Goal: Task Accomplishment & Management: Manage account settings

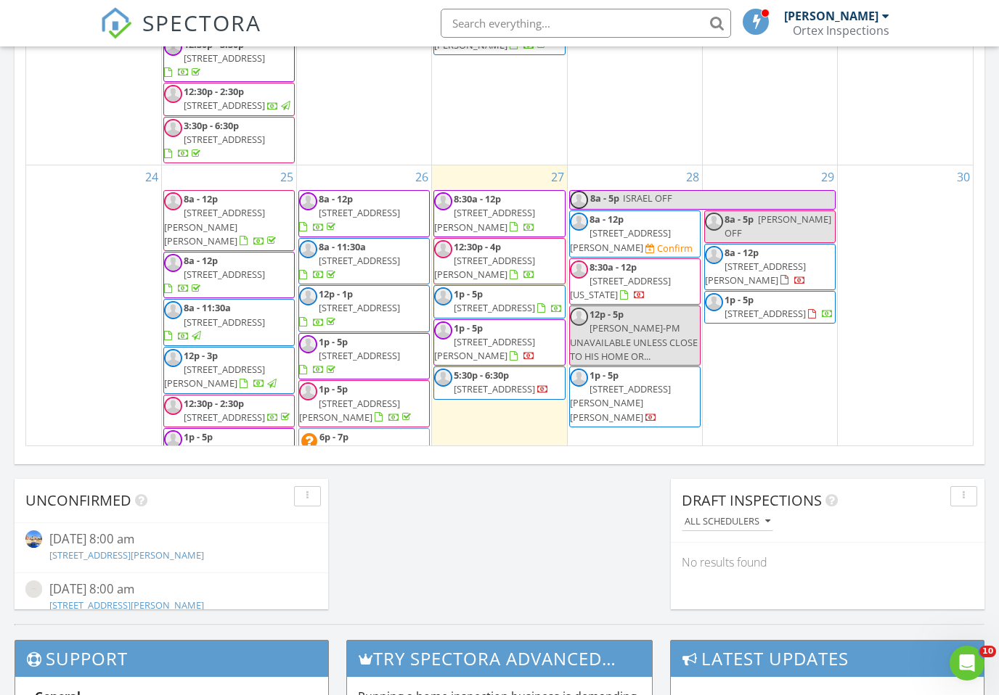
scroll to position [970, 0]
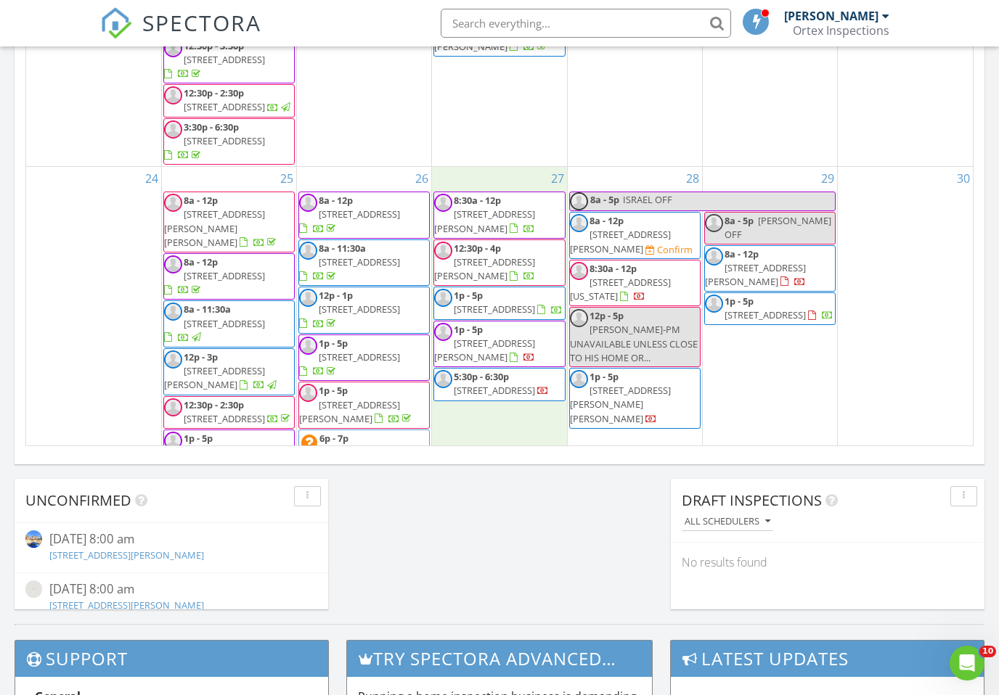
click at [475, 323] on div "27 8:30a - 12p 143 Austin Stone Dr, Duncanville 75137 12:30p - 4p 412 Forestwoo…" at bounding box center [499, 329] width 134 height 324
click at [489, 261] on link "Inspection" at bounding box center [497, 261] width 75 height 23
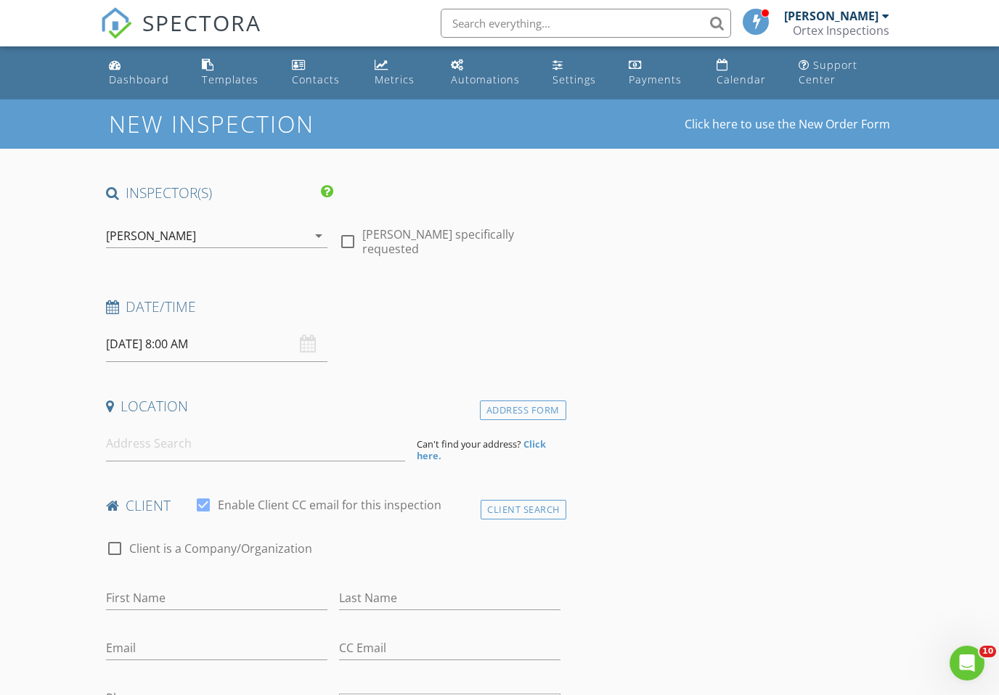
click at [232, 346] on input "08/27/2025 8:00 AM" at bounding box center [216, 345] width 221 height 36
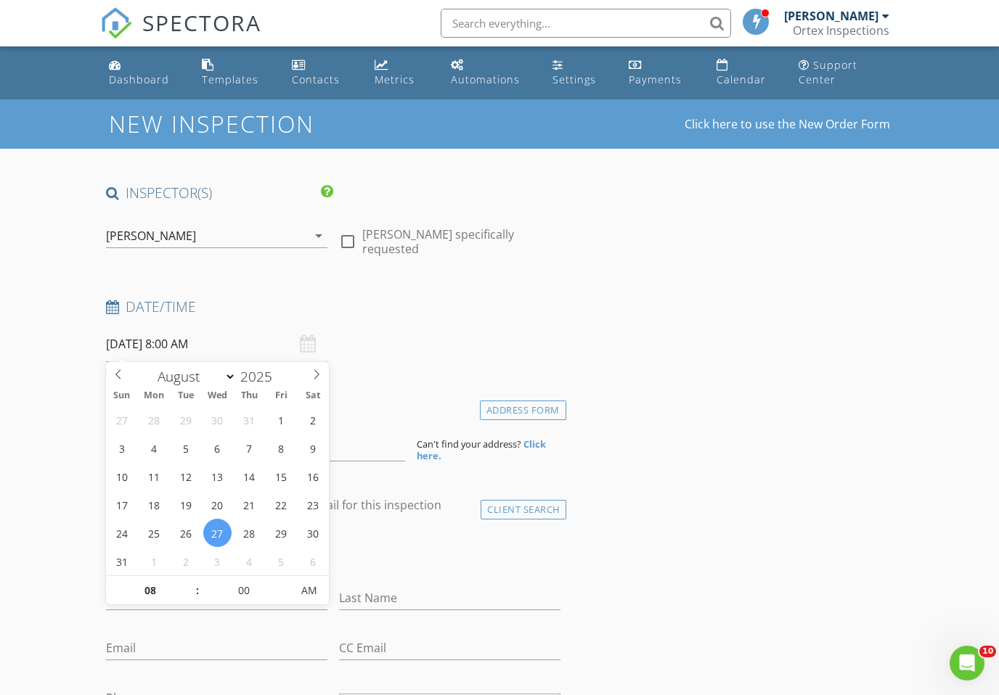
click at [526, 333] on div "Date/Time 08/27/2025 8:00 AM" at bounding box center [333, 330] width 466 height 65
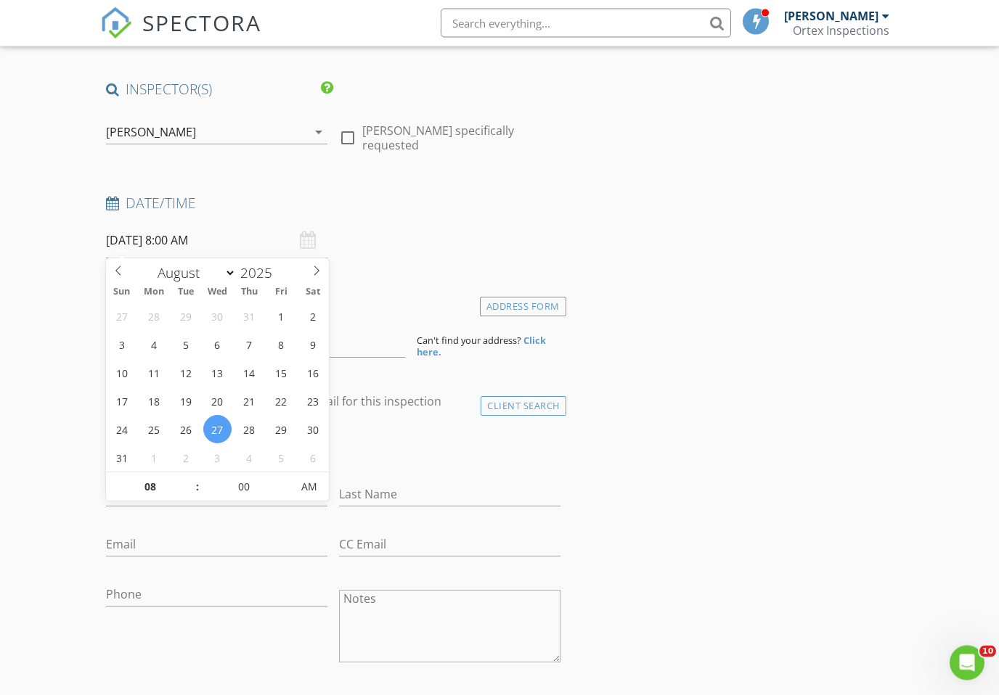
scroll to position [132, 0]
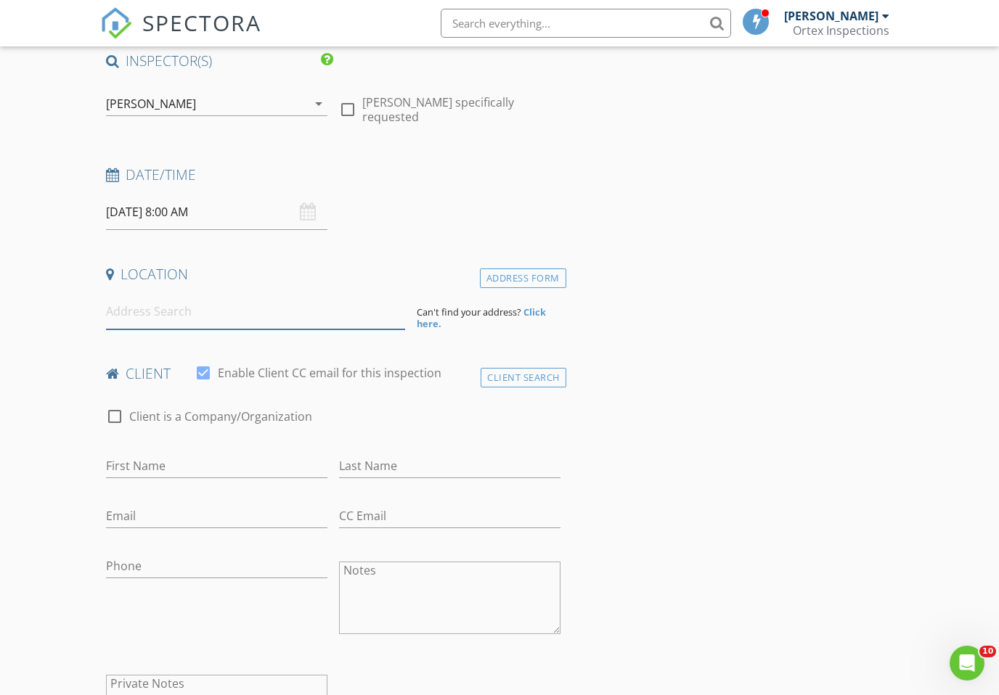
click at [384, 313] on input at bounding box center [255, 312] width 299 height 36
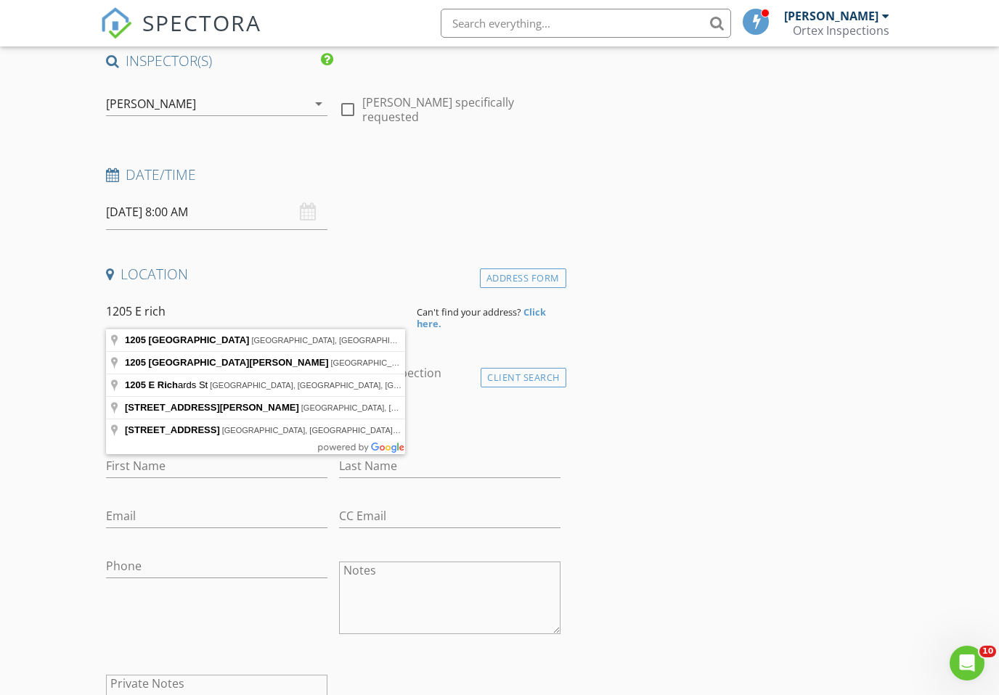
type input "1205 East Richmond Avenue, Fort Worth, TX, USA"
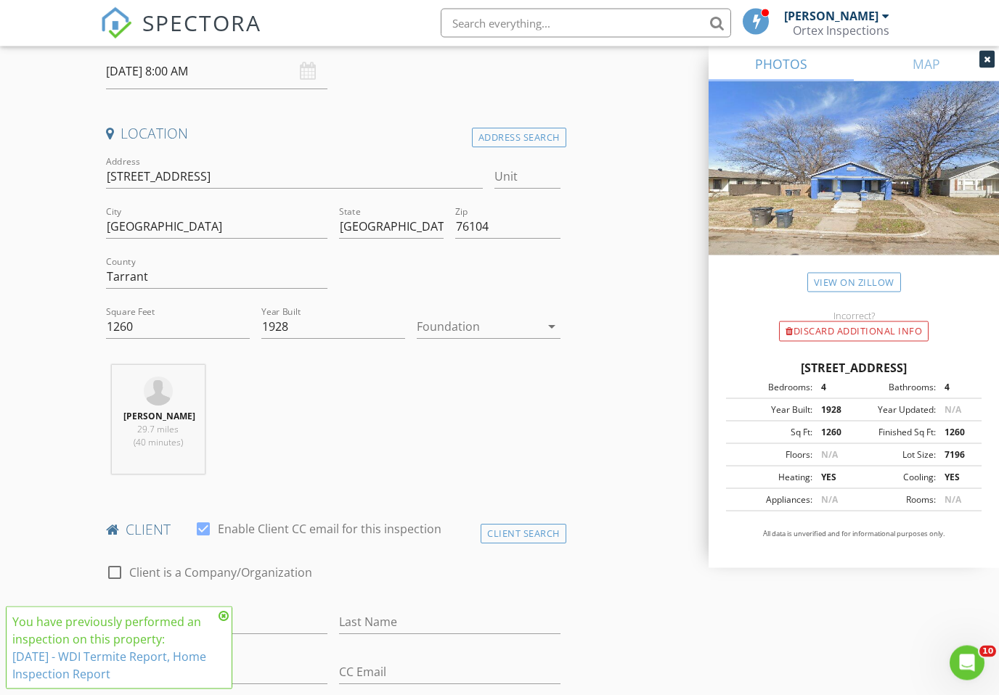
click at [463, 323] on div at bounding box center [478, 327] width 123 height 23
click at [440, 436] on div "Crawlspace" at bounding box center [488, 435] width 120 height 17
click at [549, 458] on div "Abraham Ortega 29.7 miles (40 minutes)" at bounding box center [333, 425] width 466 height 120
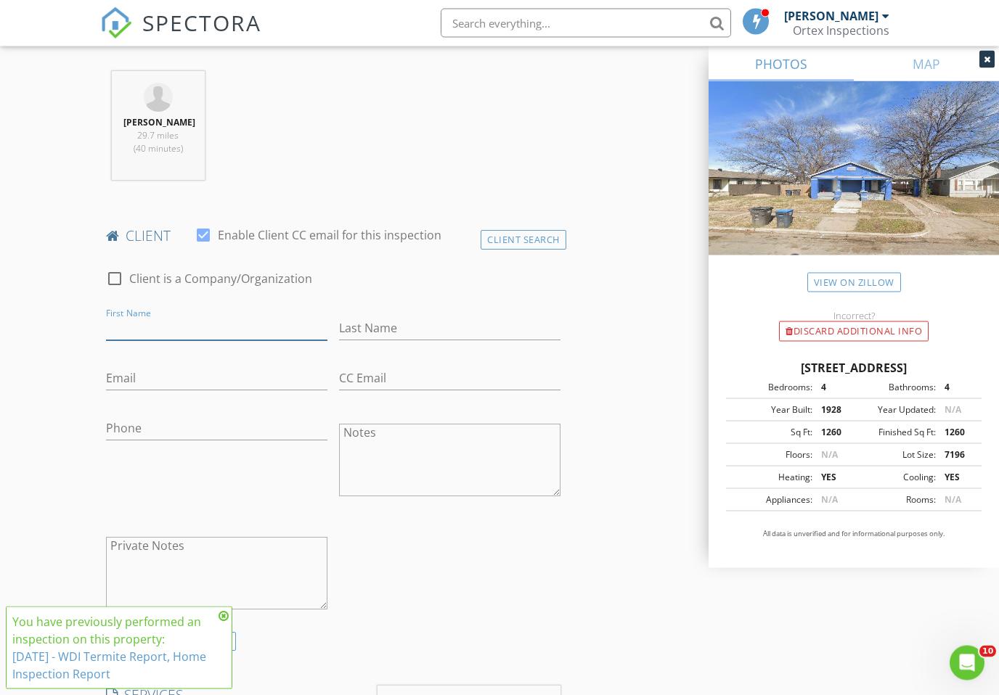
click at [295, 335] on input "First Name" at bounding box center [216, 329] width 221 height 24
type input "Benjamin"
type input "Figueroa"
click at [225, 391] on input "Email" at bounding box center [216, 379] width 221 height 24
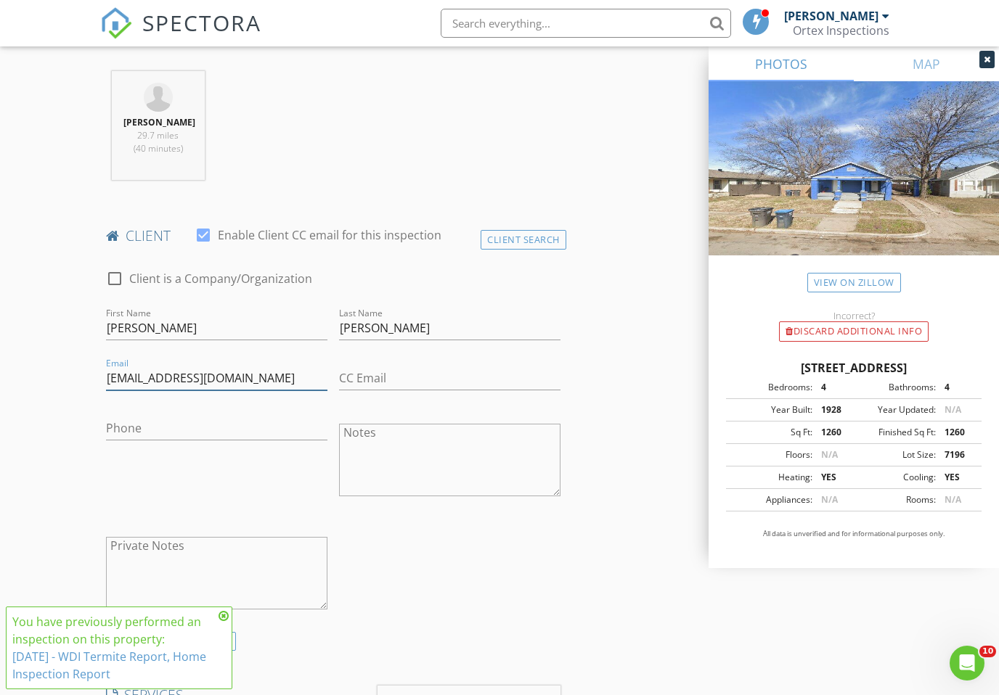
type input "benvalle100@gmail.com"
click at [224, 441] on input "Phone" at bounding box center [216, 429] width 221 height 24
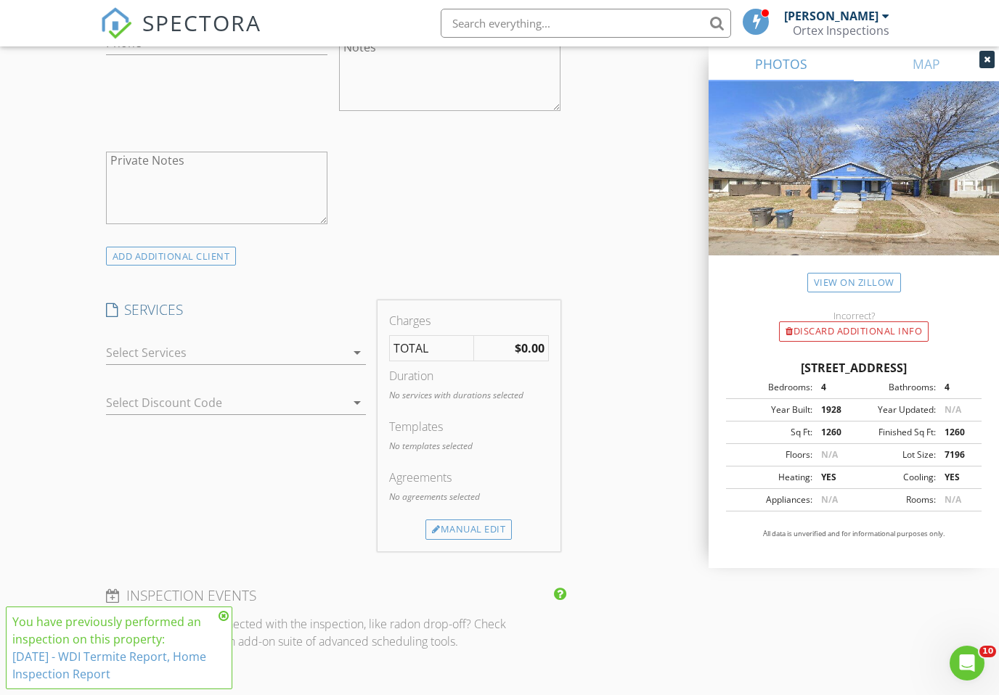
scroll to position [968, 0]
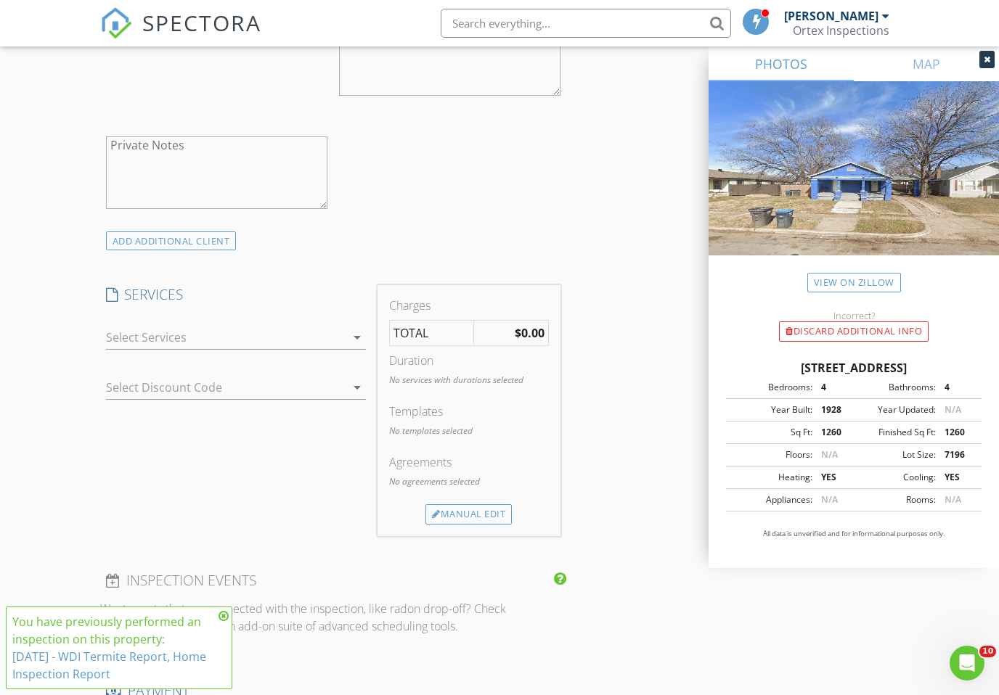
click at [319, 347] on div at bounding box center [226, 337] width 240 height 23
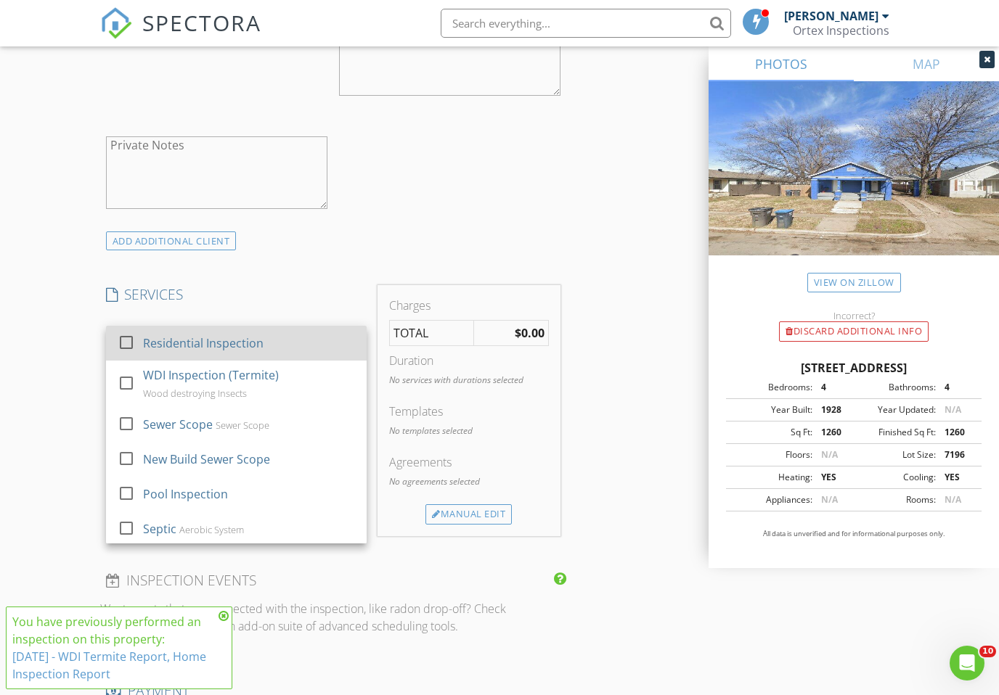
click at [170, 352] on div "Residential Inspection" at bounding box center [203, 343] width 120 height 17
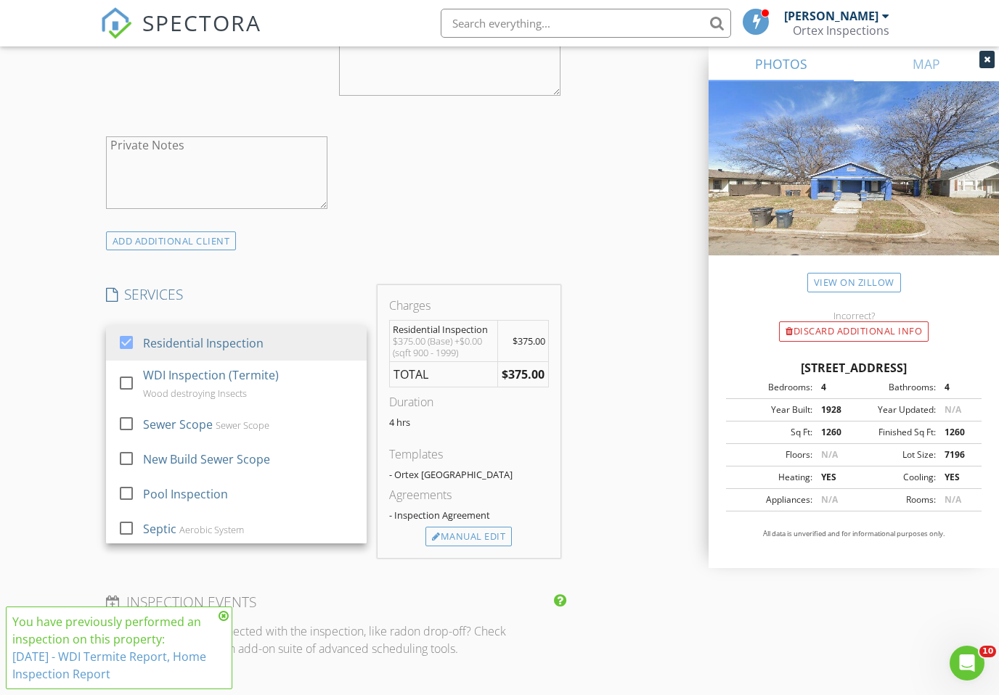
click at [716, 486] on div "1205 E Richmond Ave, Fort Worth TX 76104 Bedrooms: 4 Bathrooms: 4 Year Built: 1…" at bounding box center [853, 455] width 290 height 226
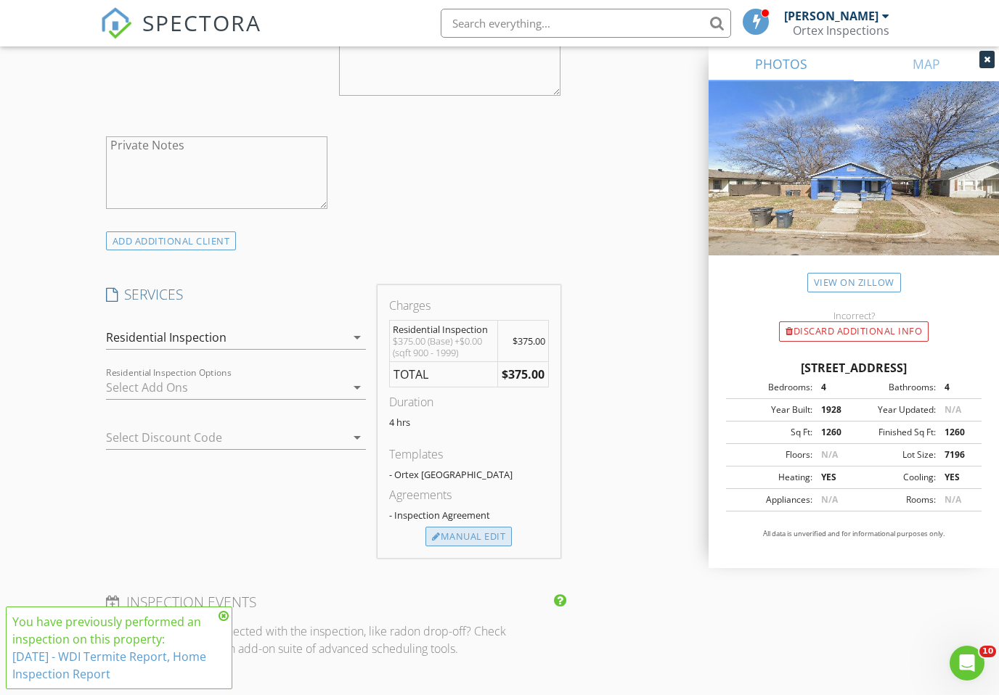
click at [503, 542] on div "Manual Edit" at bounding box center [468, 537] width 86 height 20
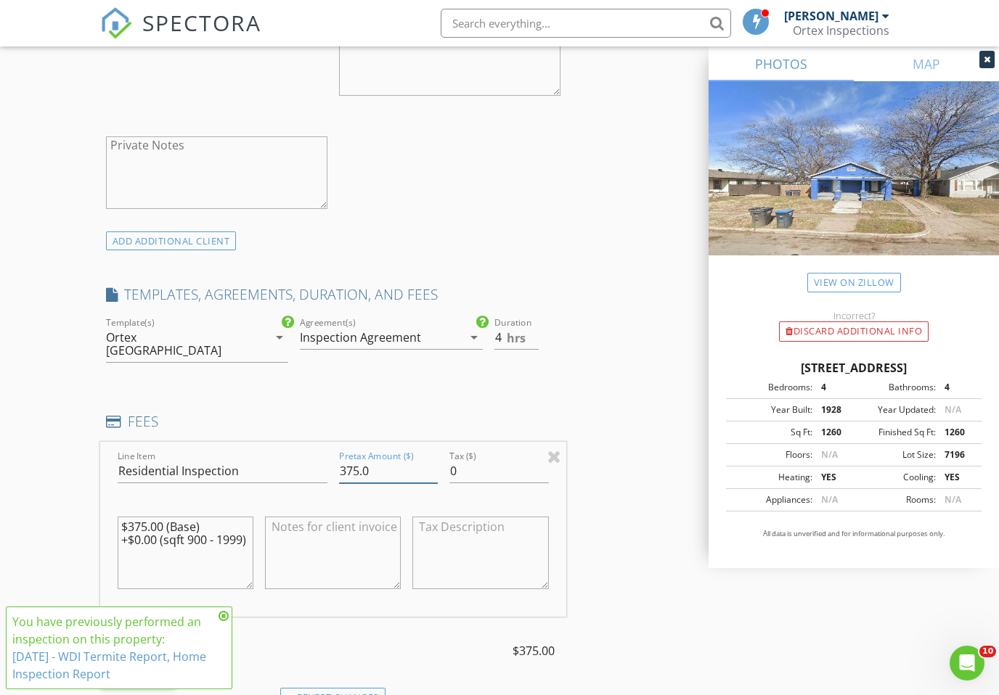
click at [365, 461] on input "375.0" at bounding box center [388, 471] width 99 height 24
type input "3"
type input "200"
click at [641, 467] on div "INSPECTOR(S) check_box Abraham Ortega PRIMARY check_box_outline_blank John Seal…" at bounding box center [499, 491] width 799 height 2551
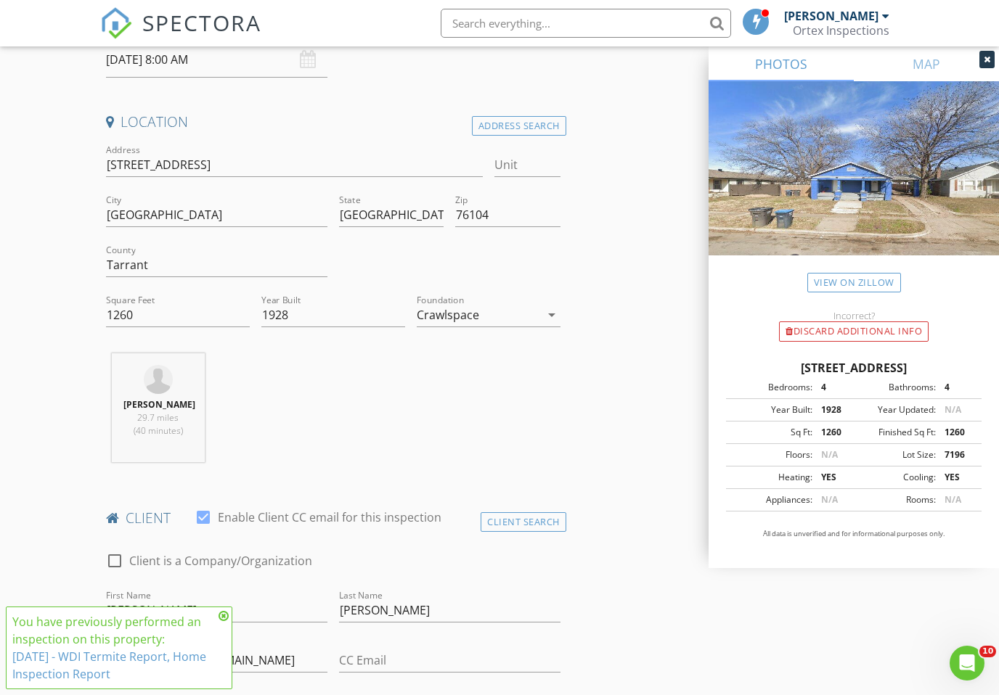
scroll to position [0, 0]
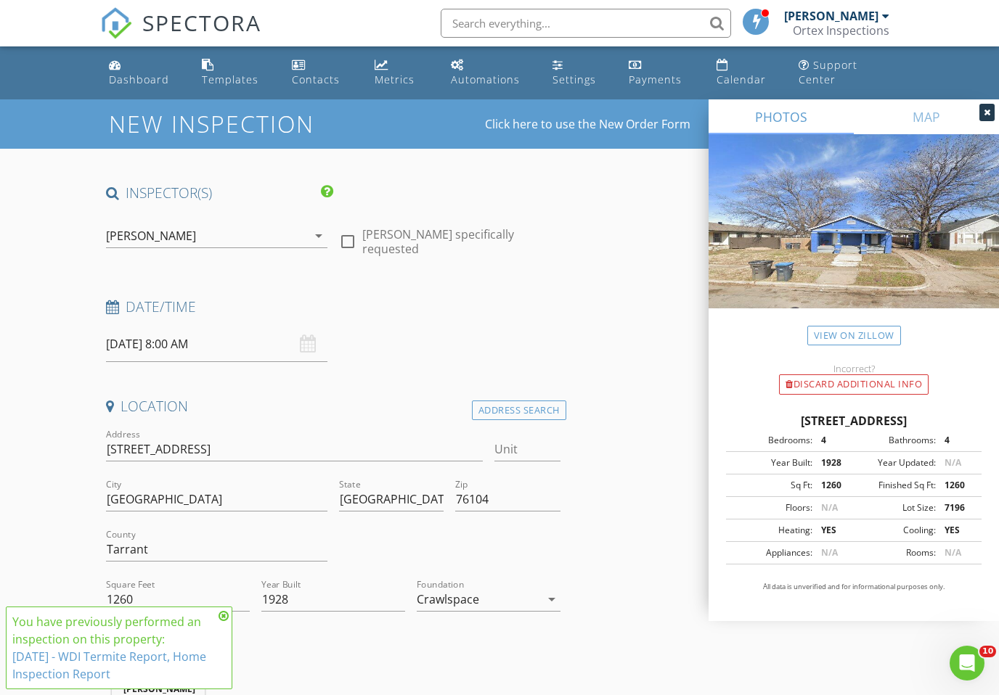
click at [224, 337] on input "08/27/2025 8:00 AM" at bounding box center [216, 345] width 221 height 36
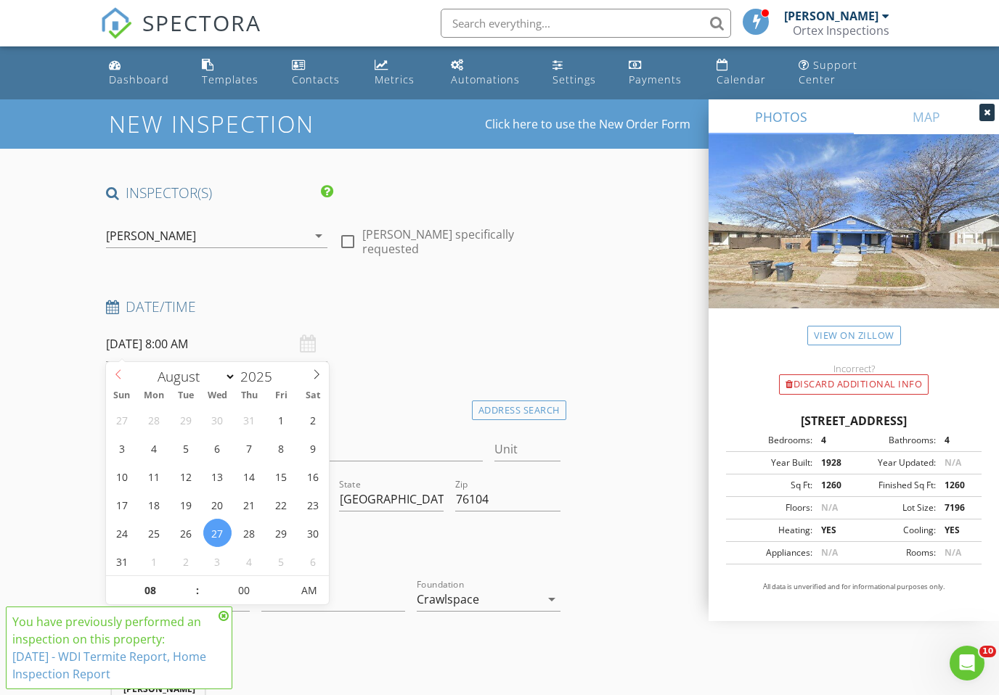
select select "6"
click at [117, 375] on icon at bounding box center [118, 374] width 10 height 10
type input "[DATE] 8:00 AM"
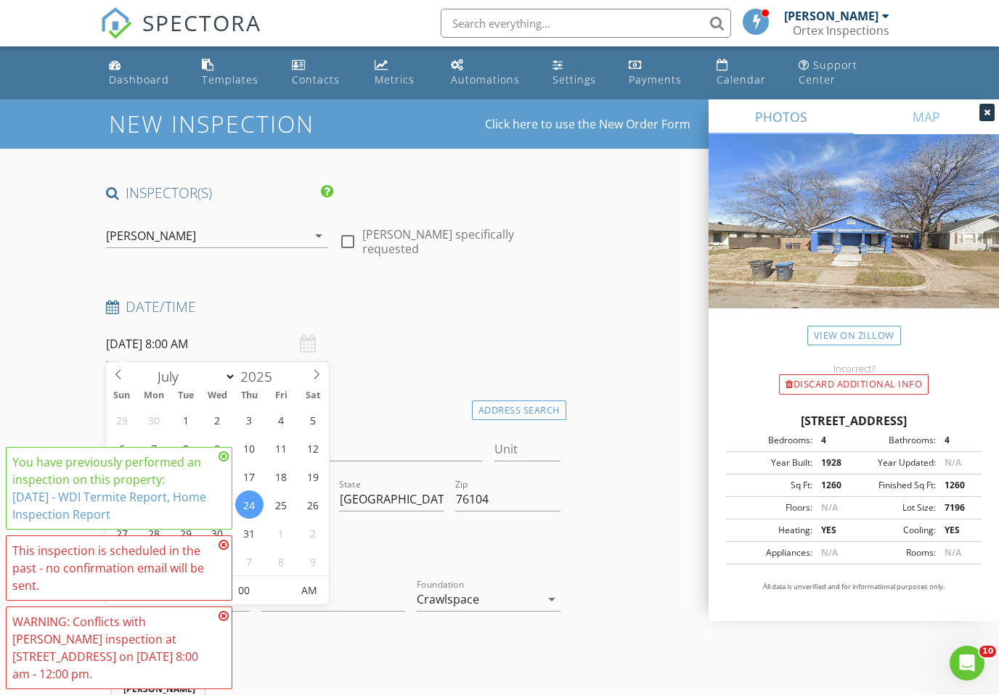
click at [439, 314] on h4 "Date/Time" at bounding box center [333, 307] width 454 height 19
click at [221, 459] on icon at bounding box center [223, 457] width 10 height 12
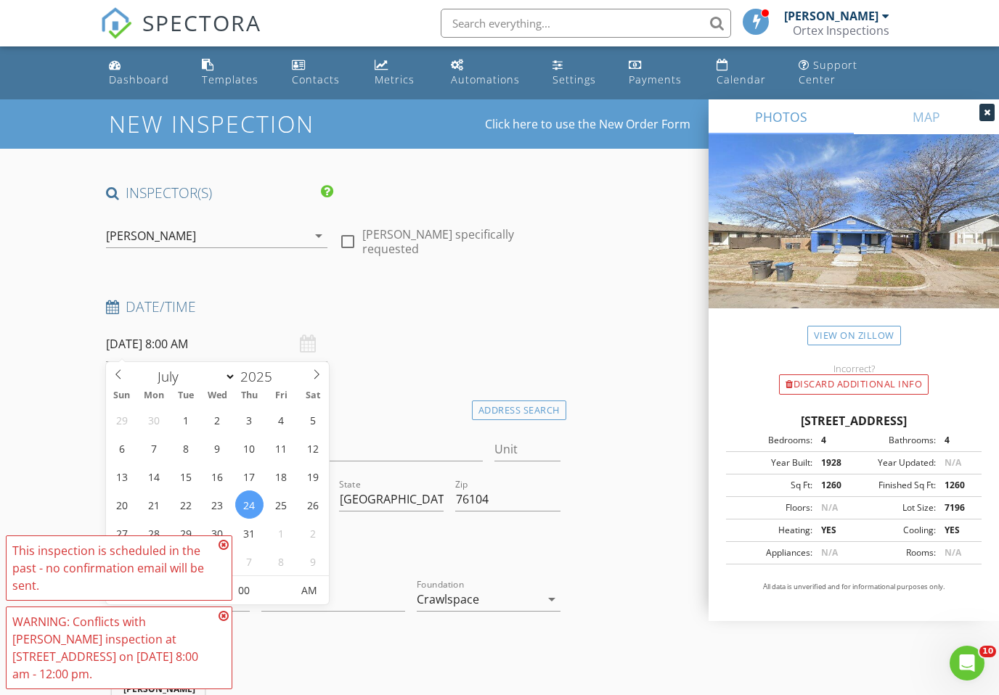
click at [221, 543] on icon at bounding box center [223, 545] width 10 height 12
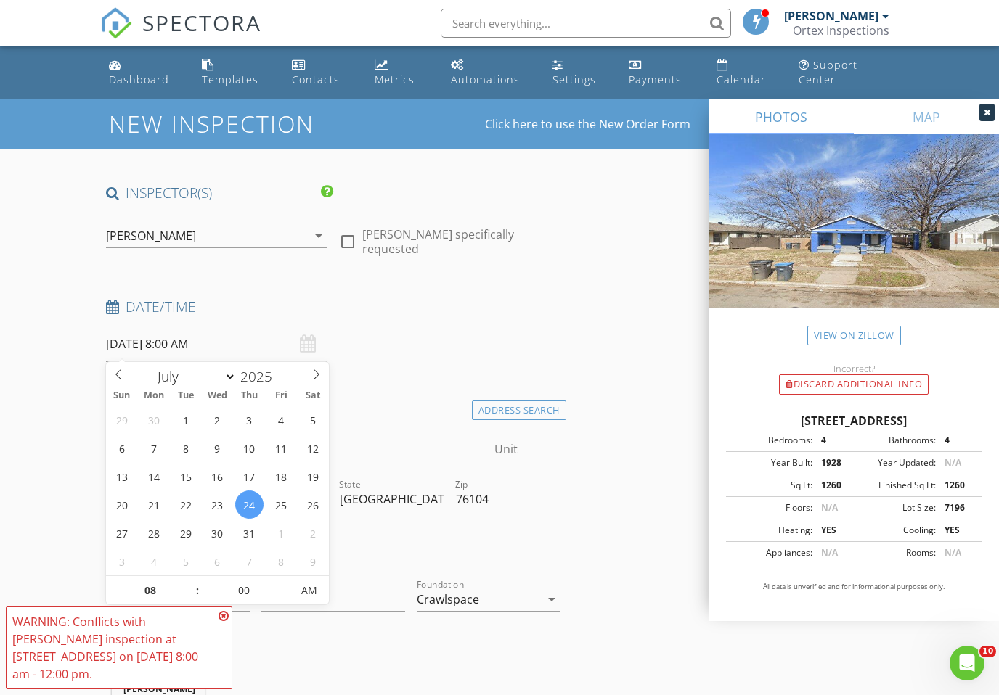
click at [224, 618] on icon at bounding box center [223, 616] width 10 height 12
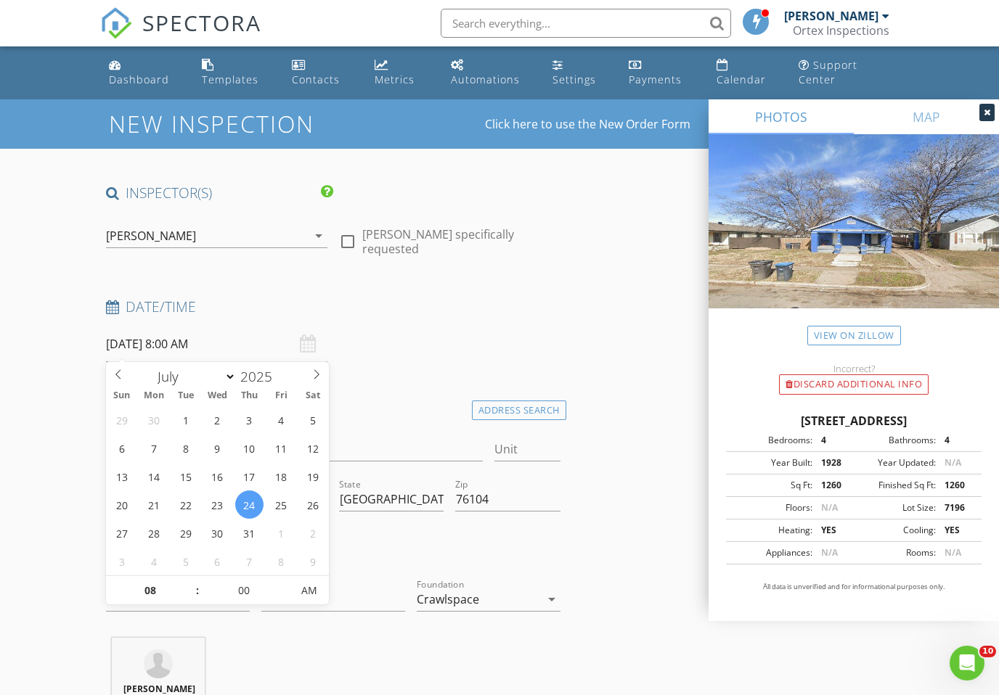
click at [525, 348] on div "Date/Time 07/24/2025 8:00 AM" at bounding box center [333, 330] width 466 height 65
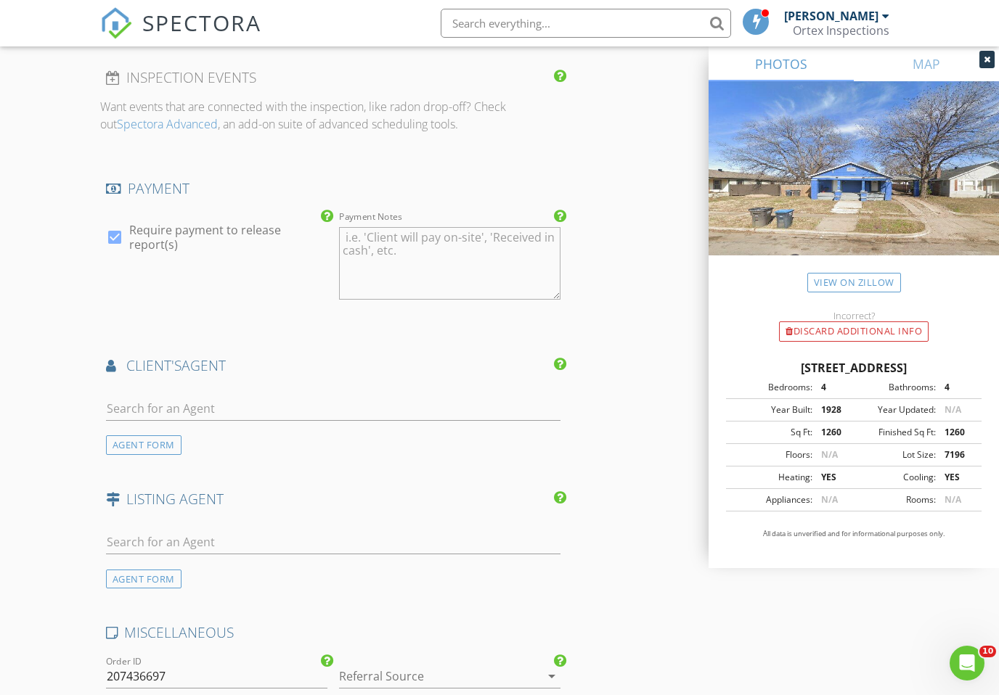
scroll to position [1694, 0]
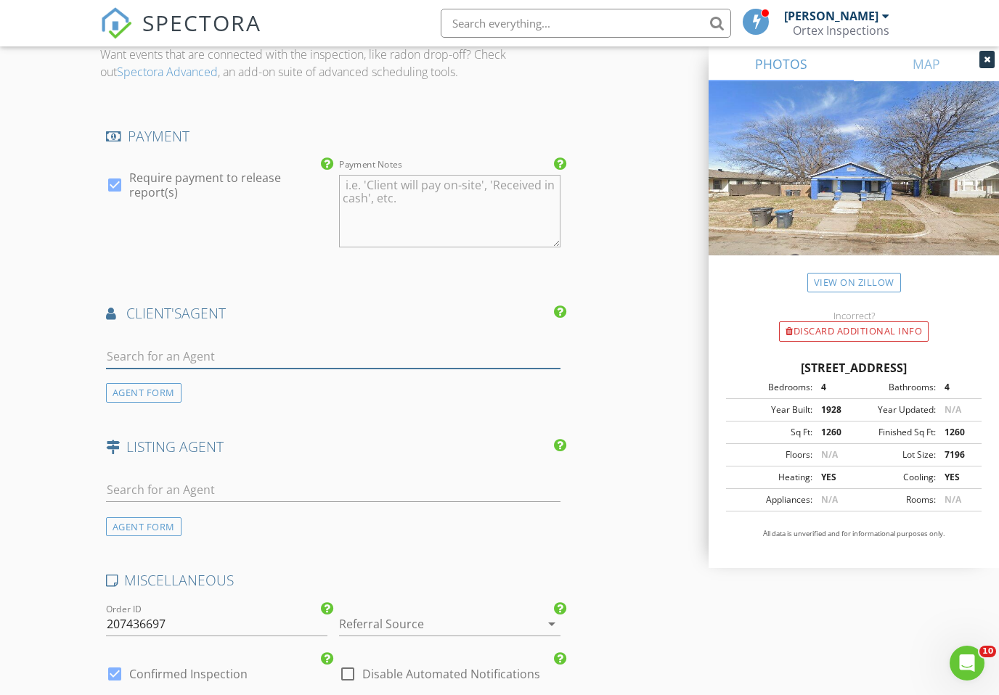
click at [379, 356] on input "text" at bounding box center [333, 357] width 454 height 24
type input "J"
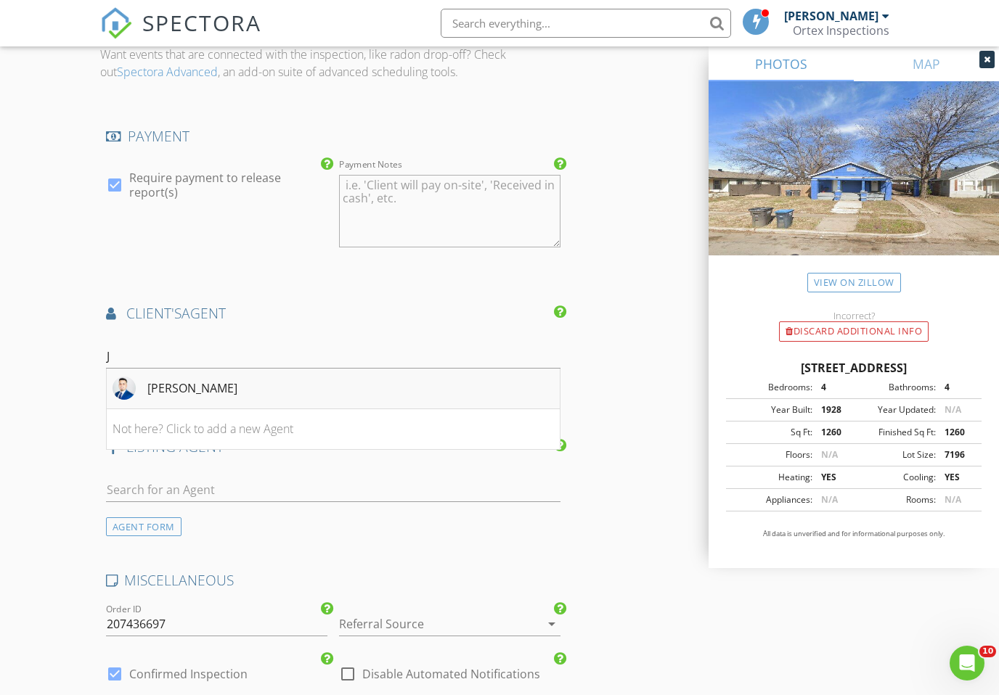
click at [289, 395] on li "[PERSON_NAME]" at bounding box center [333, 389] width 453 height 41
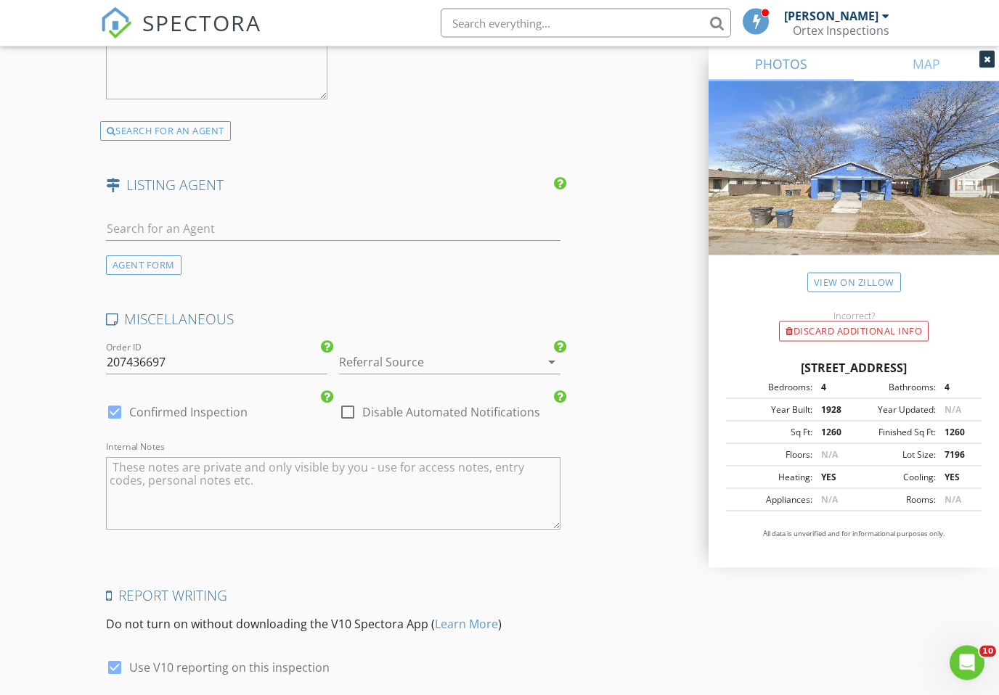
scroll to position [2286, 0]
click at [114, 401] on div at bounding box center [114, 412] width 25 height 25
checkbox input "false"
checkbox input "true"
click at [164, 494] on textarea "Internal Notes" at bounding box center [333, 493] width 454 height 73
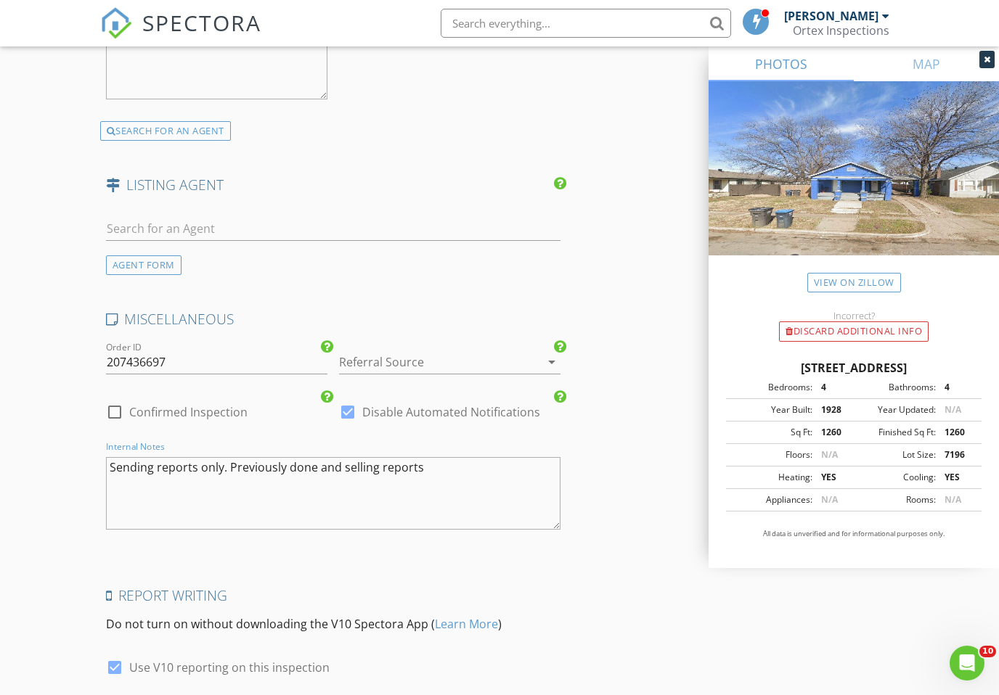
type textarea "Sending reports only. Previously done and selling reports"
click at [535, 587] on h4 "Report Writing" at bounding box center [333, 596] width 454 height 19
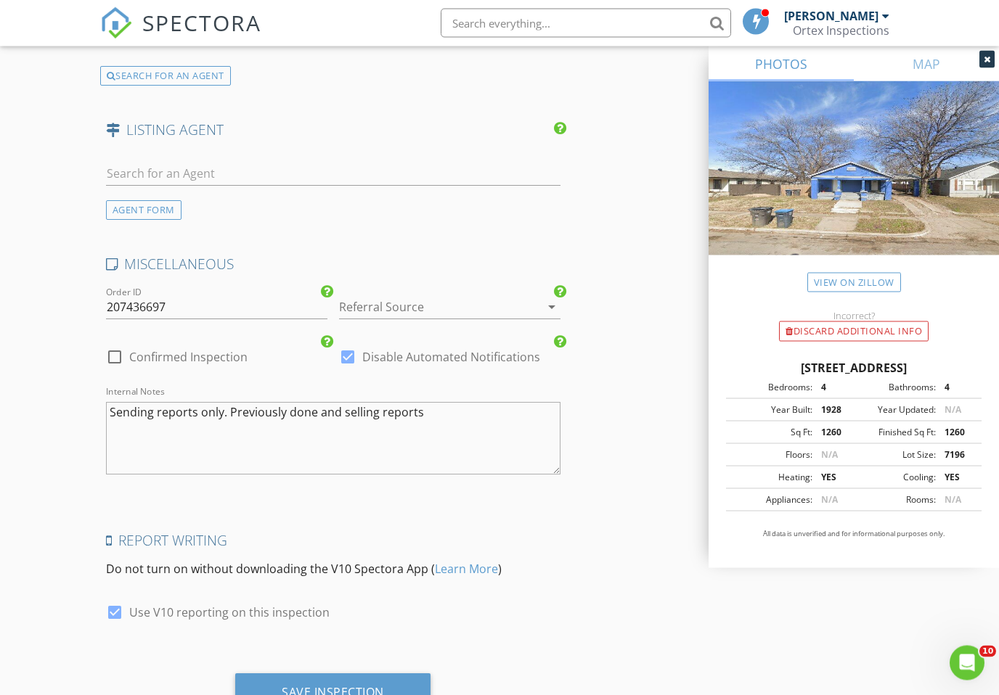
scroll to position [2376, 0]
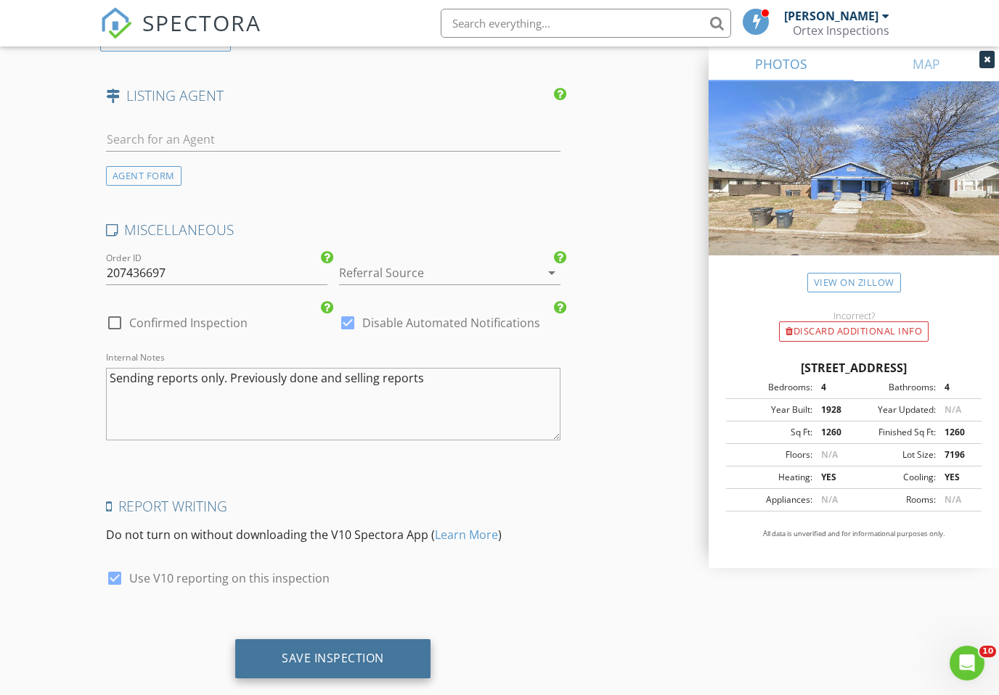
click at [324, 653] on div "Save Inspection" at bounding box center [333, 658] width 102 height 15
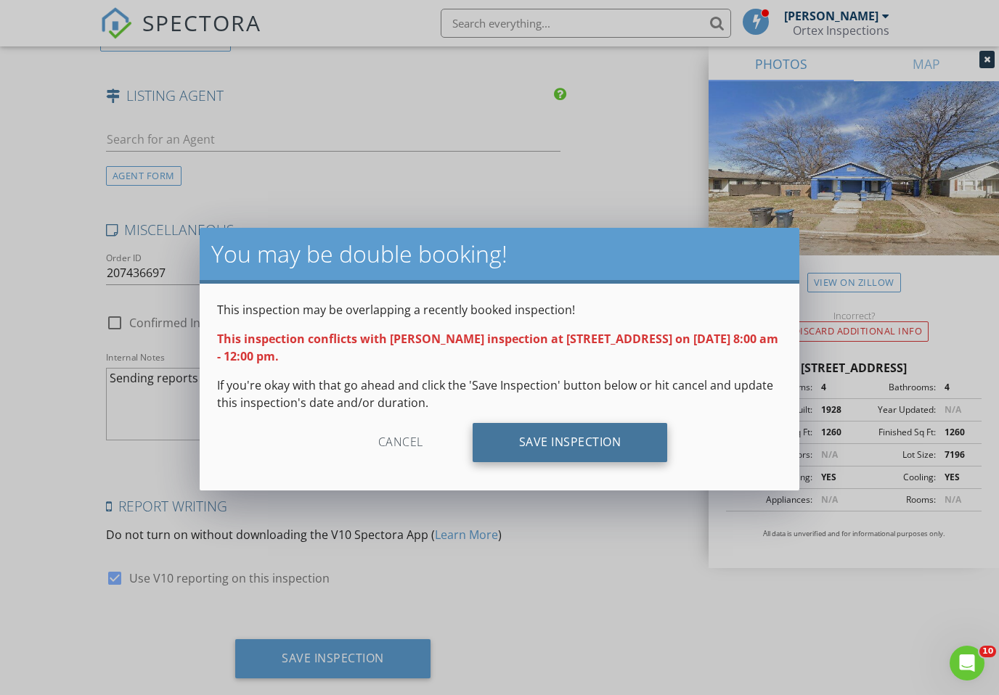
click at [562, 442] on div "Save Inspection" at bounding box center [570, 442] width 195 height 39
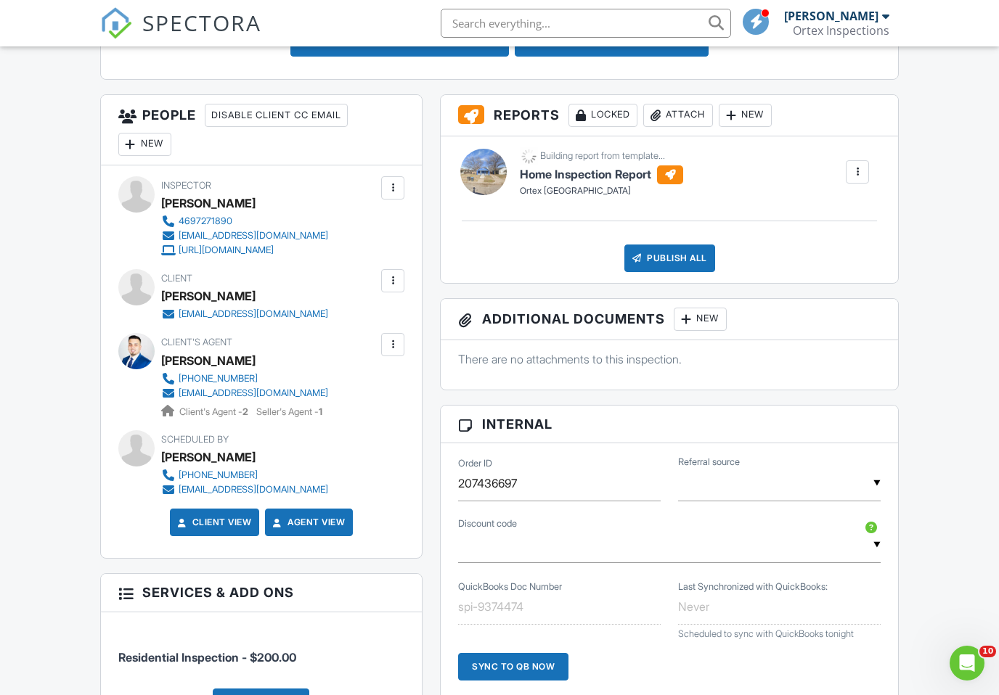
click at [862, 170] on div at bounding box center [857, 172] width 15 height 15
click at [833, 208] on div "Delete" at bounding box center [848, 210] width 30 height 16
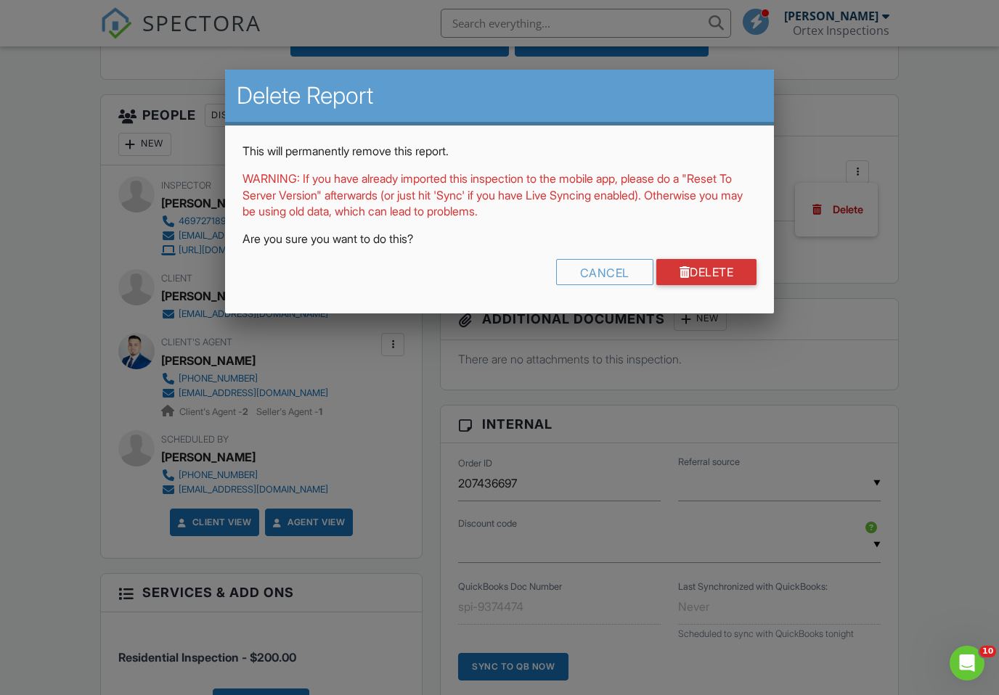
click at [693, 273] on link "Delete" at bounding box center [706, 272] width 101 height 26
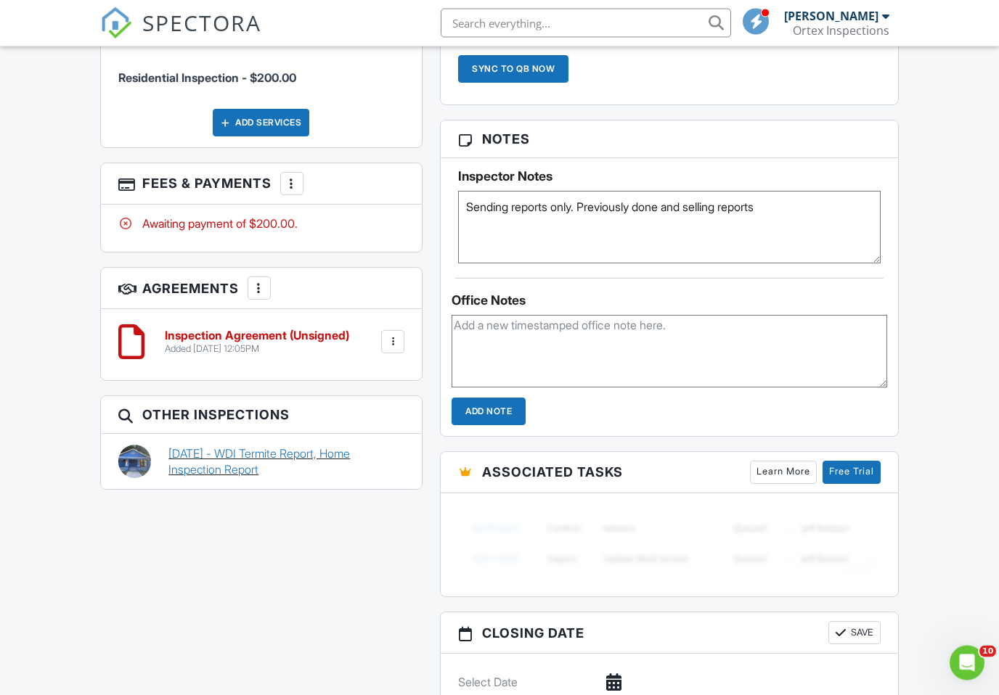
scroll to position [1083, 0]
click at [248, 455] on link "[DATE] - WDI Termite Report, Home Inspection Report" at bounding box center [286, 462] width 236 height 33
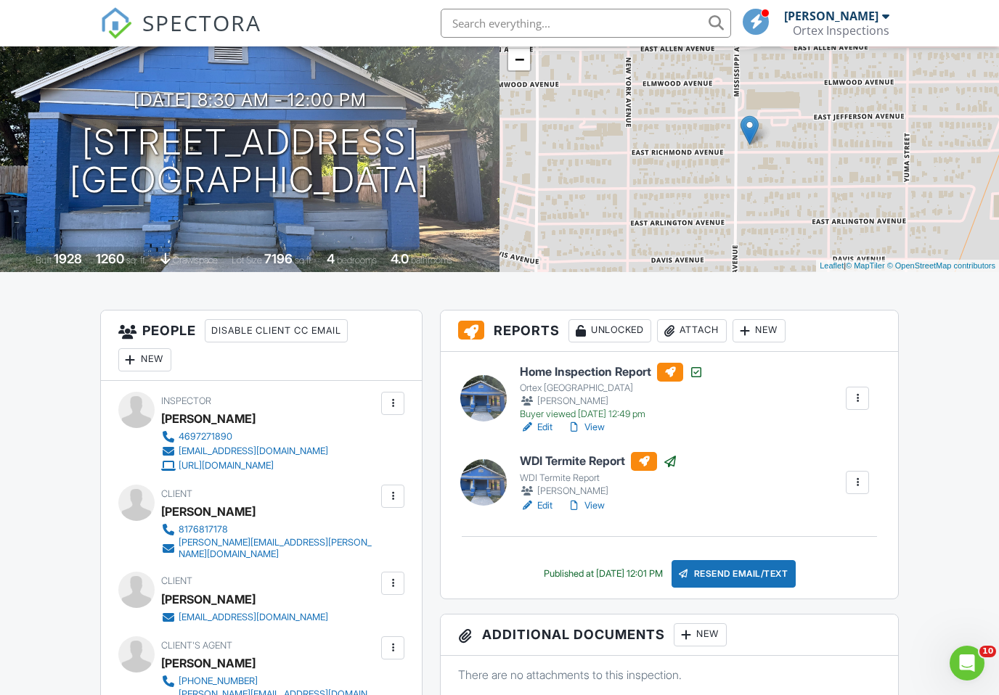
click at [859, 399] on div at bounding box center [857, 398] width 15 height 15
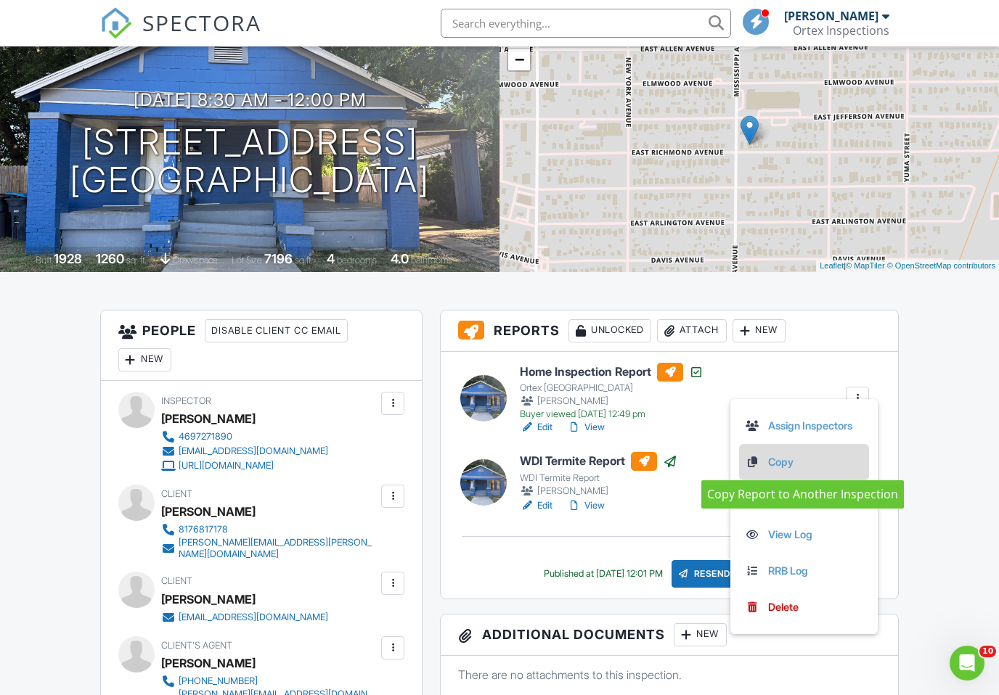
click at [793, 467] on link "Copy" at bounding box center [804, 462] width 118 height 16
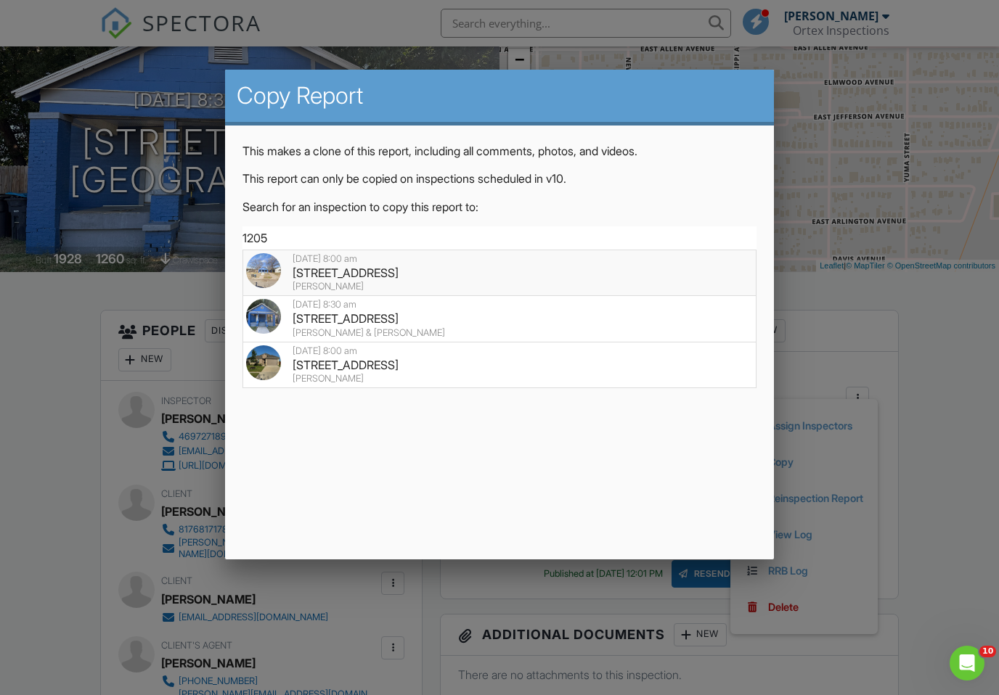
click at [417, 268] on div "1205 E Richmond Ave, Fort Worth, TX 76104" at bounding box center [499, 273] width 507 height 16
type input "1205 E Richmond Ave, Fort Worth, TX 76104"
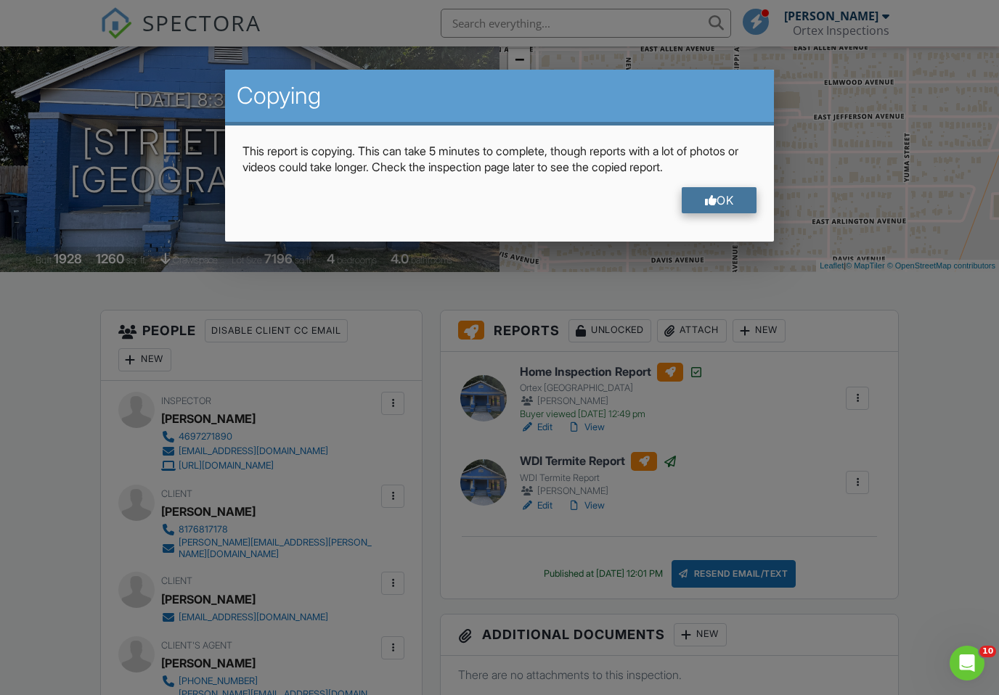
click at [733, 203] on div "OK" at bounding box center [719, 200] width 75 height 26
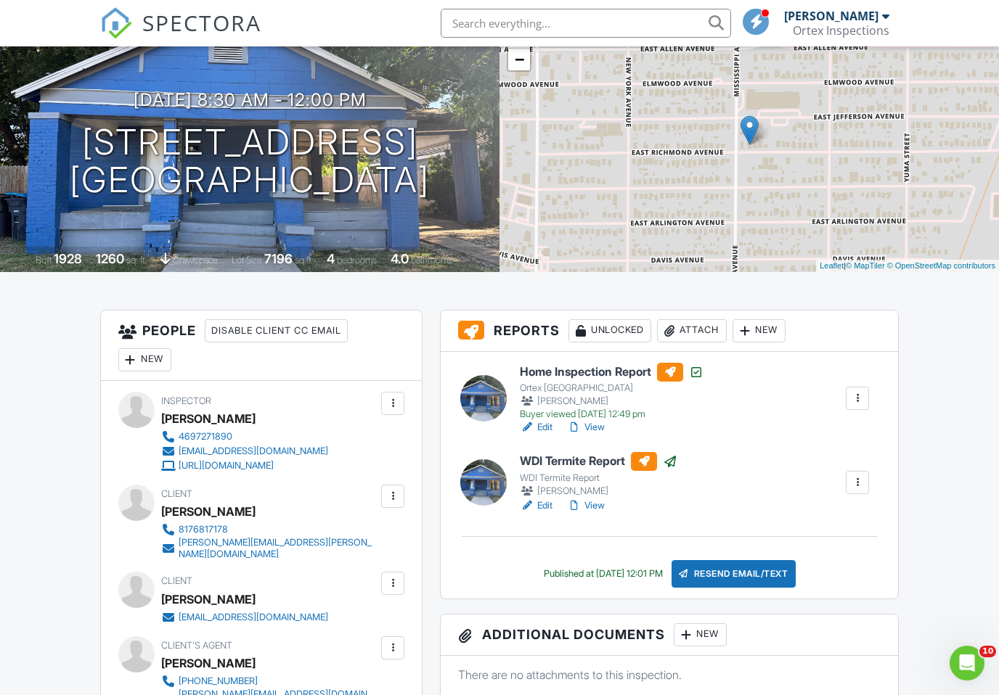
click at [855, 486] on div at bounding box center [857, 482] width 15 height 15
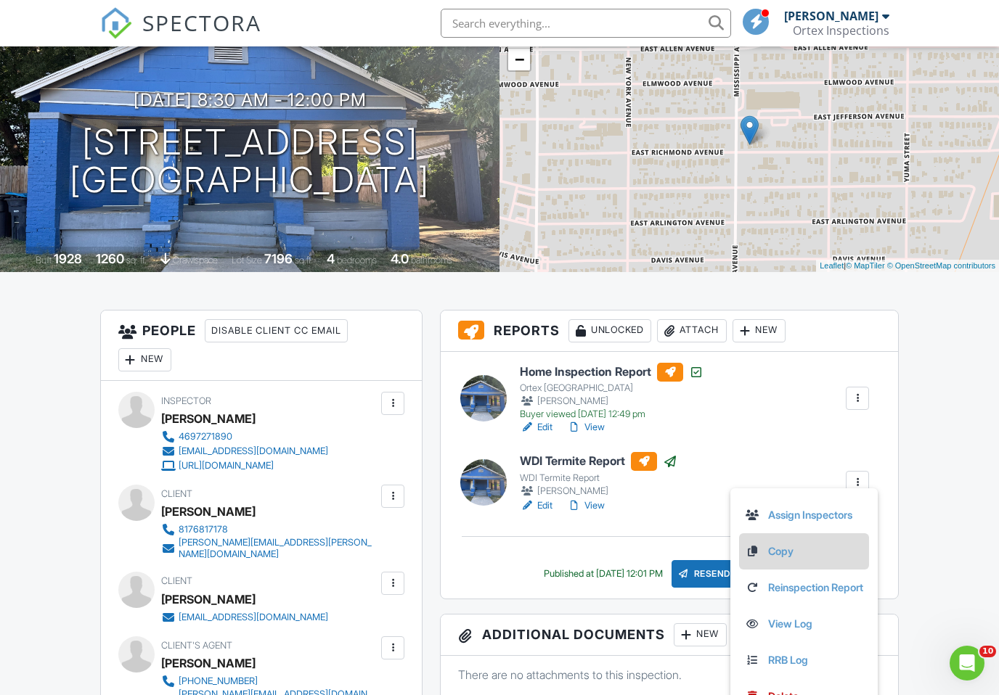
click at [782, 561] on li "Copy" at bounding box center [804, 552] width 130 height 36
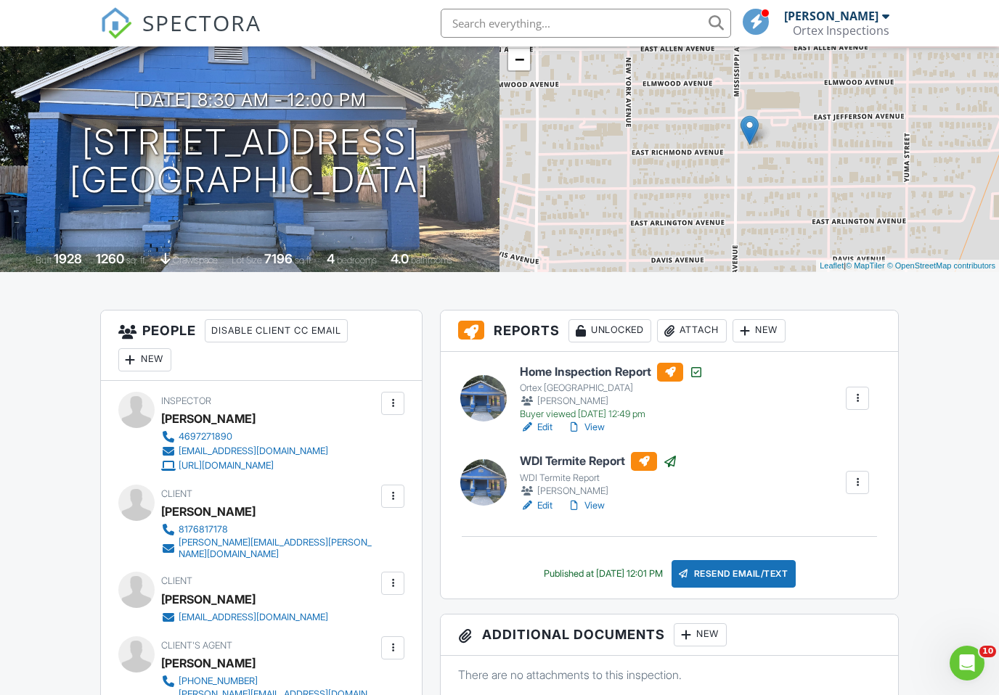
click at [860, 486] on div at bounding box center [857, 482] width 15 height 15
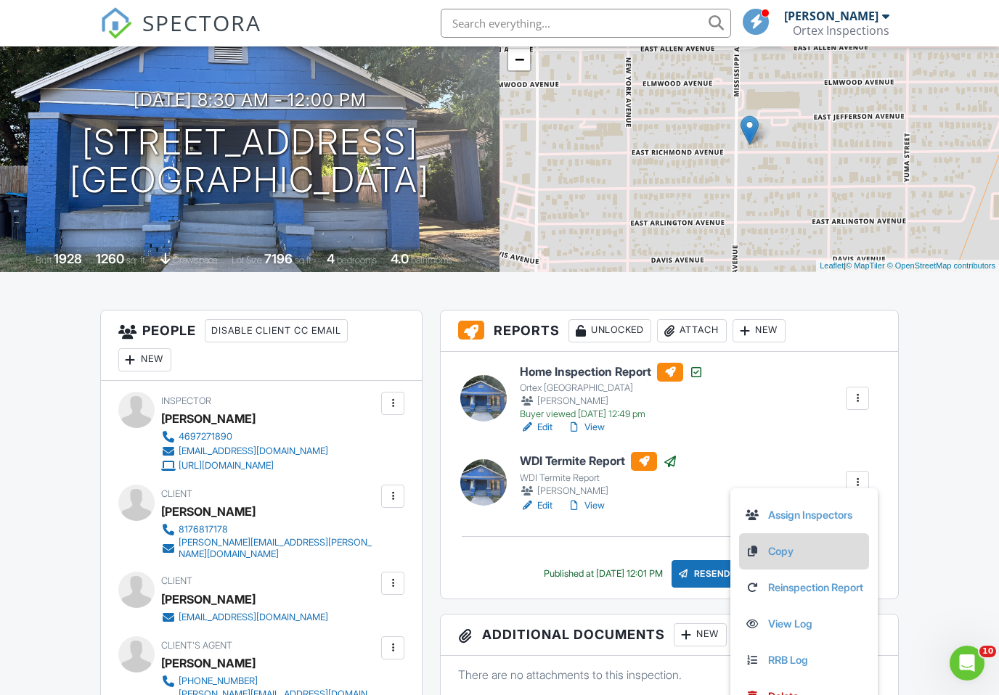
click at [778, 555] on link "Copy" at bounding box center [804, 552] width 118 height 16
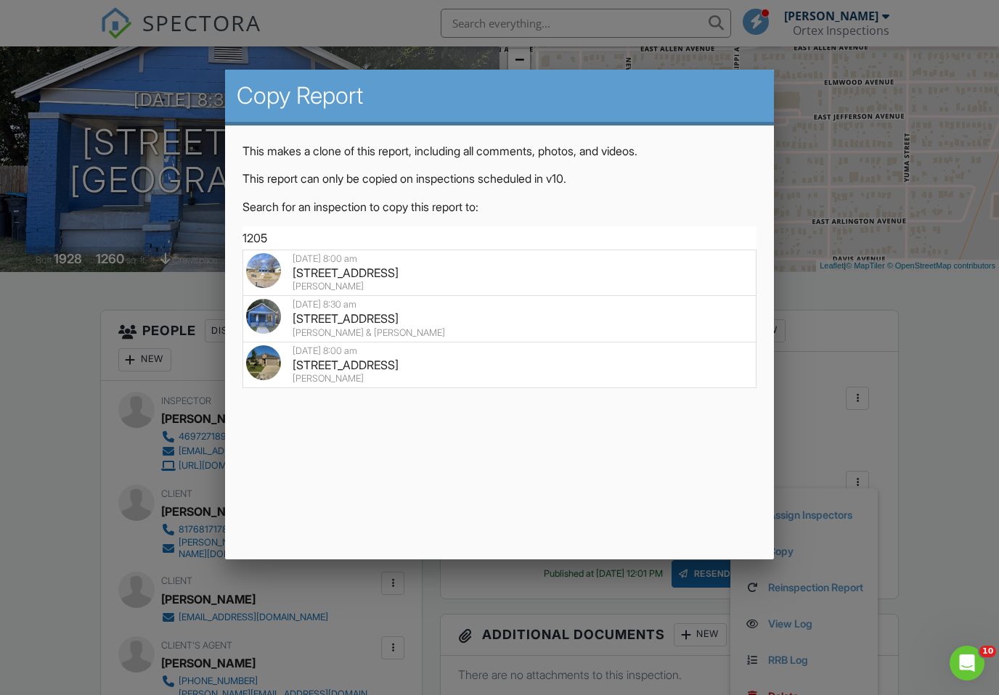
click at [441, 283] on div "[PERSON_NAME]" at bounding box center [499, 287] width 507 height 12
type input "1205 E Richmond Ave, Fort Worth, TX 76104"
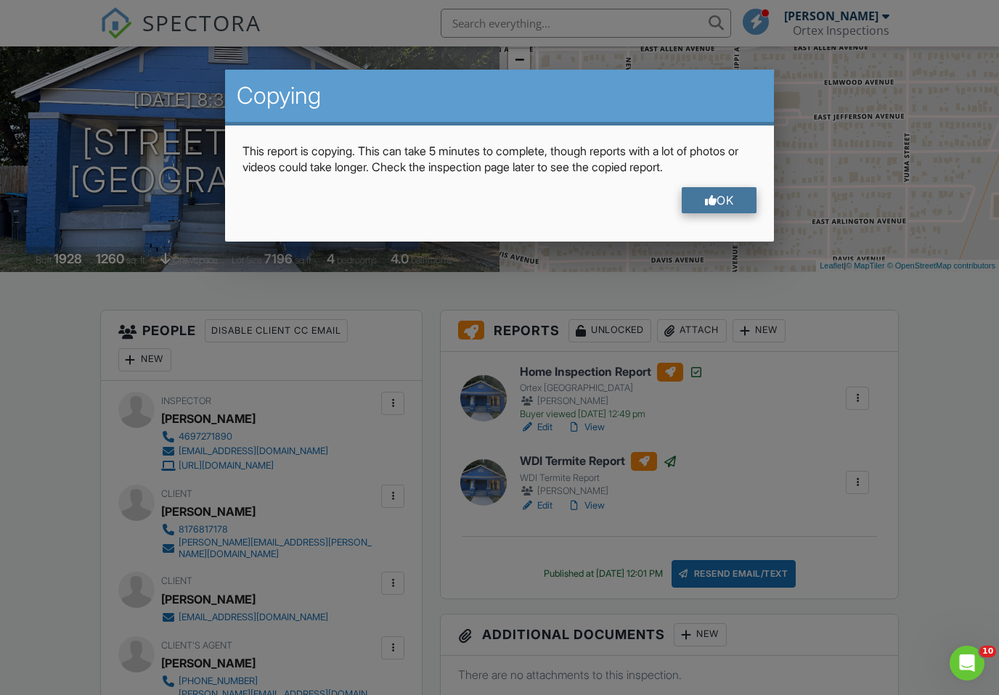
click at [705, 204] on div at bounding box center [711, 201] width 12 height 12
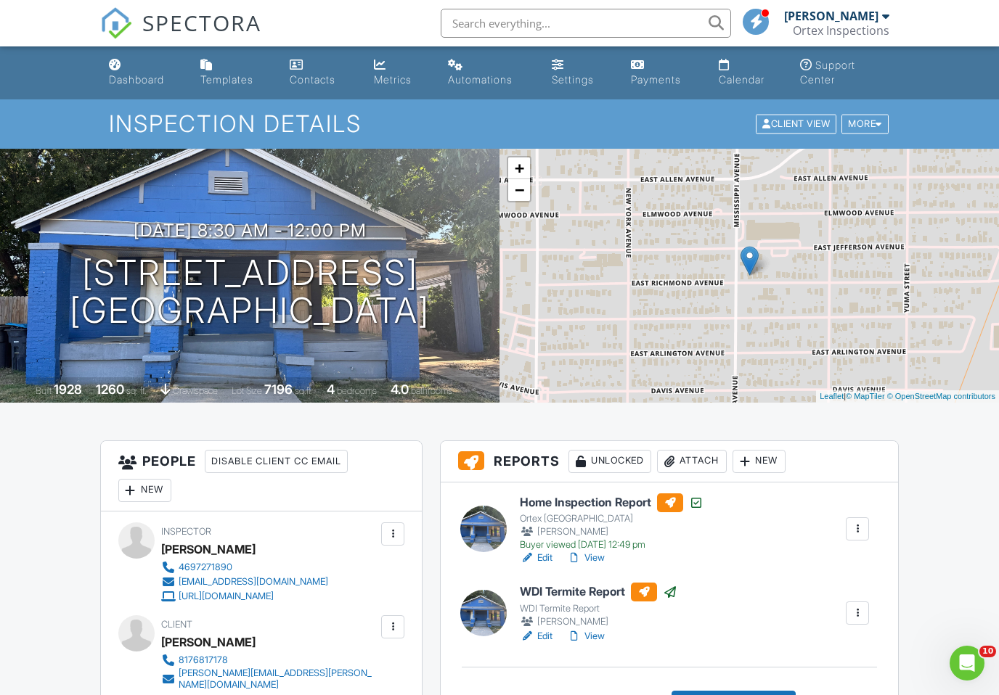
click at [123, 80] on div "Dashboard" at bounding box center [136, 79] width 55 height 12
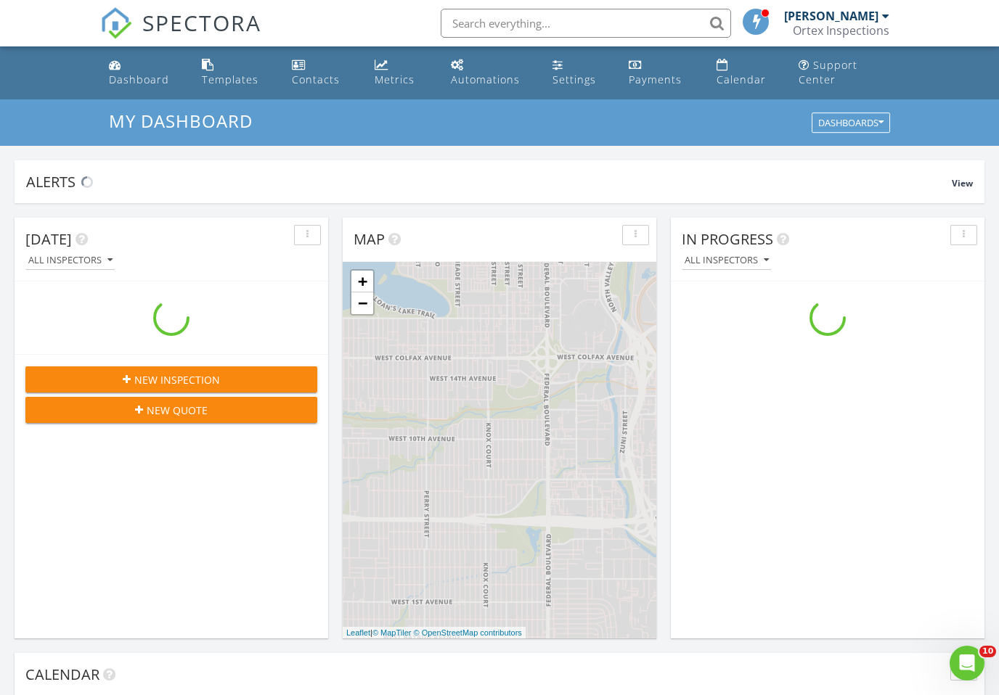
scroll to position [1322, 1000]
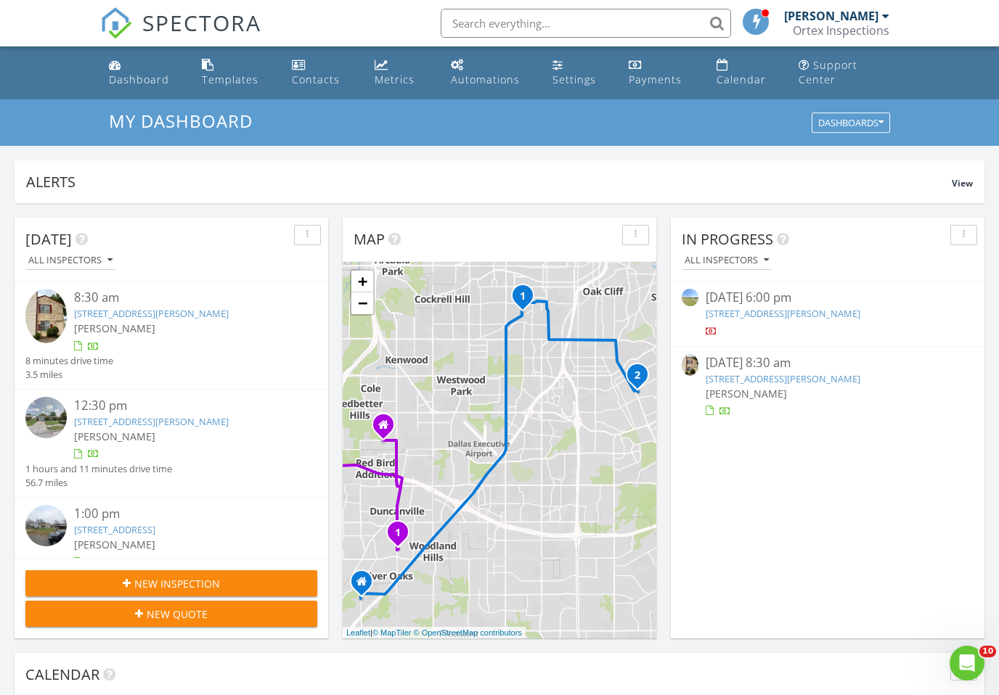
click at [495, 25] on input "text" at bounding box center [586, 23] width 290 height 29
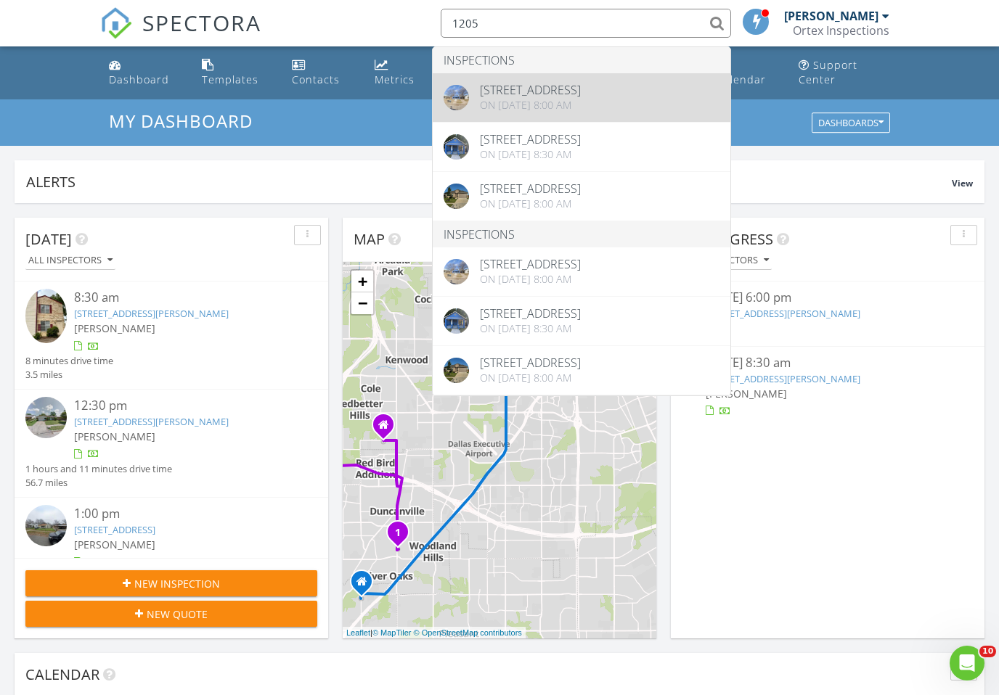
type input "1205"
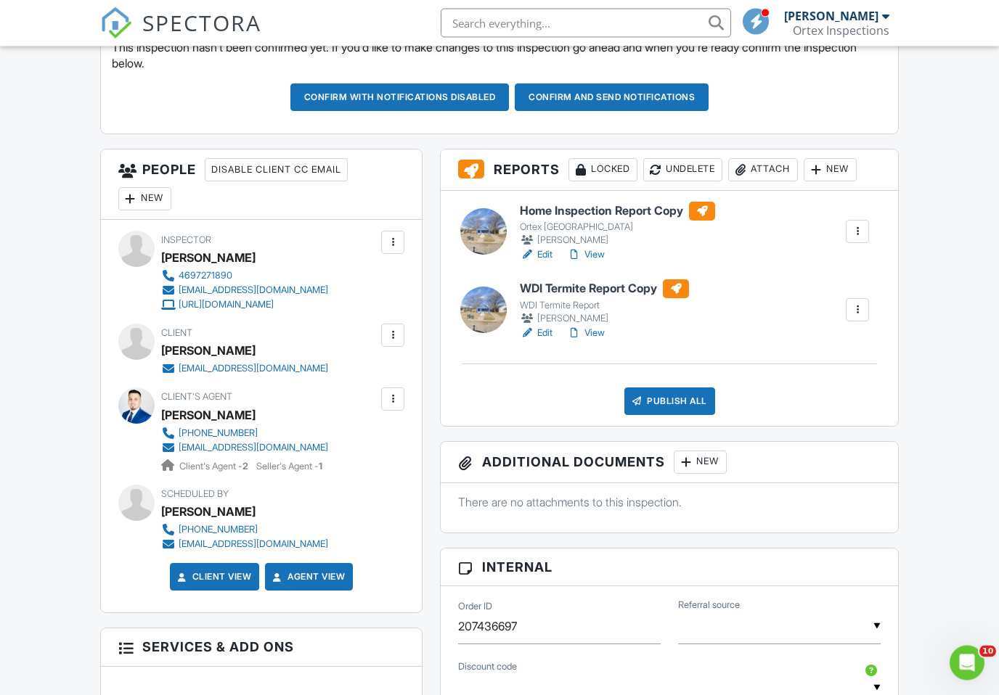
scroll to position [449, 0]
click at [600, 253] on link "View" at bounding box center [586, 255] width 38 height 15
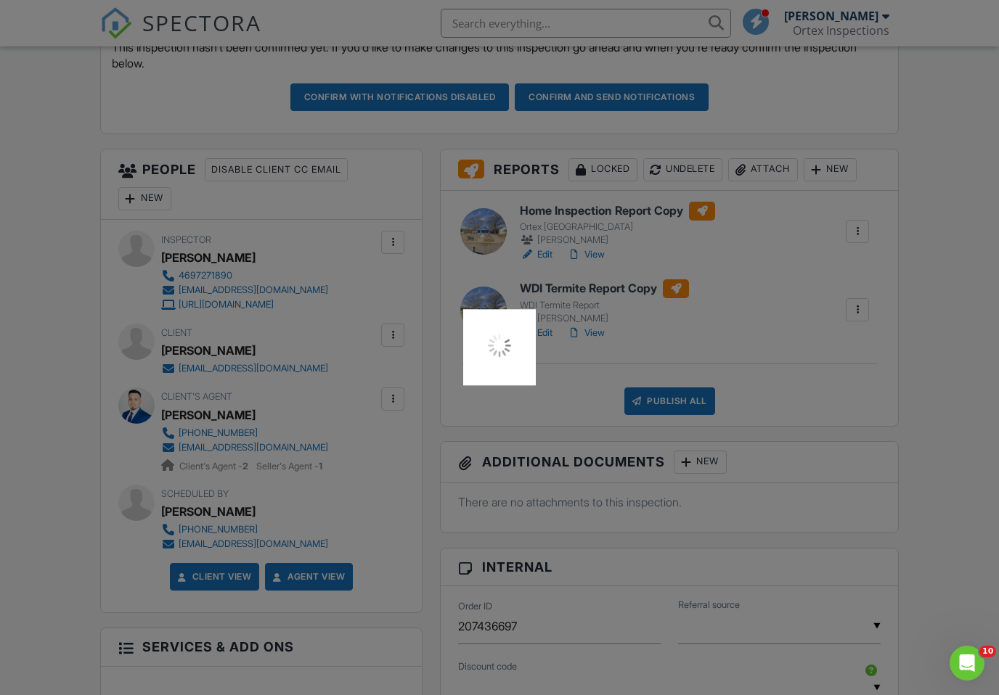
scroll to position [471, 0]
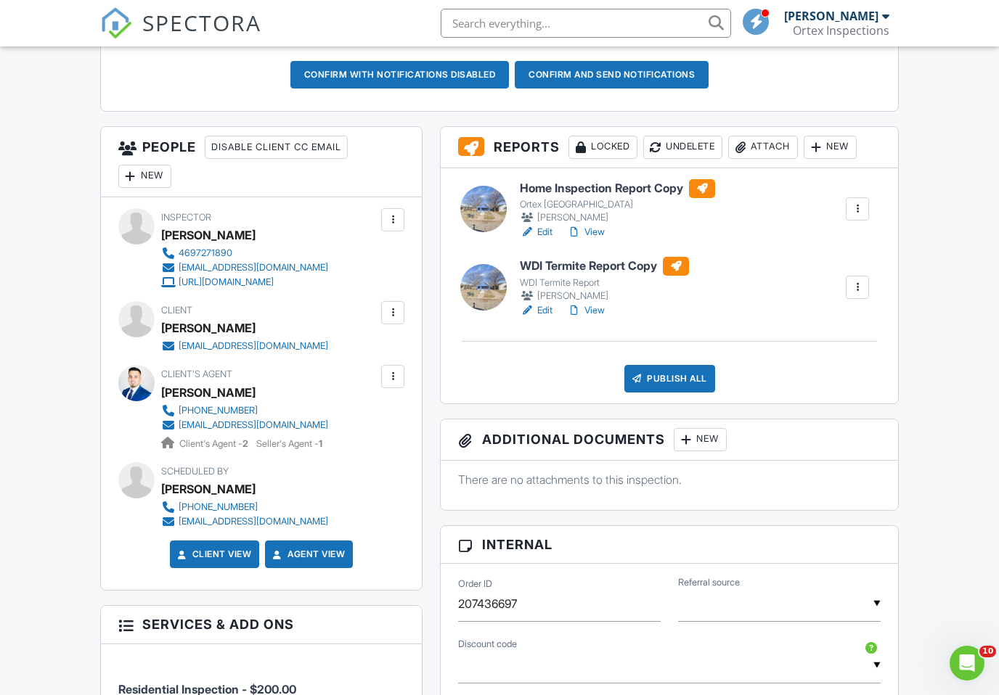
click at [393, 220] on div at bounding box center [392, 220] width 15 height 15
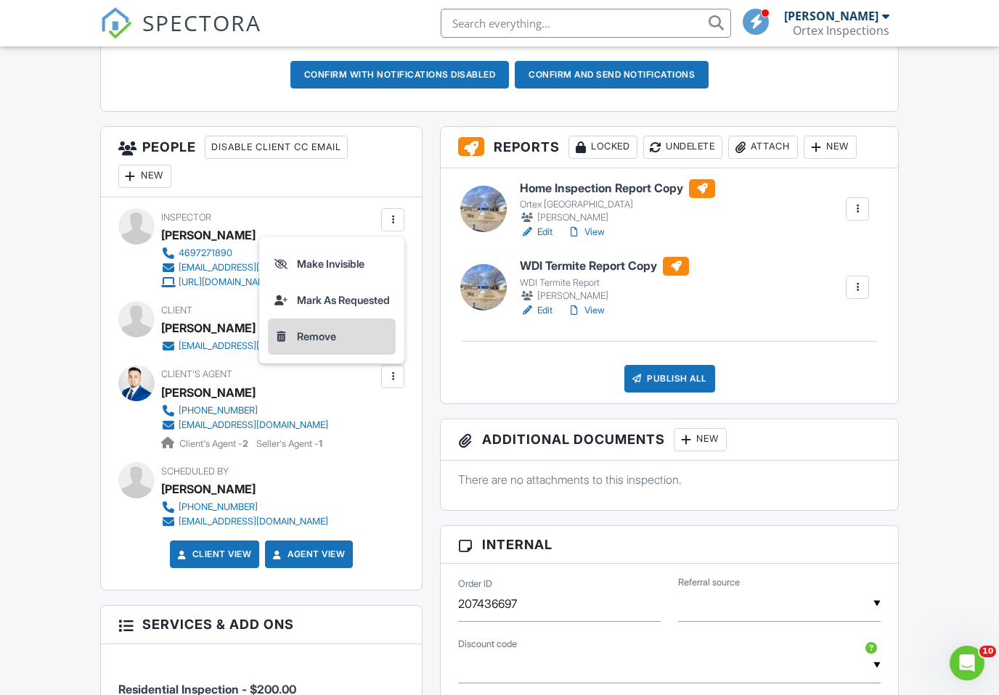
click at [312, 335] on li "Remove" at bounding box center [332, 337] width 128 height 36
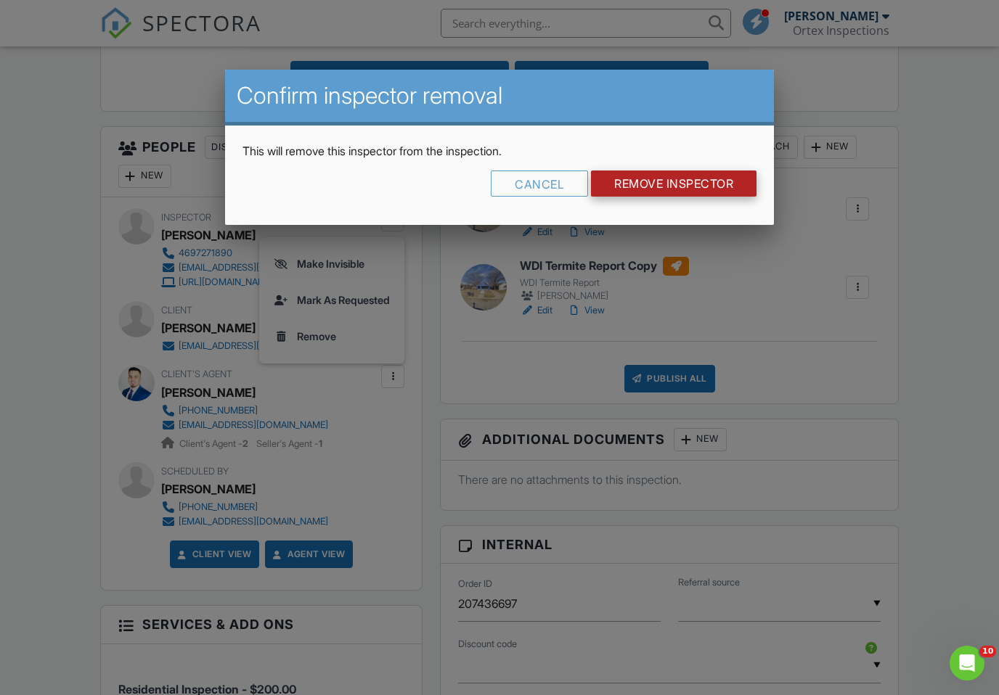
click at [690, 192] on input "Remove Inspector" at bounding box center [673, 184] width 165 height 26
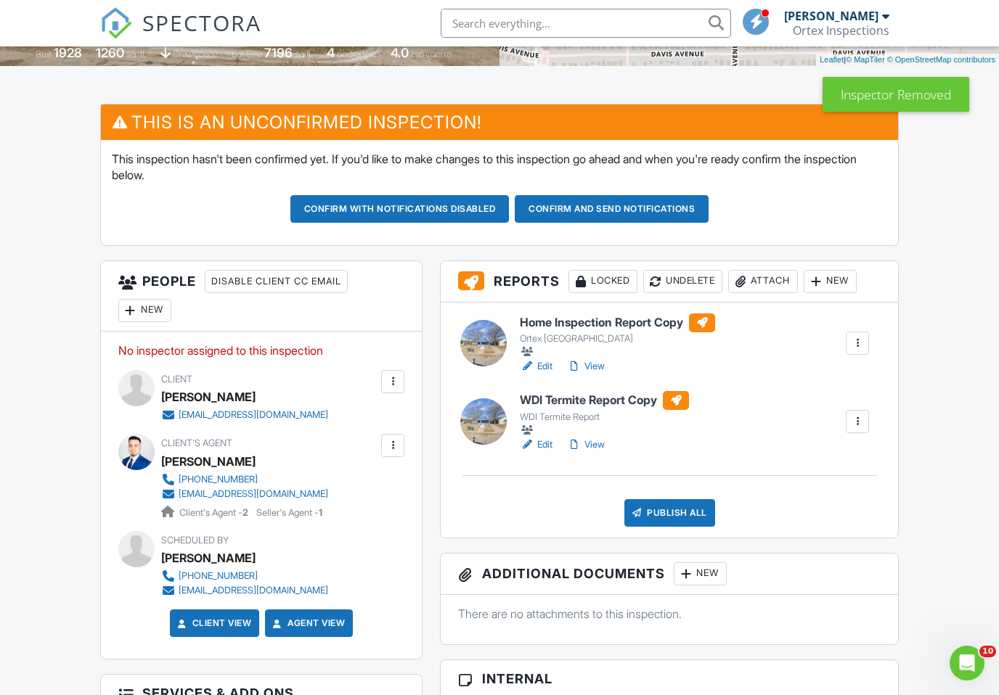
click at [155, 313] on div "New" at bounding box center [144, 310] width 53 height 23
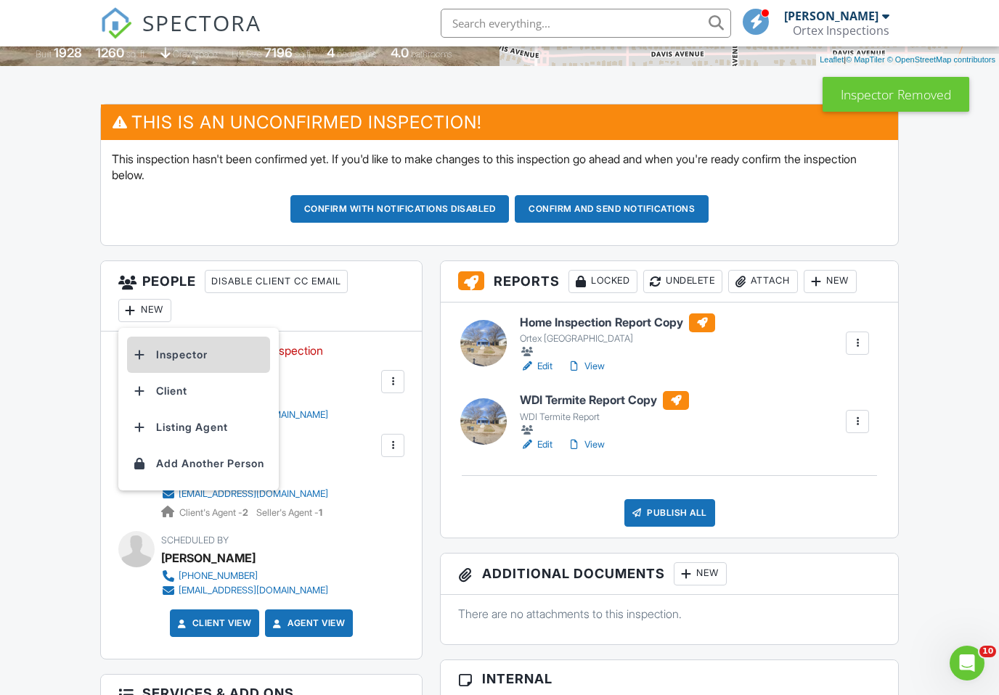
click at [163, 355] on li "Inspector" at bounding box center [198, 355] width 143 height 36
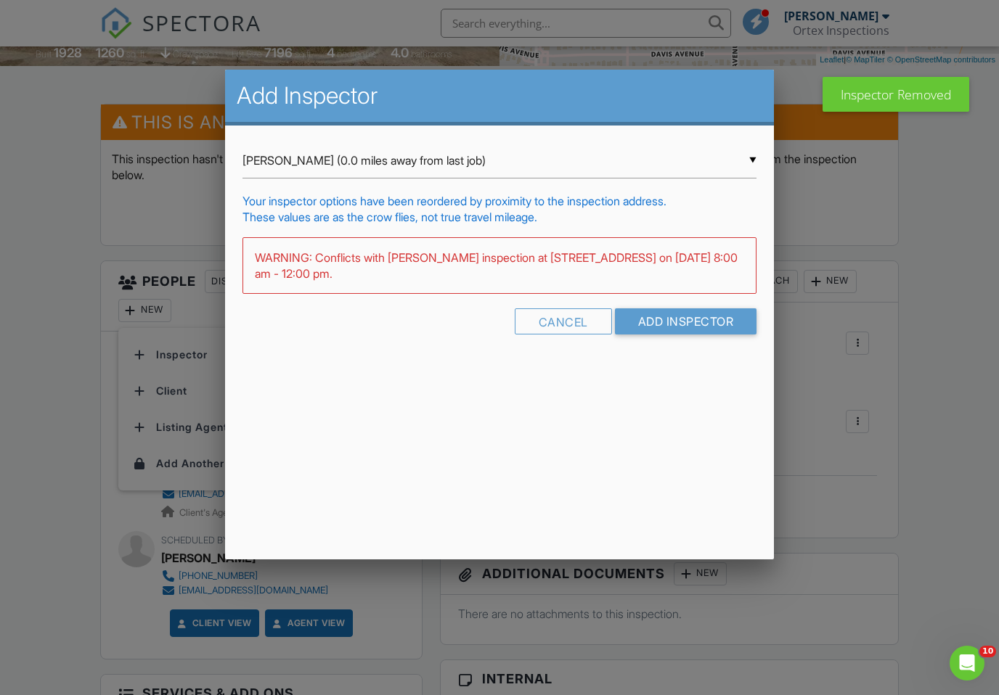
click at [411, 153] on div "▼ Abraham Ortega (0.0 miles away from last job) Abraham Ortega (0.0 miles away …" at bounding box center [499, 161] width 515 height 36
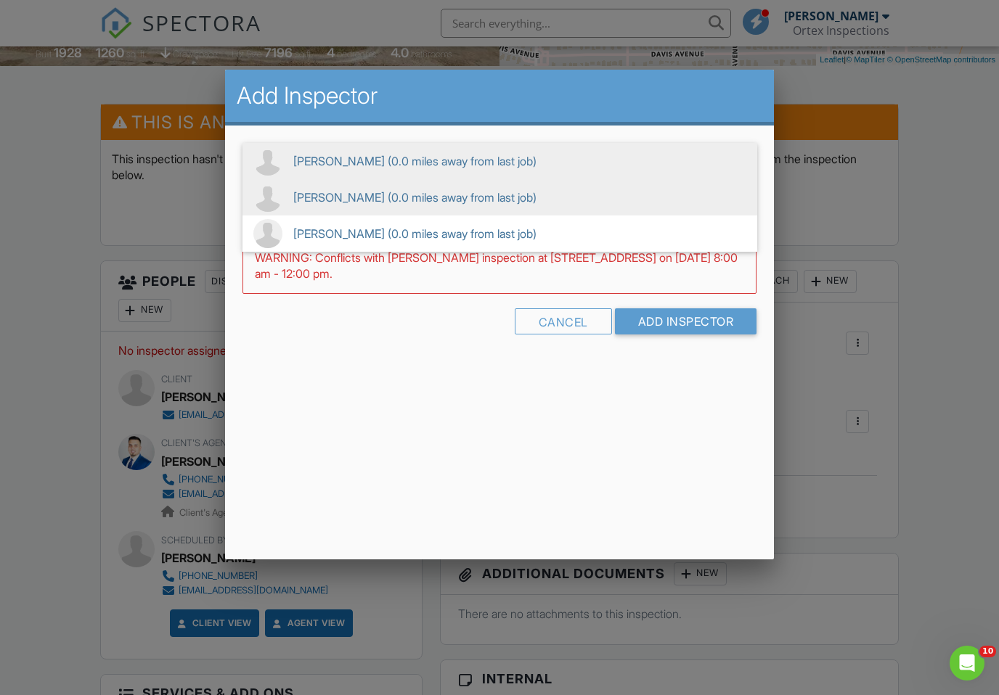
click at [348, 208] on span "John Seale (0.0 miles away from last job)" at bounding box center [499, 197] width 515 height 36
type input "John Seale (0.0 miles away from last job)"
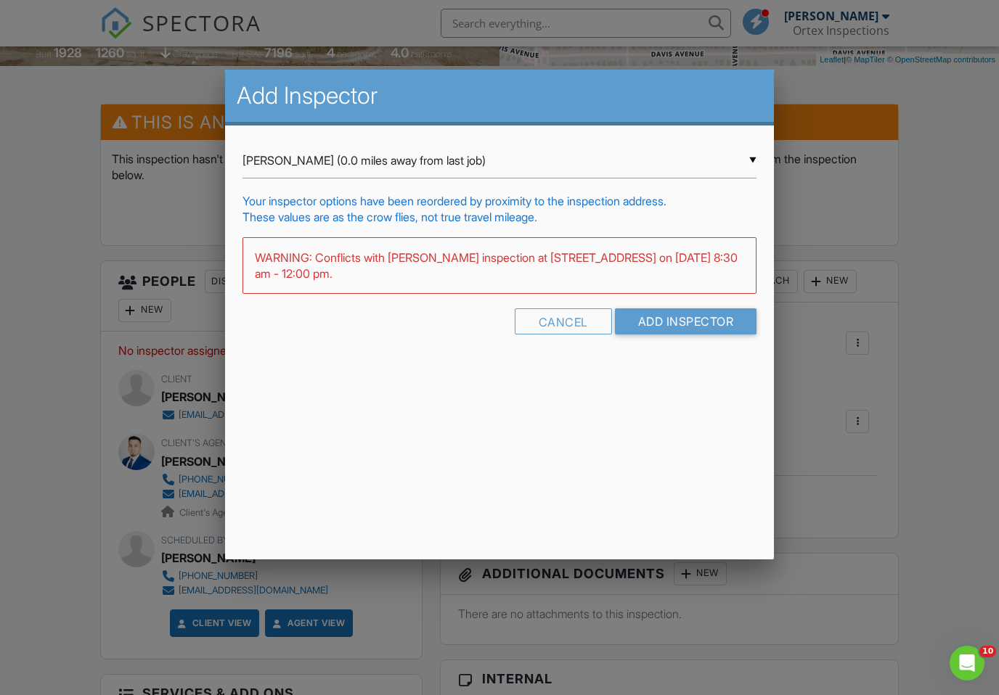
click at [682, 322] on input "Add Inspector" at bounding box center [686, 321] width 142 height 26
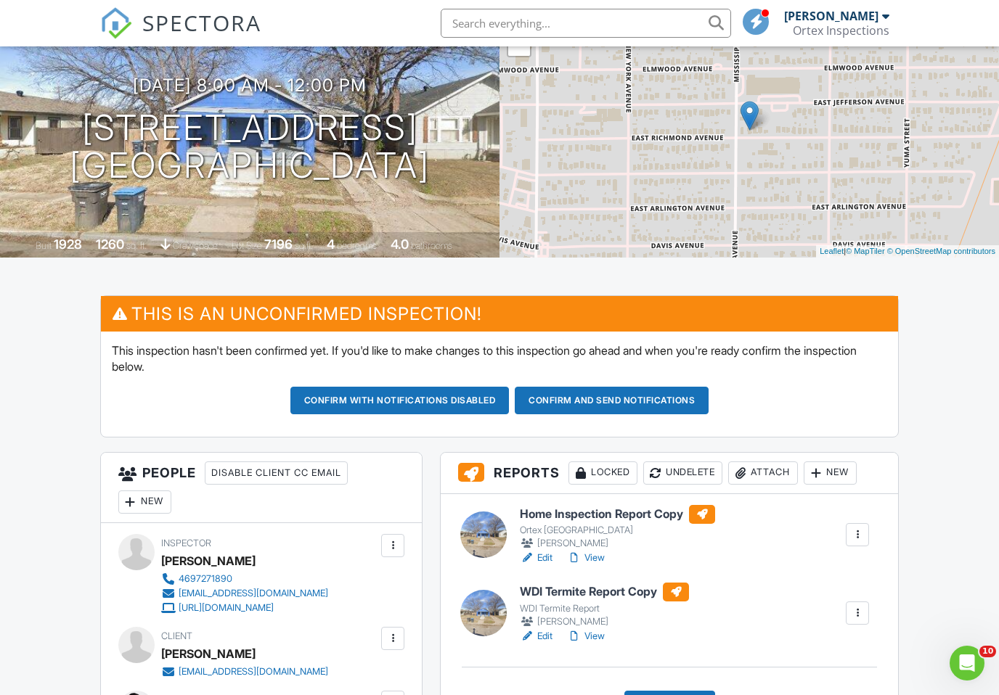
scroll to position [193, 0]
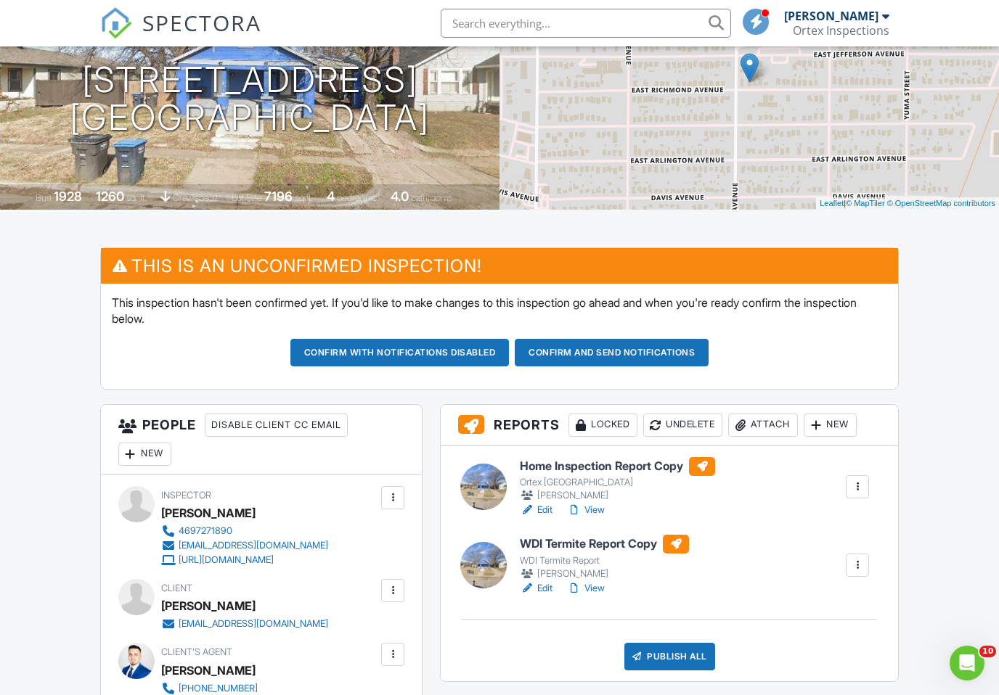
click at [595, 592] on link "View" at bounding box center [586, 588] width 38 height 15
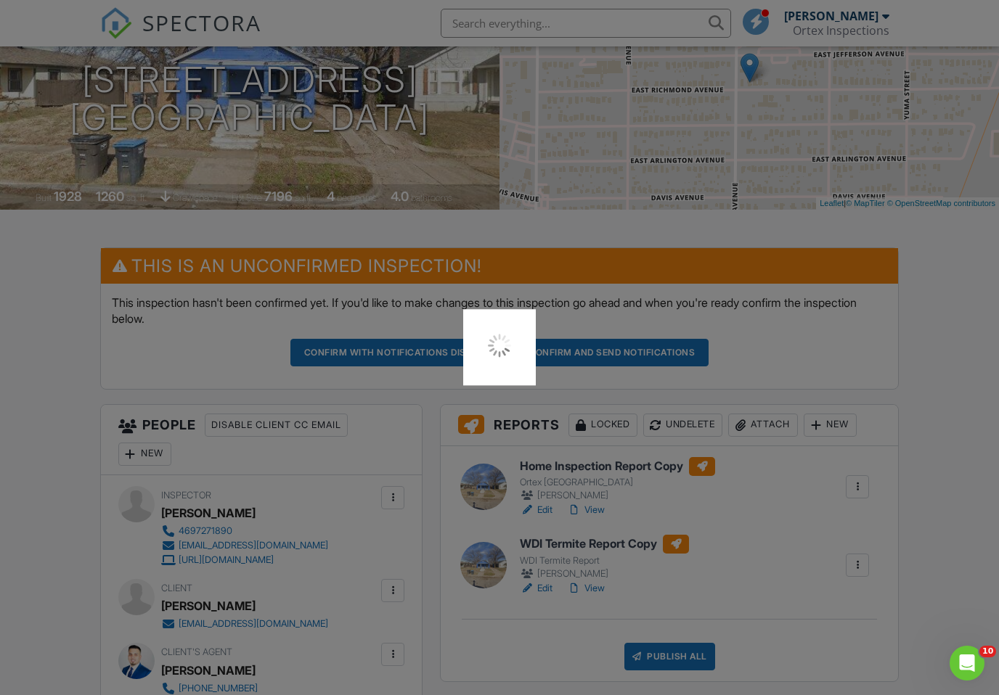
scroll to position [54, 0]
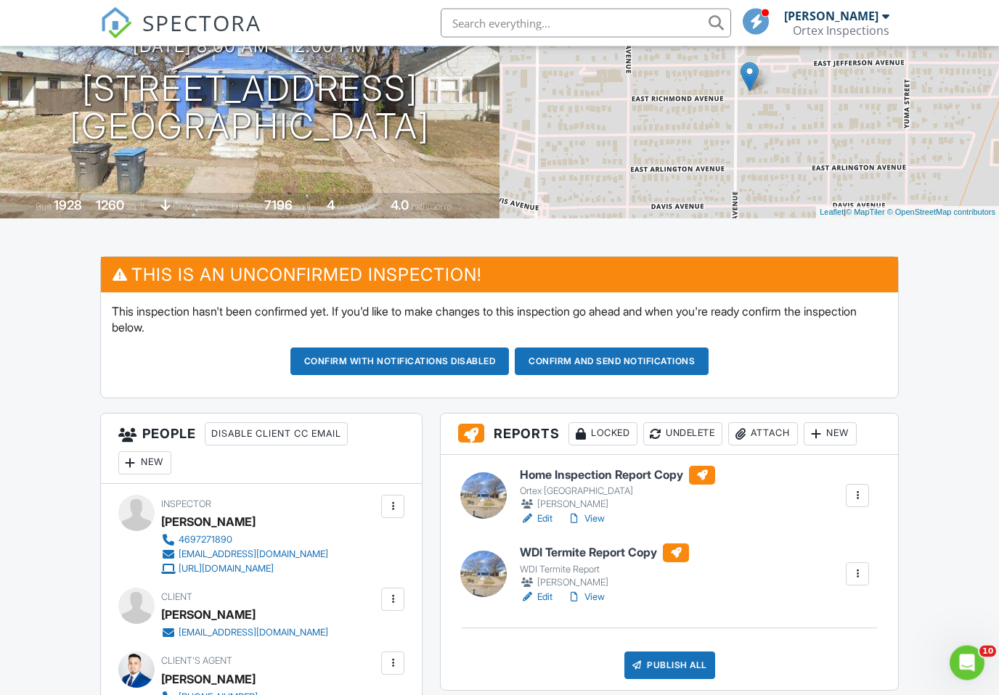
scroll to position [184, 0]
click at [510, 364] on button "Confirm and send notifications" at bounding box center [399, 362] width 219 height 28
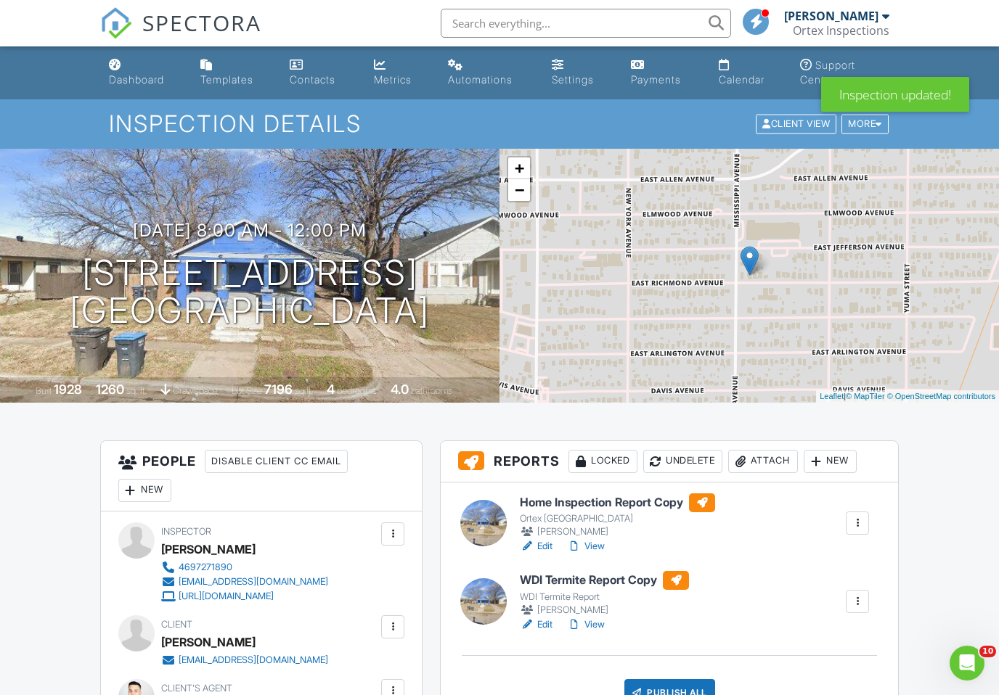
click at [134, 87] on link "Dashboard" at bounding box center [143, 72] width 80 height 41
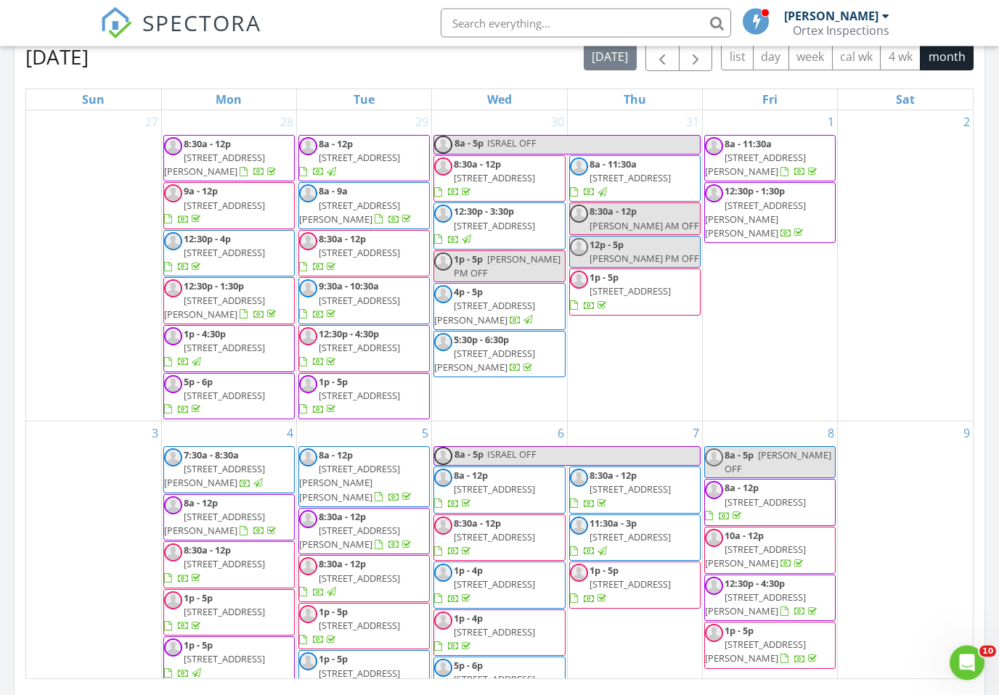
scroll to position [551, 0]
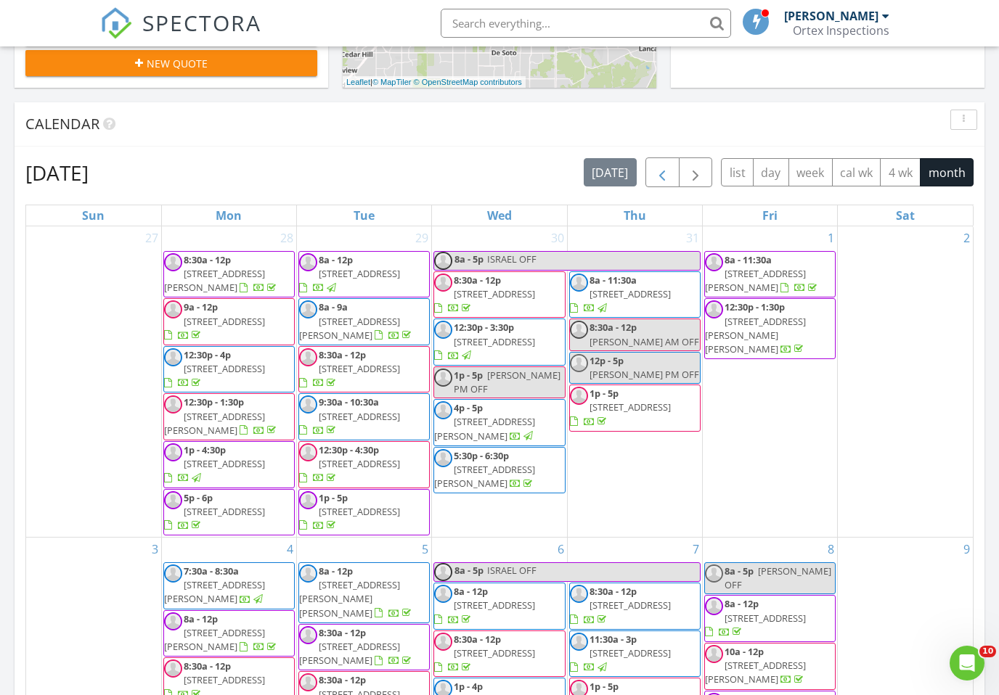
click at [663, 179] on span "button" at bounding box center [661, 172] width 17 height 17
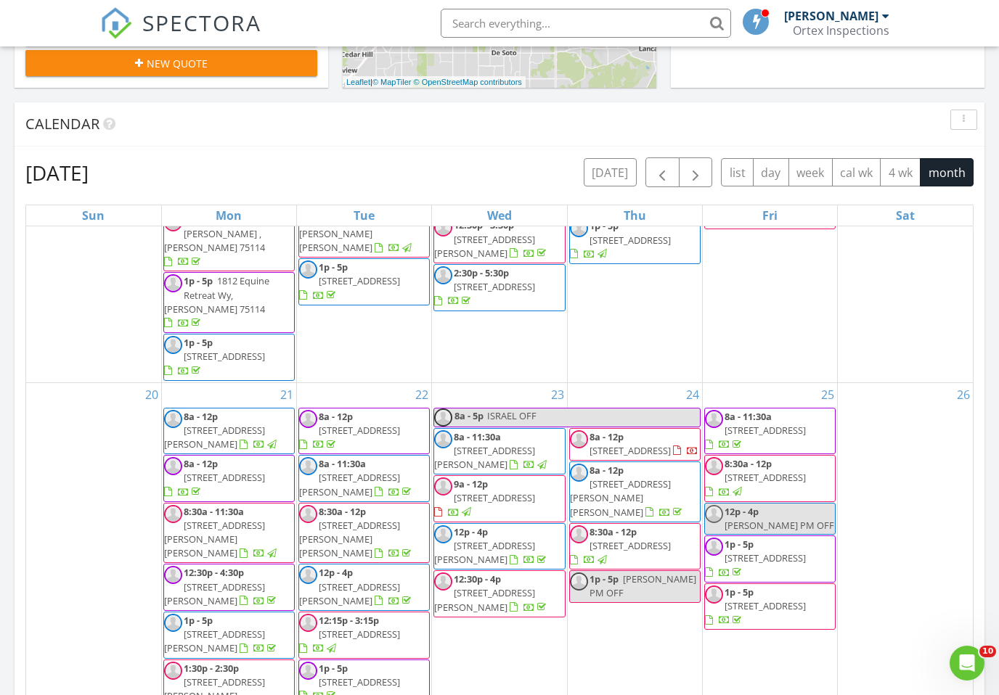
scroll to position [827, 0]
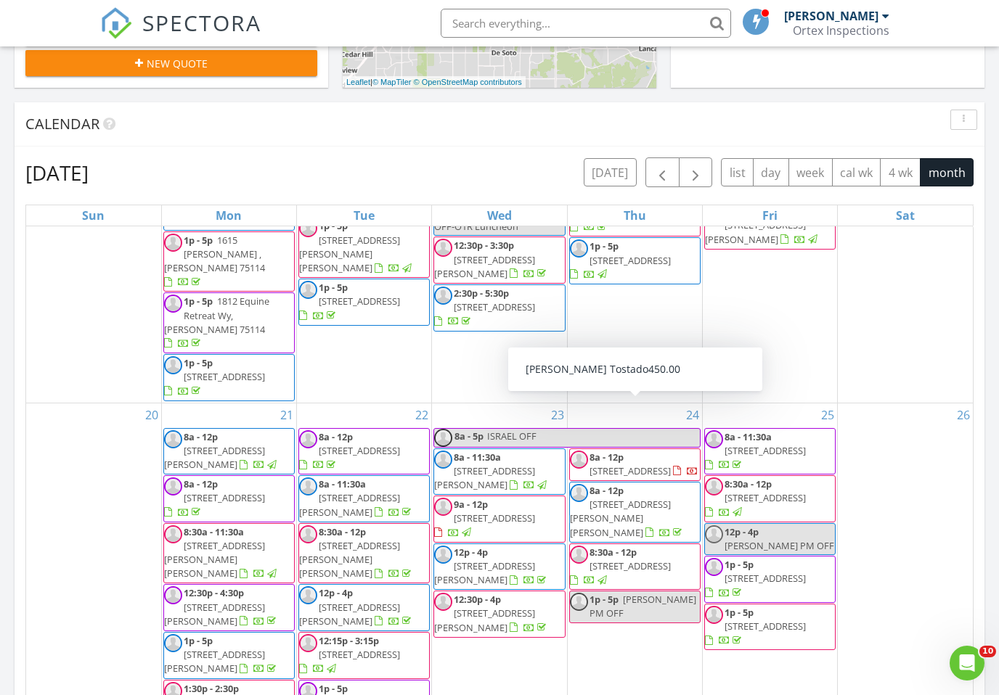
click at [631, 465] on span "1205 E Richmond Ave, Fort Worth 76104" at bounding box center [629, 471] width 81 height 13
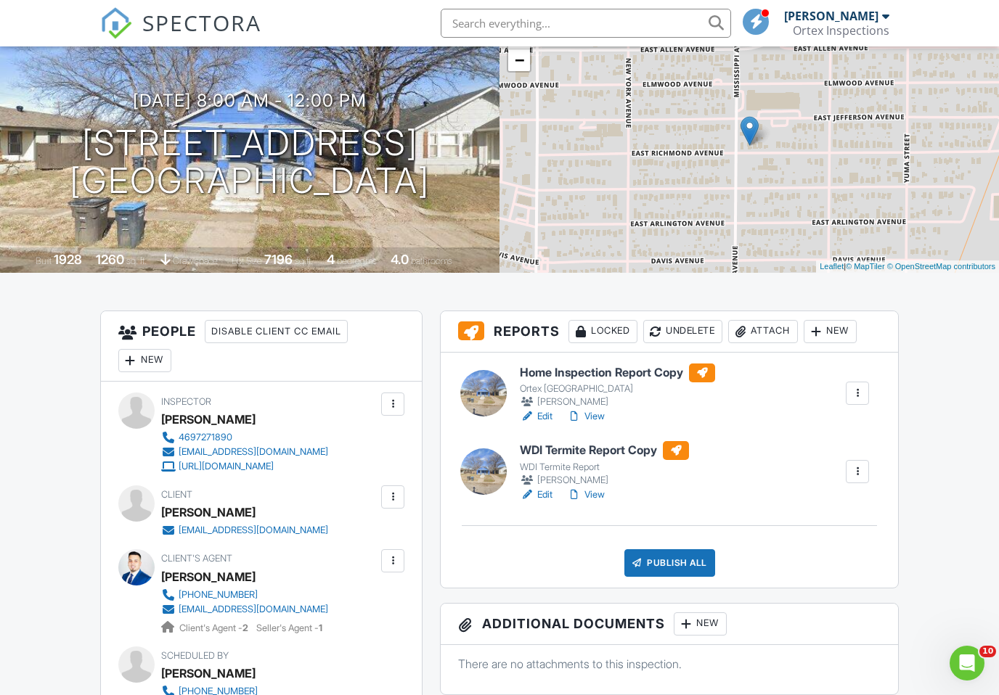
click at [863, 397] on div at bounding box center [857, 393] width 15 height 15
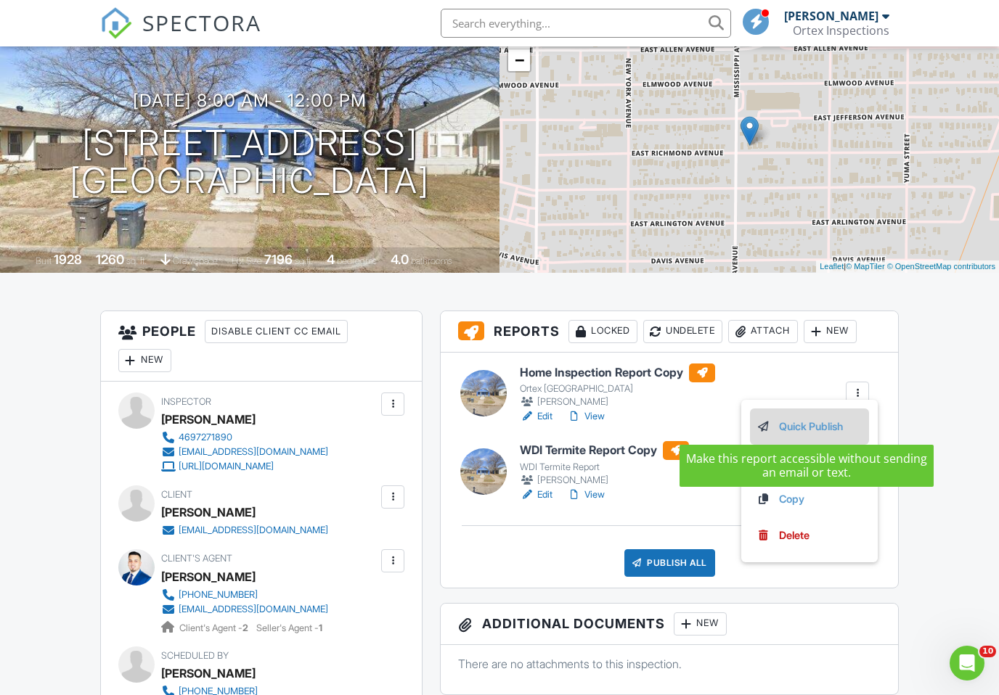
click at [808, 427] on link "Quick Publish" at bounding box center [809, 427] width 107 height 16
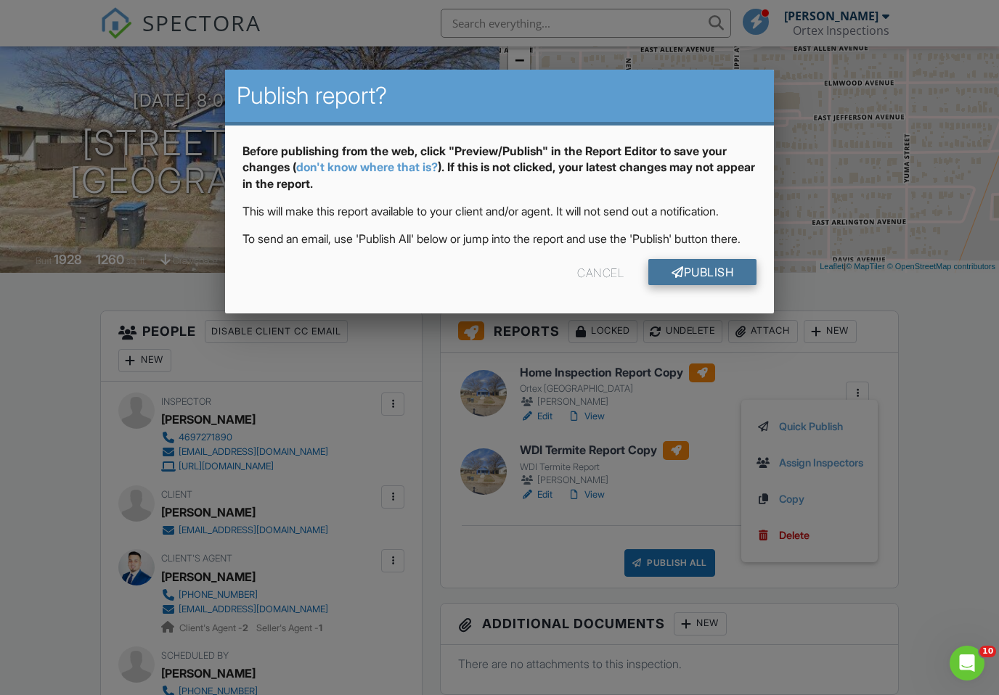
click at [726, 285] on link "Publish" at bounding box center [702, 272] width 108 height 26
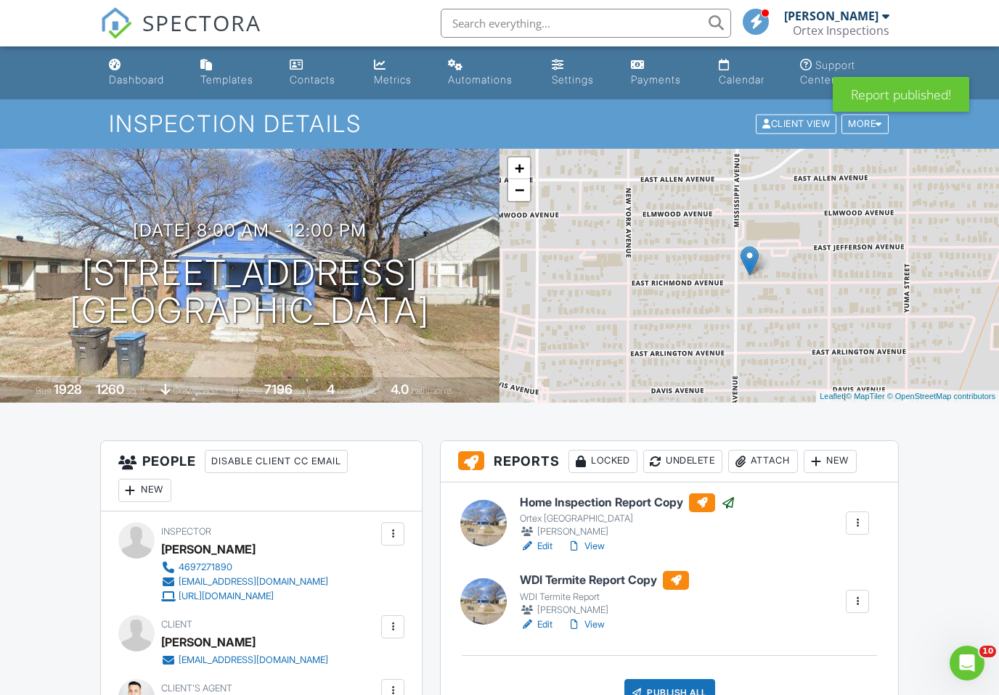
click at [859, 600] on div at bounding box center [857, 601] width 15 height 15
click at [818, 635] on link "Quick Publish" at bounding box center [809, 634] width 107 height 16
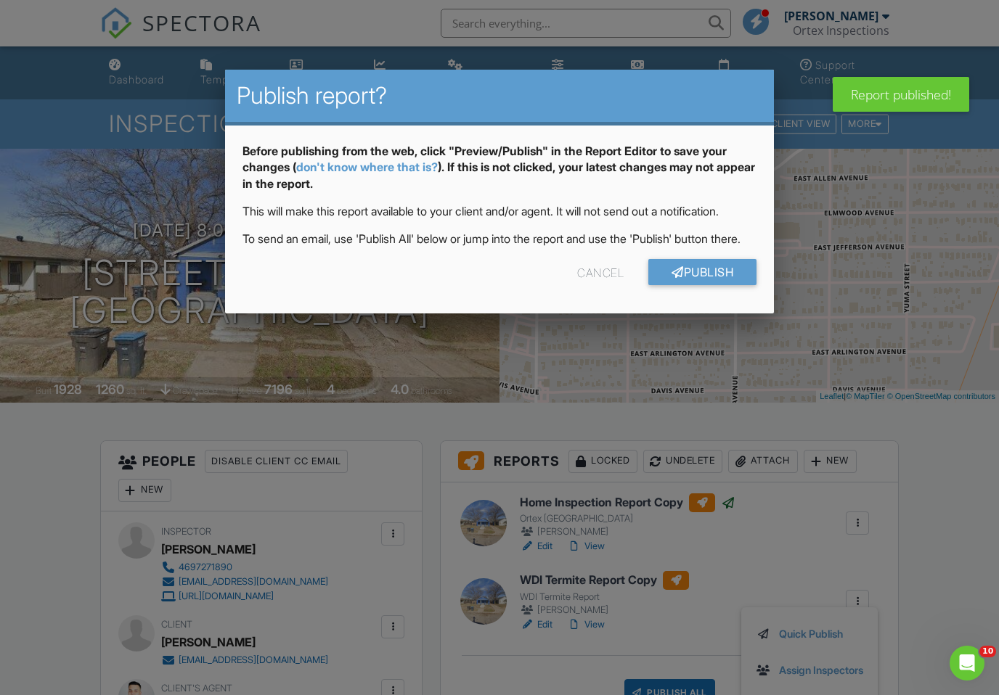
click at [716, 285] on link "Publish" at bounding box center [702, 272] width 108 height 26
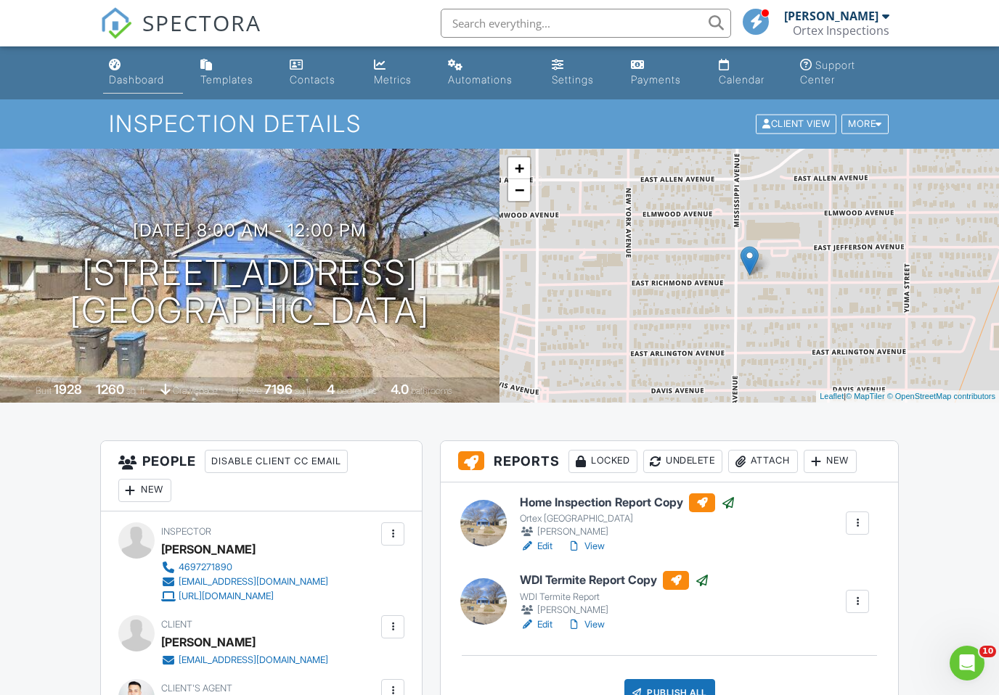
click at [126, 83] on div "Dashboard" at bounding box center [136, 79] width 55 height 12
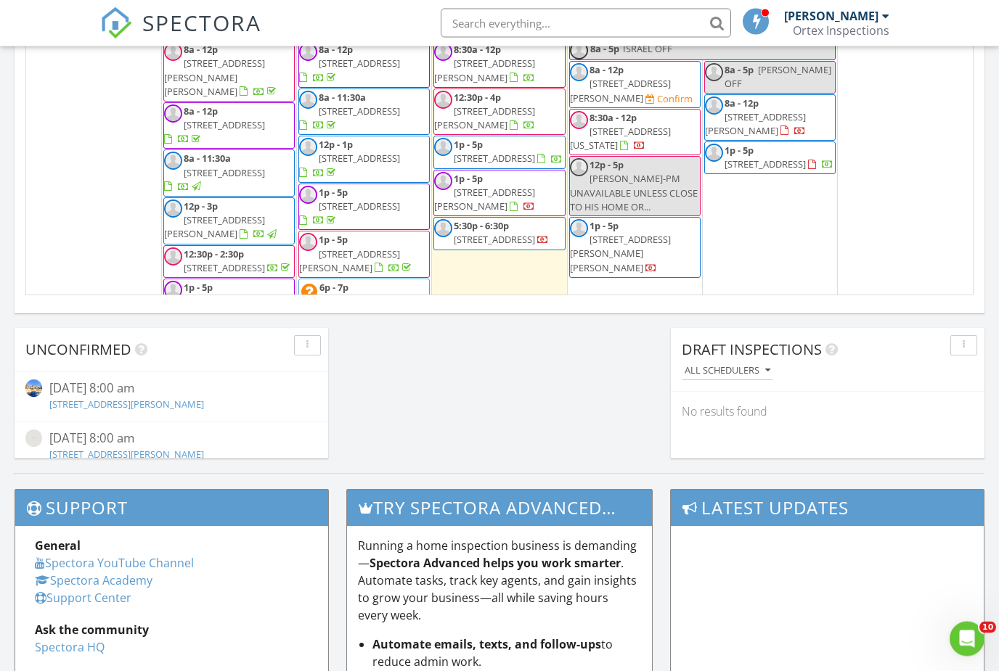
scroll to position [1051, 0]
click at [239, 342] on div "1 8a - 5p [PERSON_NAME] OFF 8a - 5p [PERSON_NAME] OFF" at bounding box center [229, 387] width 134 height 91
click at [224, 203] on link "Event" at bounding box center [227, 198] width 75 height 23
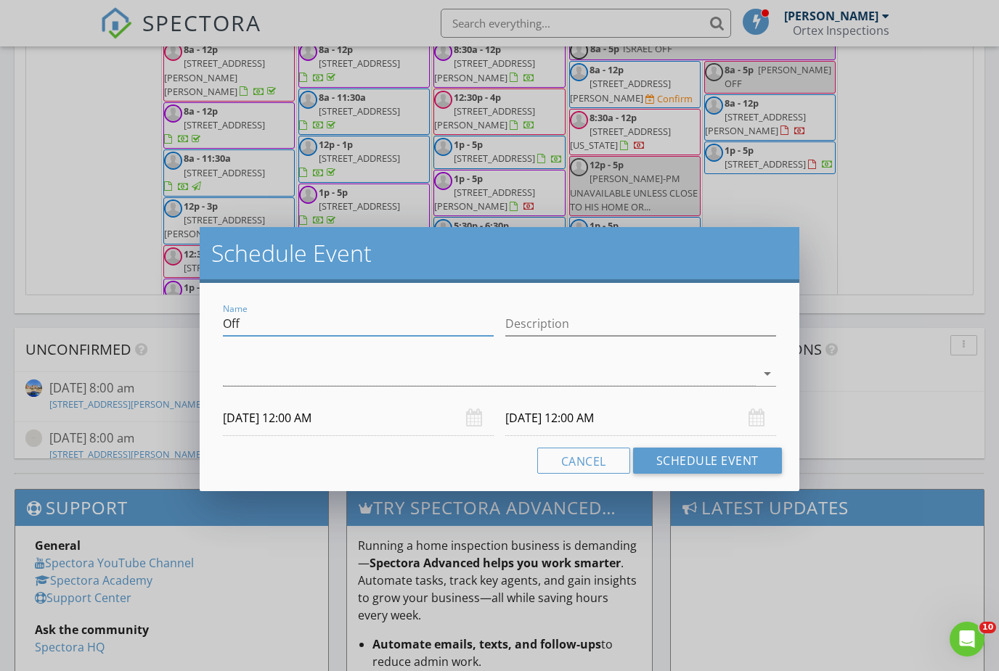
click at [244, 317] on input "Off" at bounding box center [358, 324] width 271 height 24
type input "O"
type input "i"
type input "[PERSON_NAME] Inspection for [PERSON_NAME]"
click at [368, 421] on input "[DATE] 12:00 AM" at bounding box center [358, 419] width 271 height 36
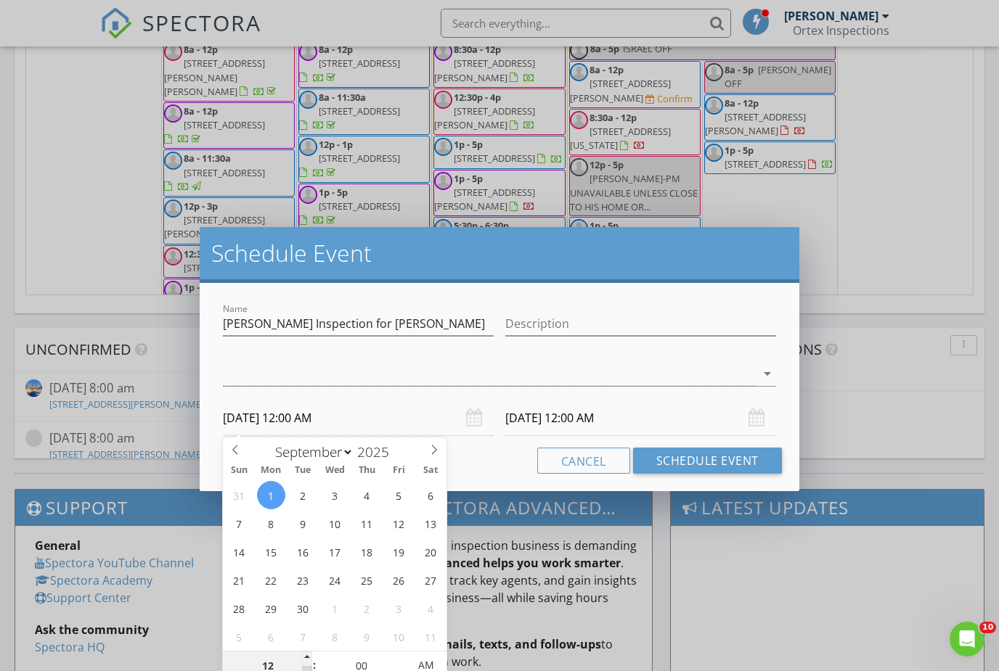
type input "11"
type input "[DATE] 11:00 PM"
click at [307, 671] on span at bounding box center [307, 673] width 10 height 15
type input "[DATE] 11:00 PM"
type input "10"
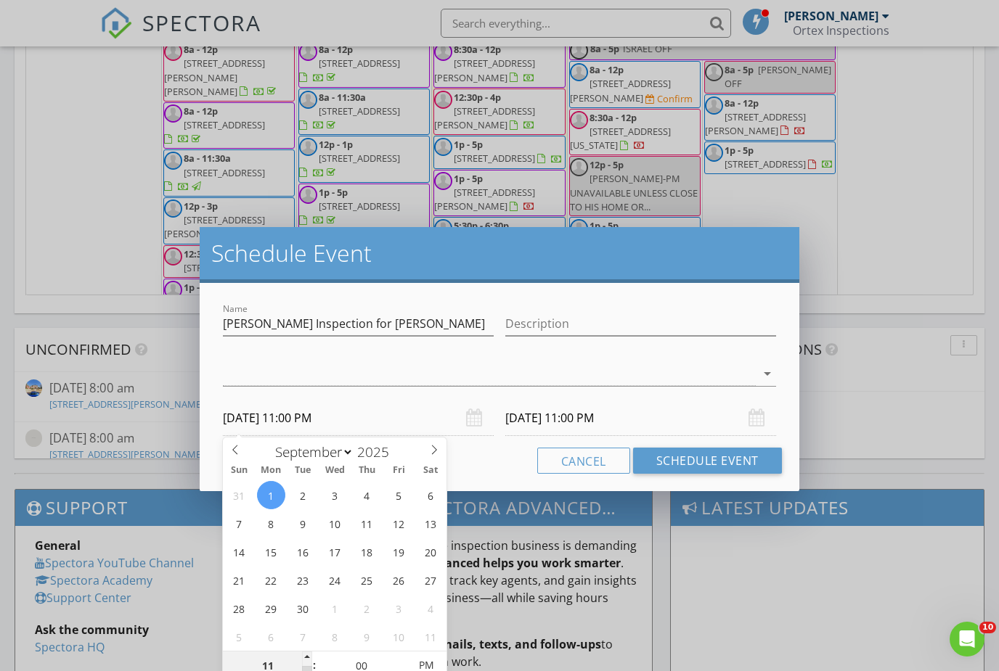
type input "[DATE] 10:00 PM"
click at [307, 671] on span at bounding box center [307, 673] width 10 height 15
type input "09"
type input "[DATE] 9:00 PM"
click at [307, 671] on span at bounding box center [307, 673] width 10 height 15
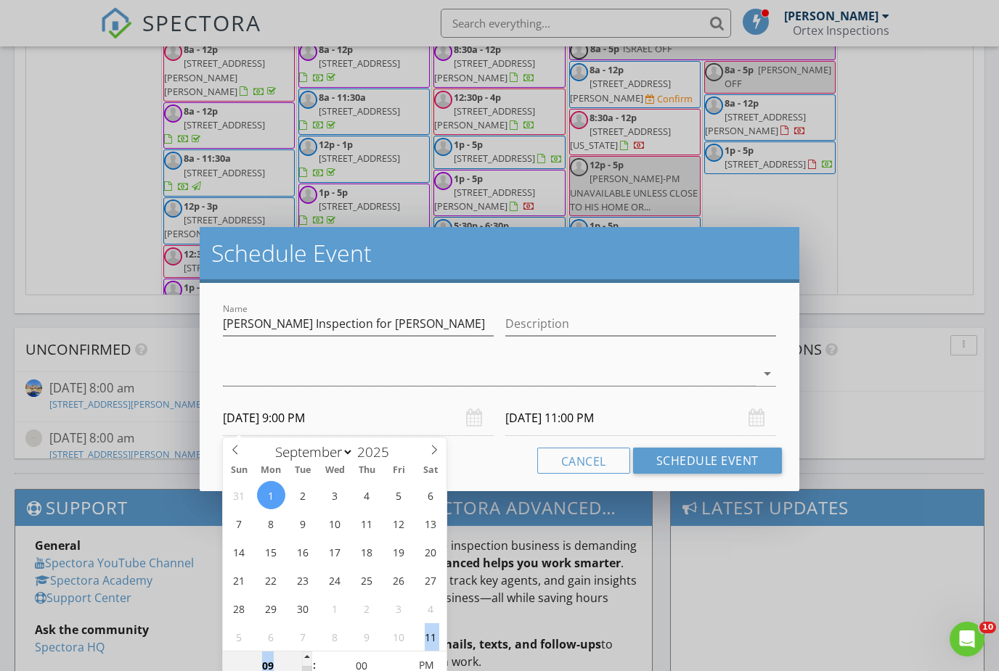
type input "08"
type input "[DATE] 8:00 PM"
click at [307, 671] on span at bounding box center [307, 673] width 10 height 15
type input "[DATE] 8:00 PM"
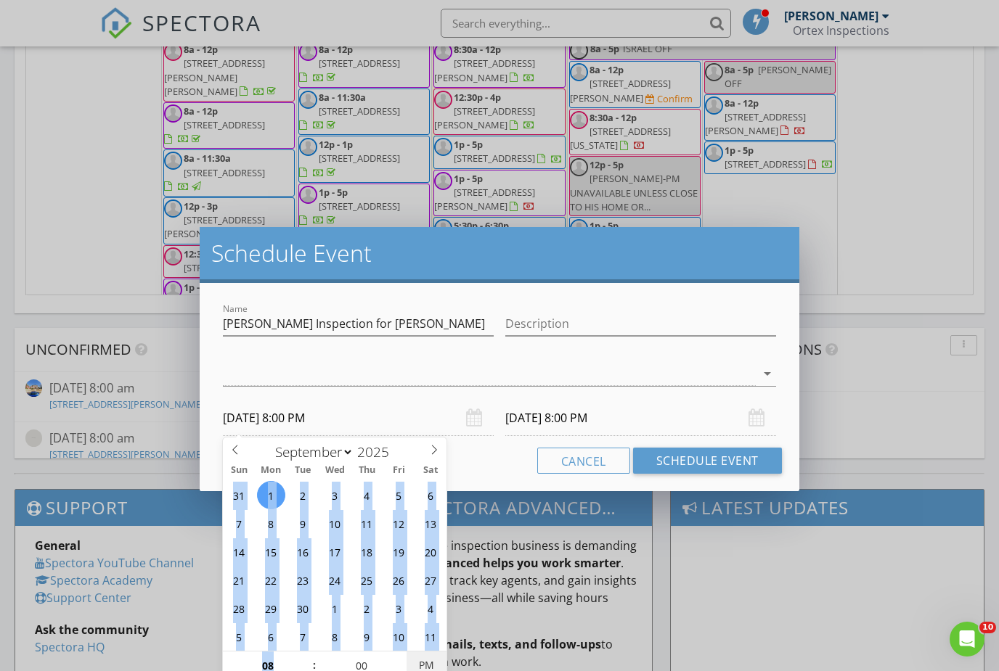
type input "[DATE] 8:00 AM"
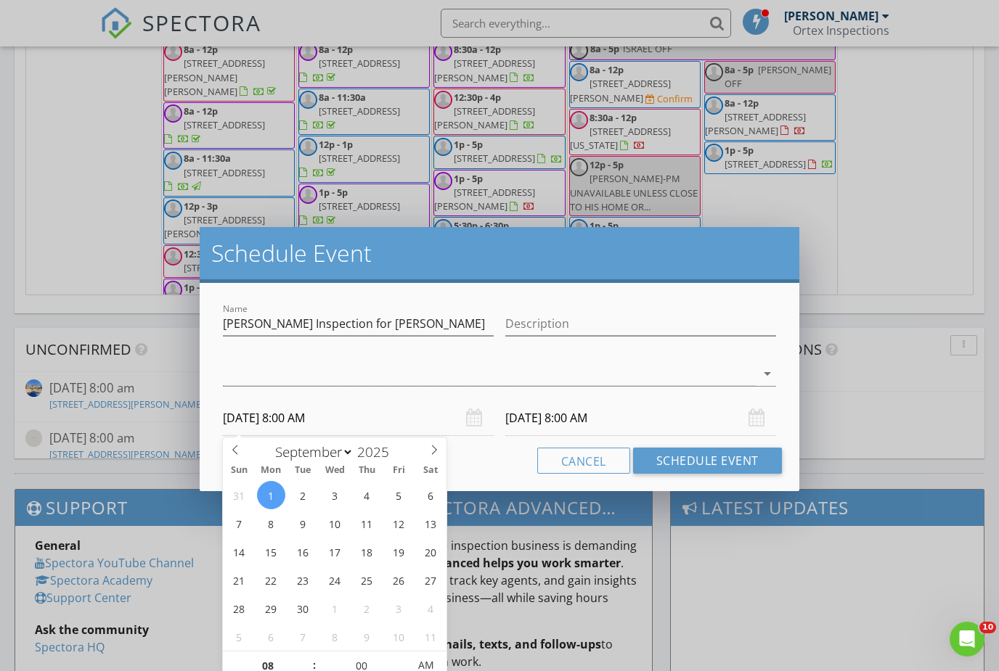
click at [651, 417] on input "[DATE] 8:00 AM" at bounding box center [640, 419] width 271 height 36
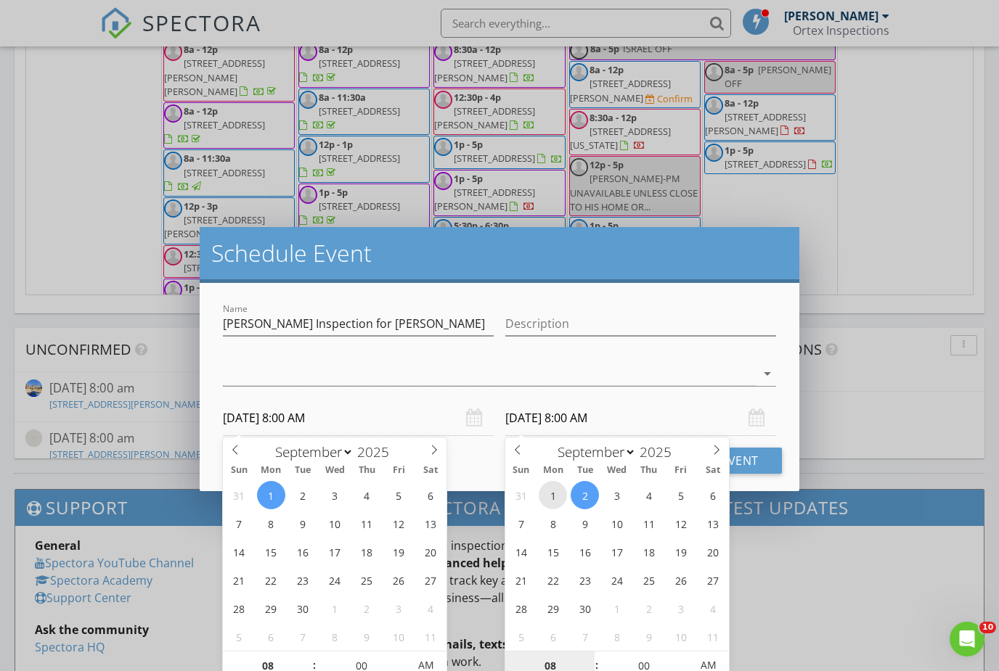
type input "[DATE] 8:00 AM"
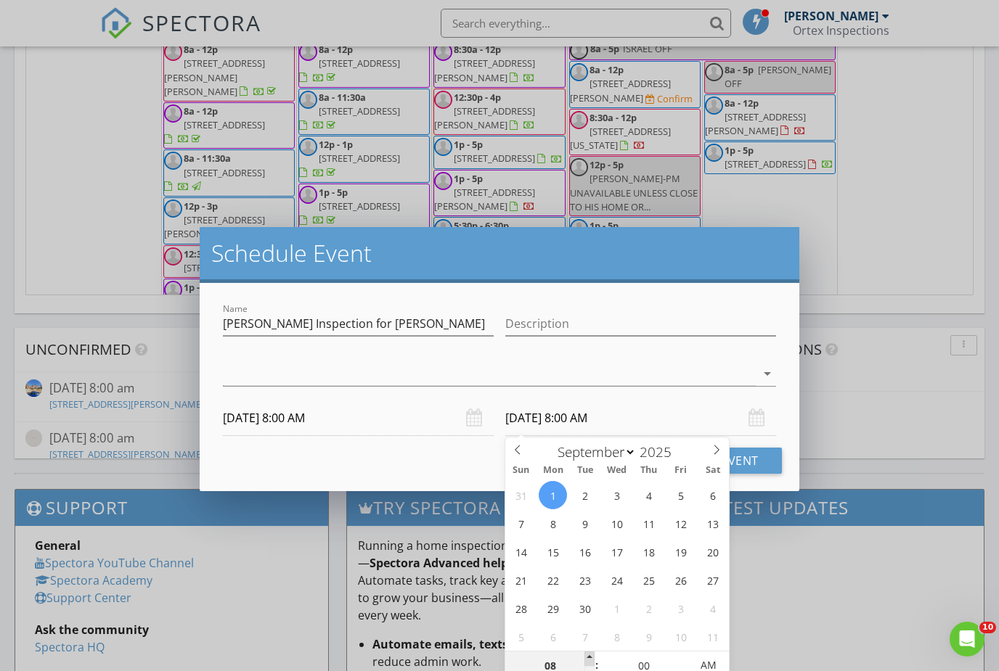
type input "09"
type input "[DATE] 9:00 AM"
click at [587, 657] on span at bounding box center [589, 659] width 10 height 15
type input "10"
type input "[DATE] 10:00 AM"
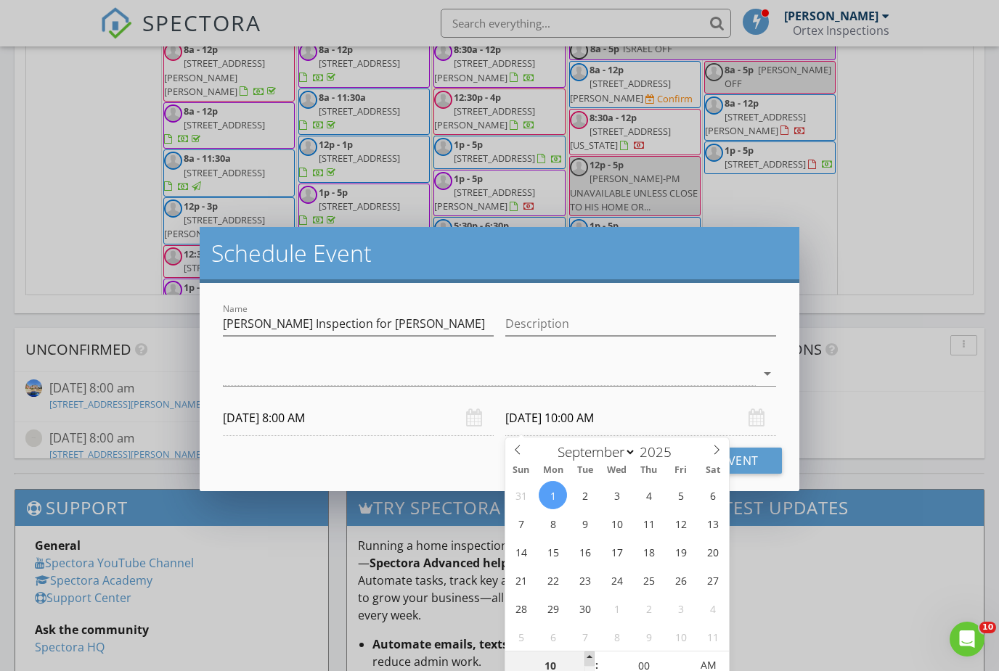
click at [587, 657] on span at bounding box center [589, 659] width 10 height 15
type input "11"
type input "[DATE] 11:00 AM"
click at [587, 657] on span at bounding box center [589, 659] width 10 height 15
type input "12"
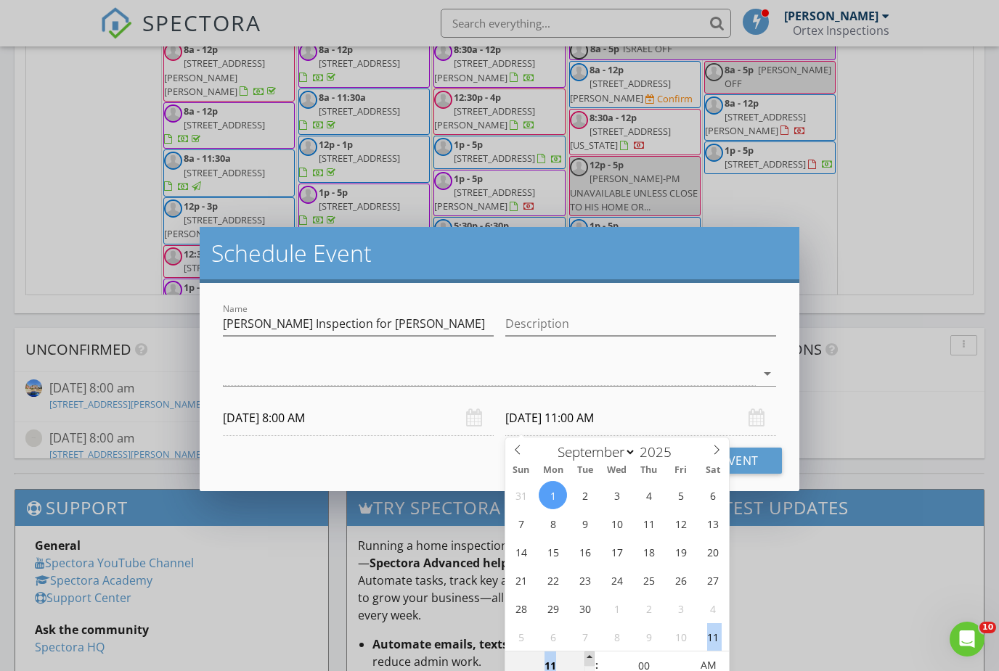
type input "[DATE] 12:00 PM"
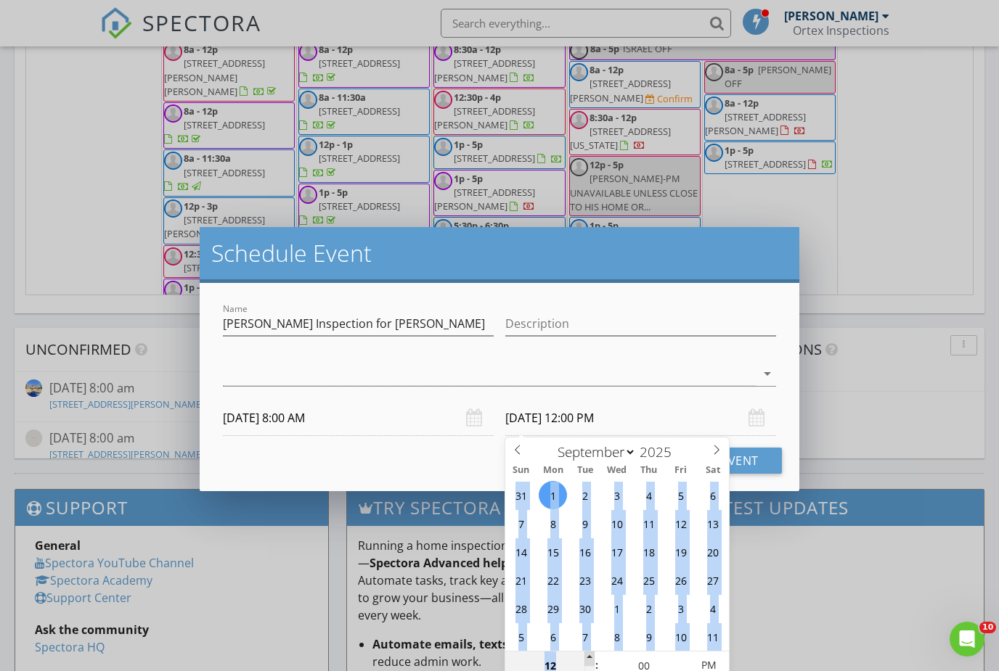
click at [587, 657] on span at bounding box center [589, 659] width 10 height 15
click at [759, 462] on button "Schedule Event" at bounding box center [707, 461] width 149 height 26
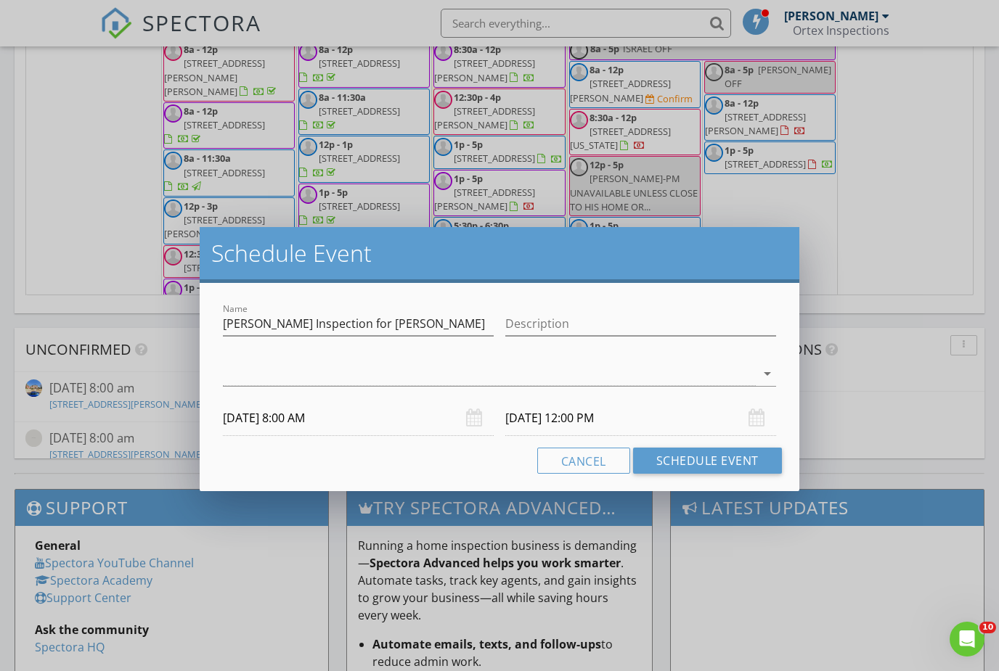
scroll to position [1098, 0]
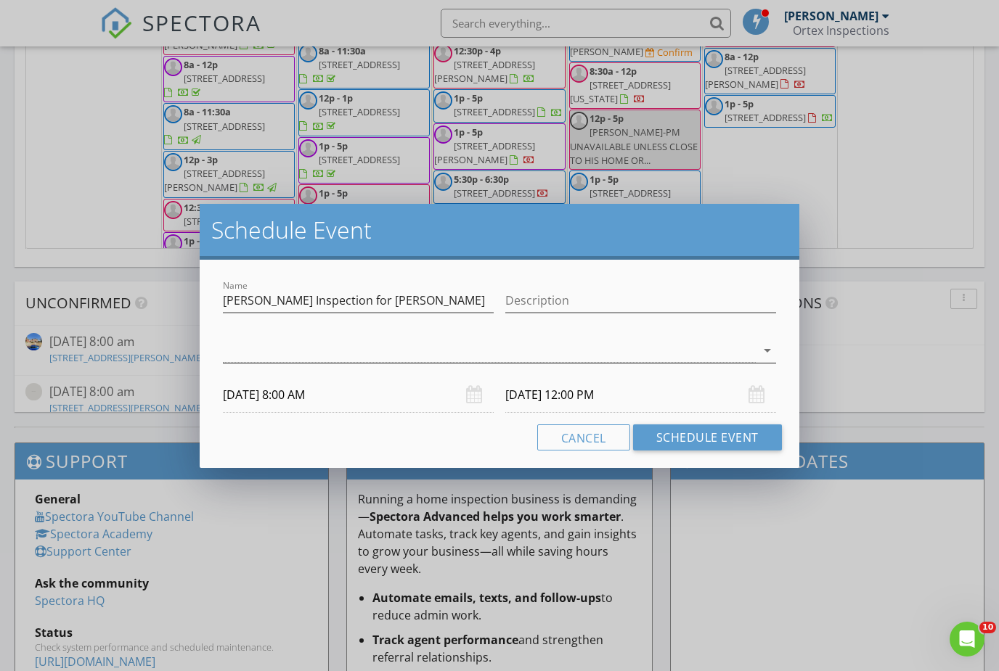
click at [567, 346] on div at bounding box center [489, 351] width 533 height 24
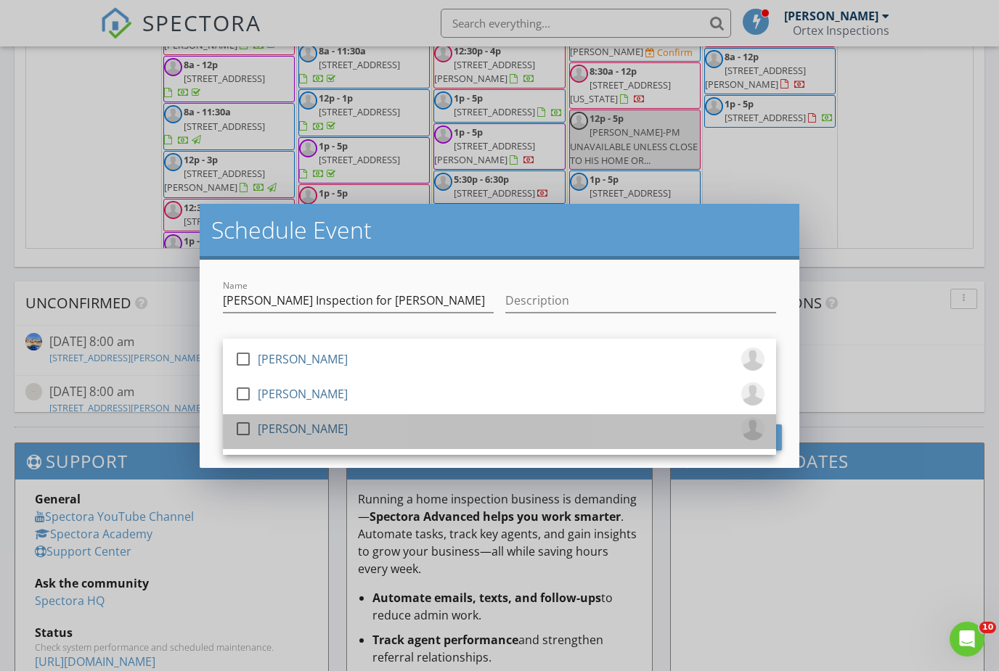
click at [271, 438] on div "[PERSON_NAME]" at bounding box center [303, 428] width 90 height 23
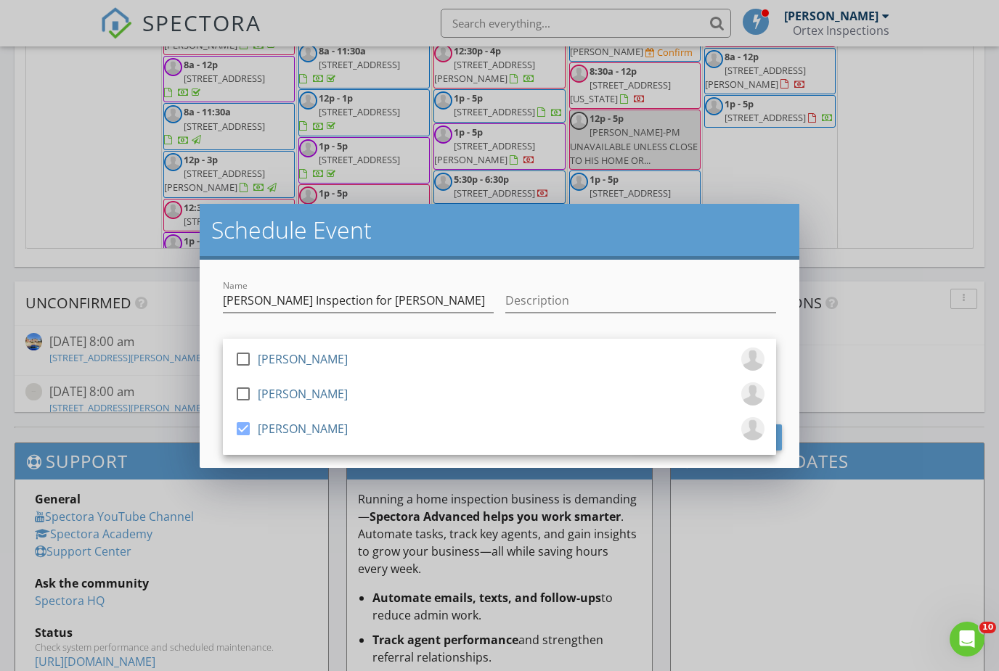
click at [607, 260] on div "Name [PERSON_NAME] Inspection for [PERSON_NAME] Description check_box_outline_b…" at bounding box center [500, 364] width 600 height 208
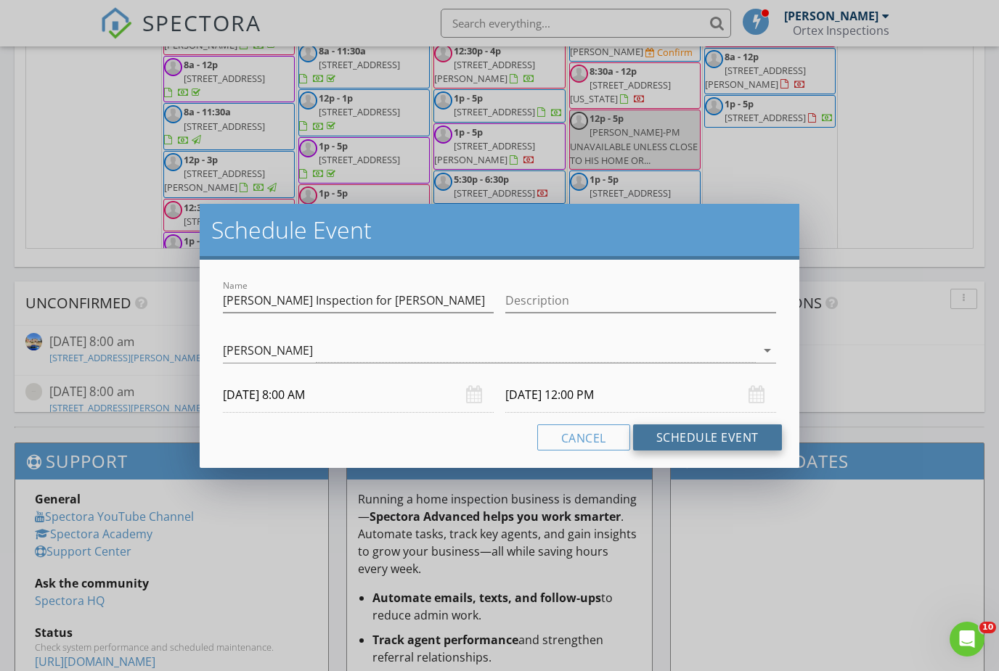
click at [683, 436] on button "Schedule Event" at bounding box center [707, 438] width 149 height 26
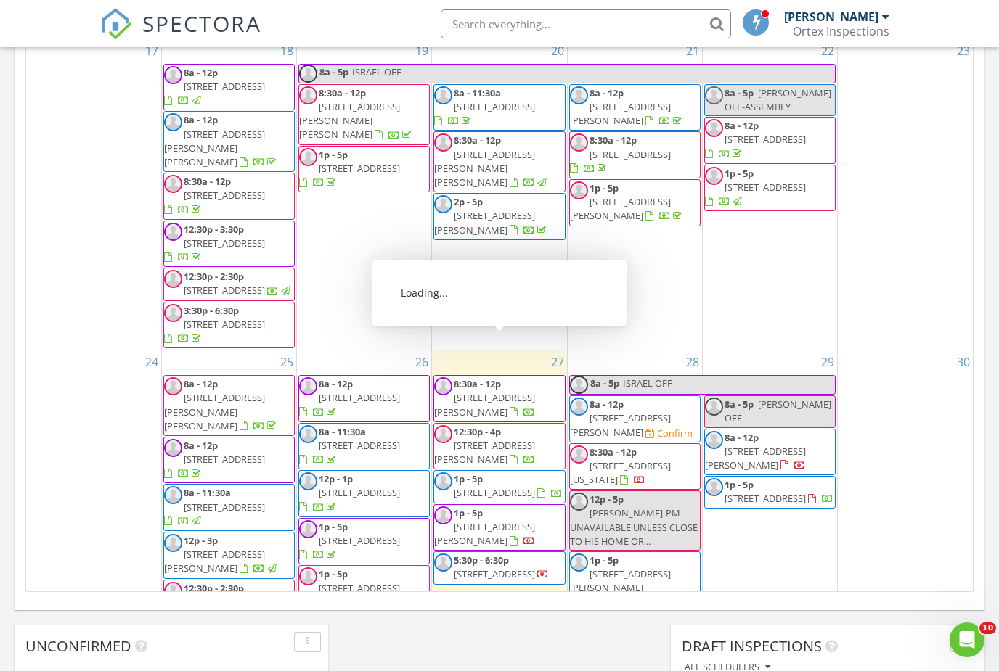
scroll to position [754, 0]
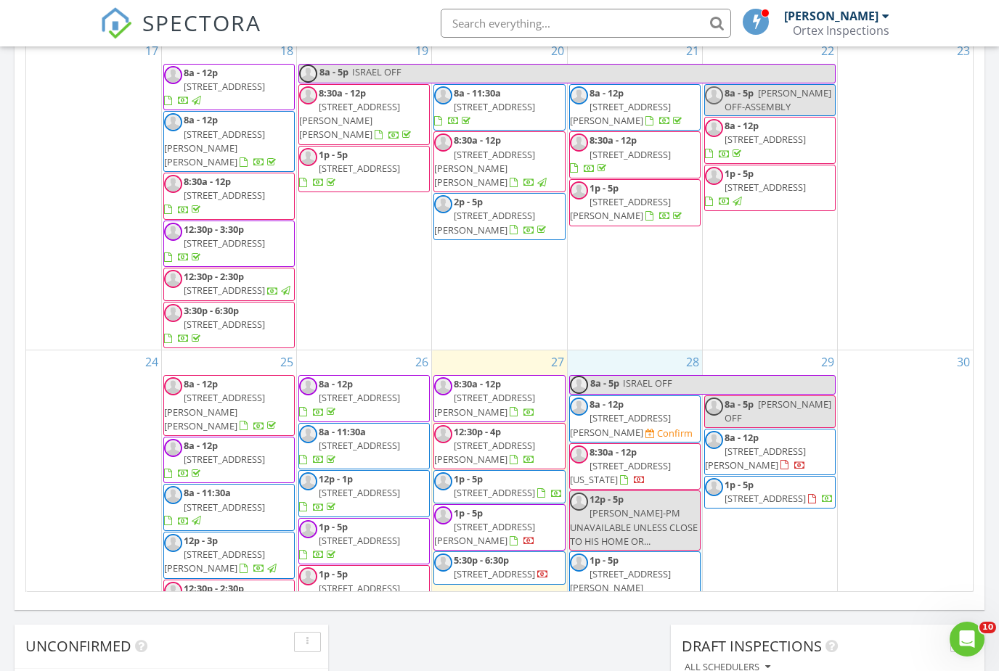
click at [631, 510] on div "28 8a - 5p ISRAEL OFF 8a - 12p [STREET_ADDRESS][PERSON_NAME] Confirm 8:30a - 12…" at bounding box center [635, 513] width 134 height 324
click at [618, 470] on link "Event" at bounding box center [633, 470] width 75 height 23
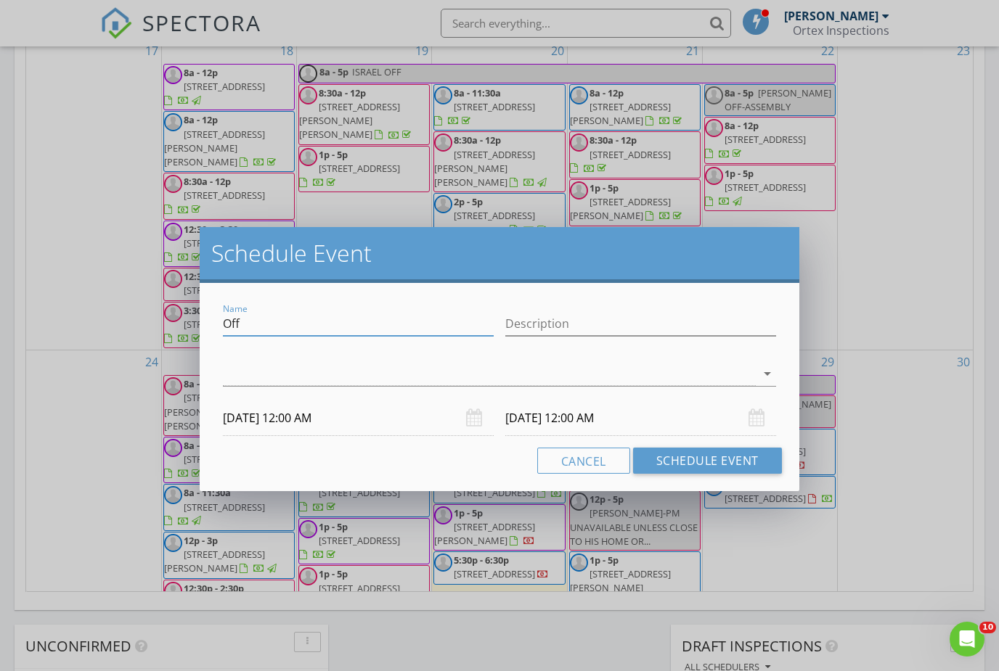
click at [409, 325] on input "Off" at bounding box center [358, 324] width 271 height 24
type input "O"
type input "Possible inspection for [PERSON_NAME] ([PERSON_NAME])"
click at [527, 386] on div "arrow_drop_down" at bounding box center [499, 374] width 553 height 24
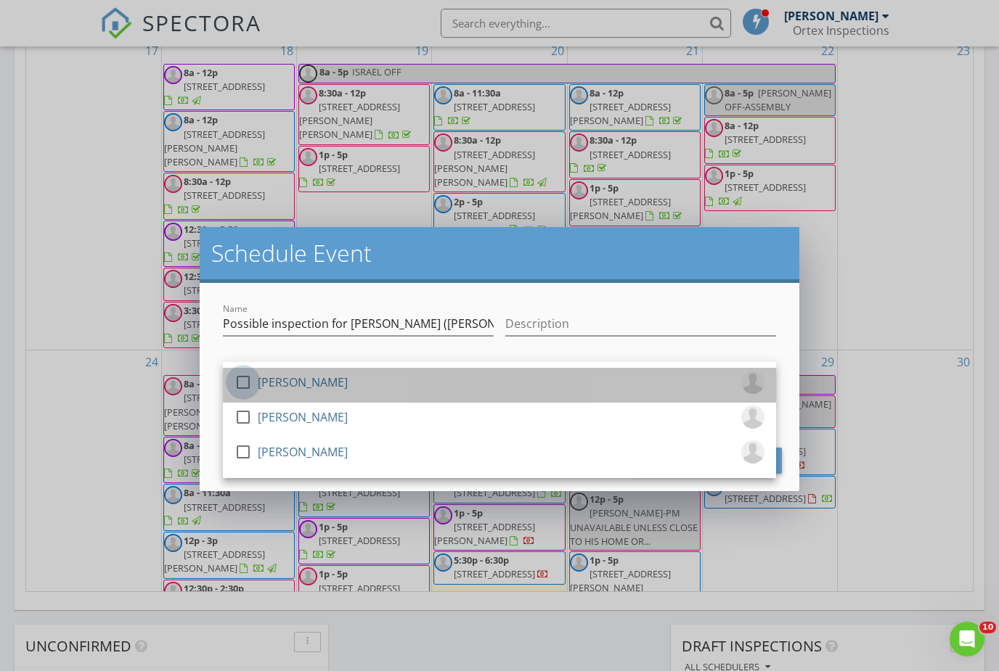
click at [255, 379] on div at bounding box center [243, 382] width 25 height 25
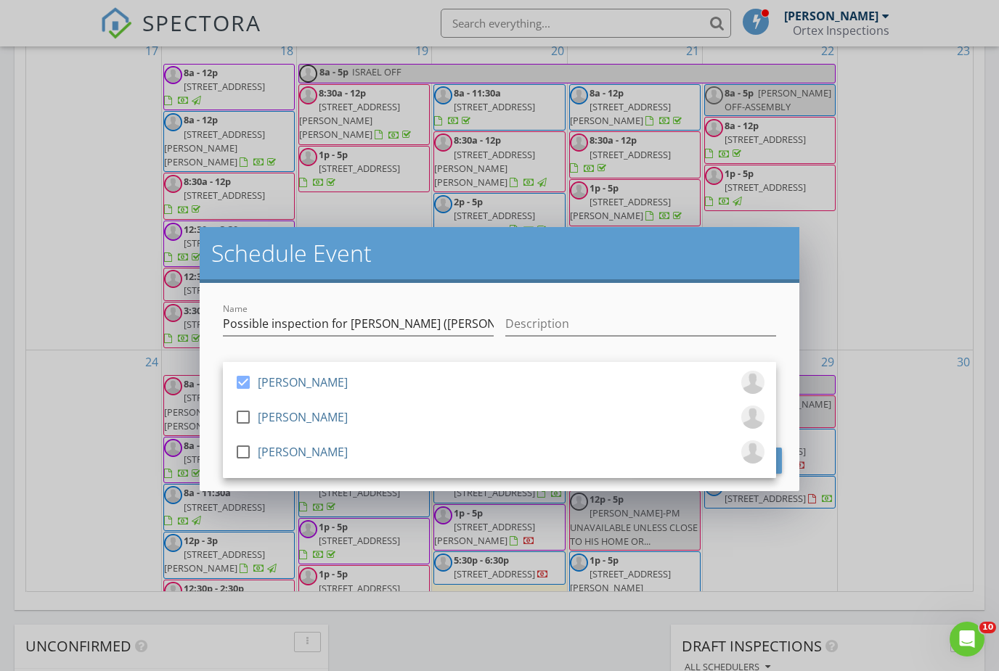
click at [401, 280] on div "Schedule Event" at bounding box center [500, 255] width 600 height 56
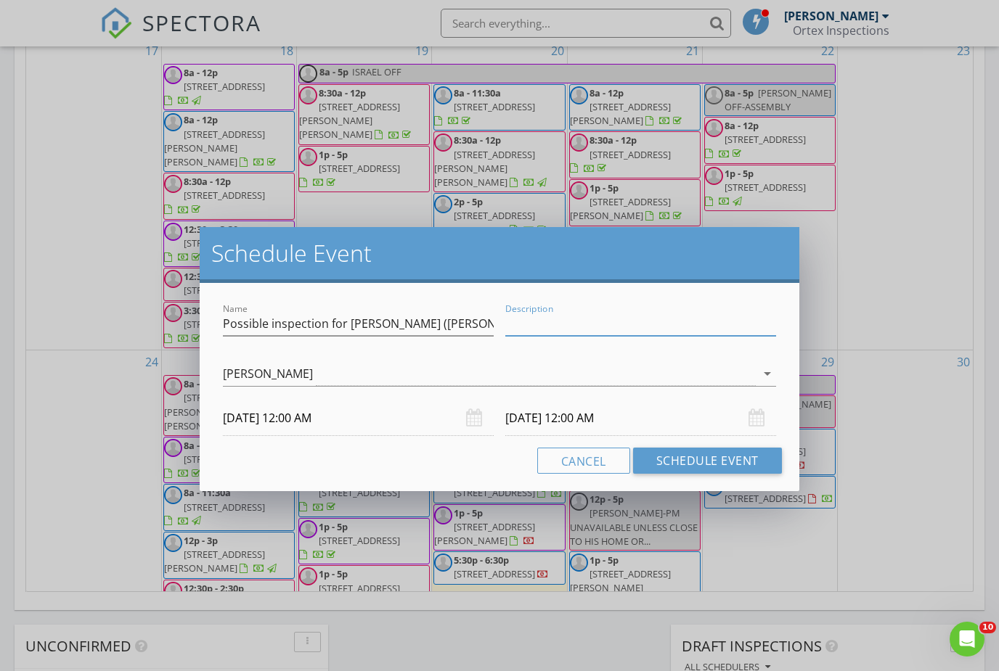
click at [542, 325] on input "Description" at bounding box center [640, 324] width 271 height 24
type input "Meeting time 2:30"
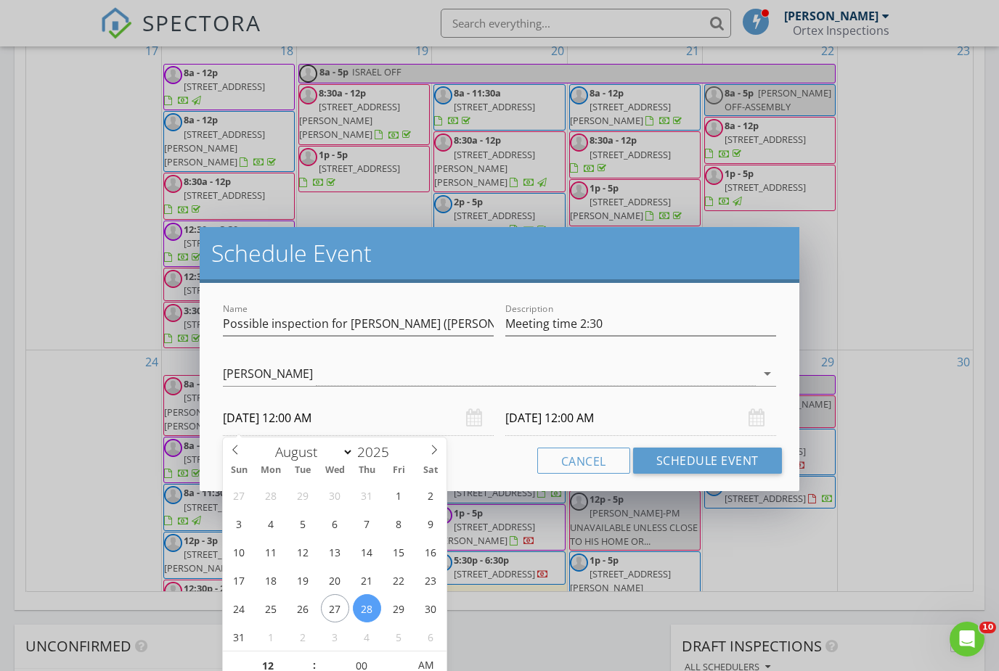
click at [380, 418] on input "[DATE] 12:00 AM" at bounding box center [358, 419] width 271 height 36
type input "[DATE] 12:00 PM"
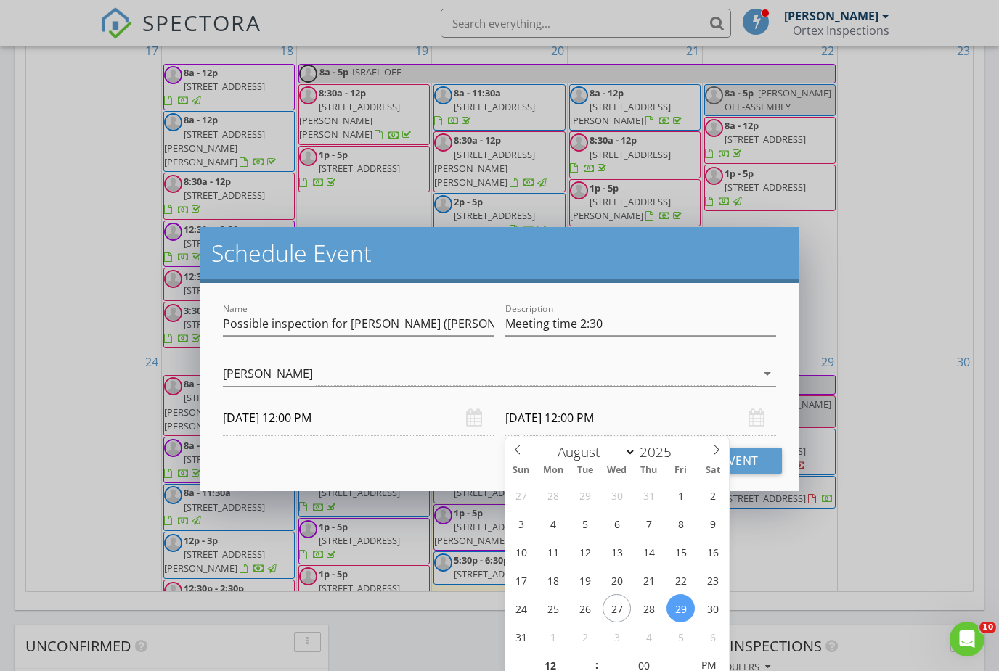
click at [621, 425] on input "[DATE] 12:00 PM" at bounding box center [640, 419] width 271 height 36
type input "01"
type input "[DATE] 1:00 PM"
click at [591, 658] on span at bounding box center [589, 659] width 10 height 15
type input "02"
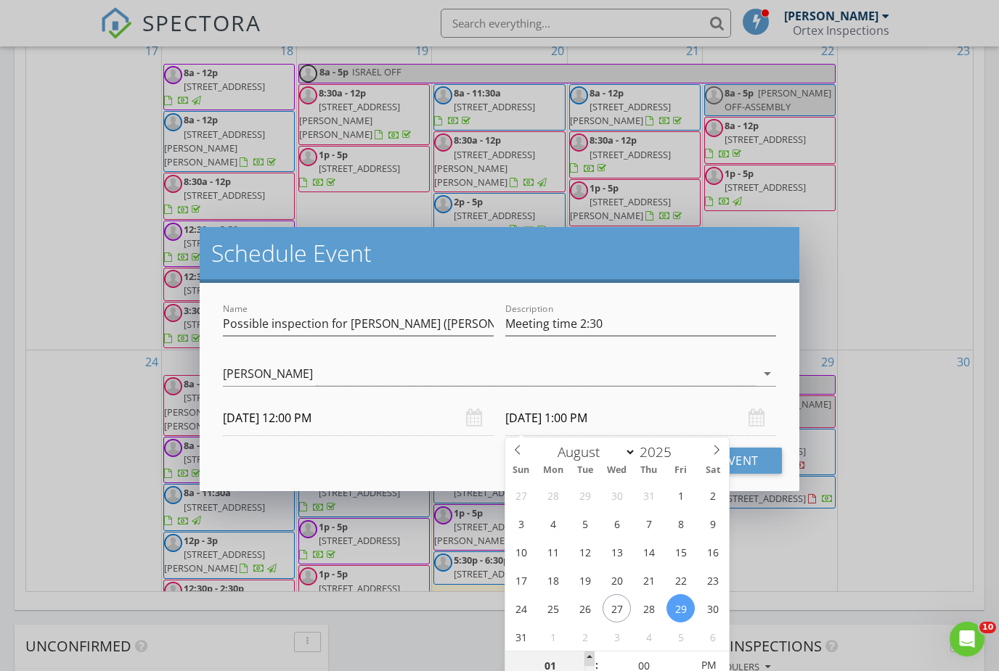
type input "[DATE] 2:00 PM"
click at [591, 658] on span at bounding box center [589, 659] width 10 height 15
type input "03"
click at [591, 658] on span at bounding box center [589, 659] width 10 height 15
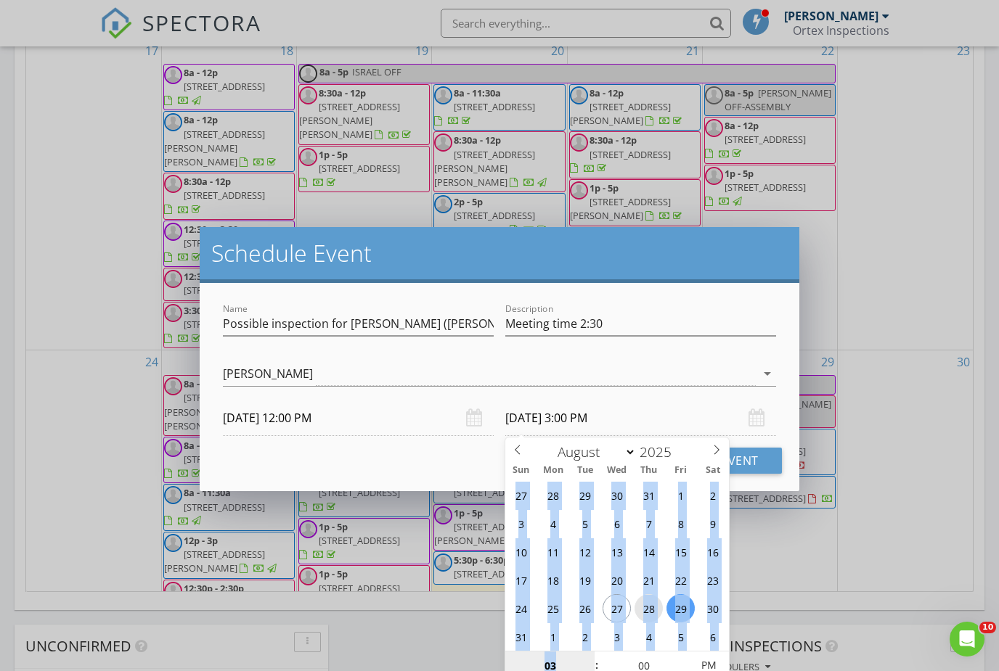
type input "[DATE] 3:00 PM"
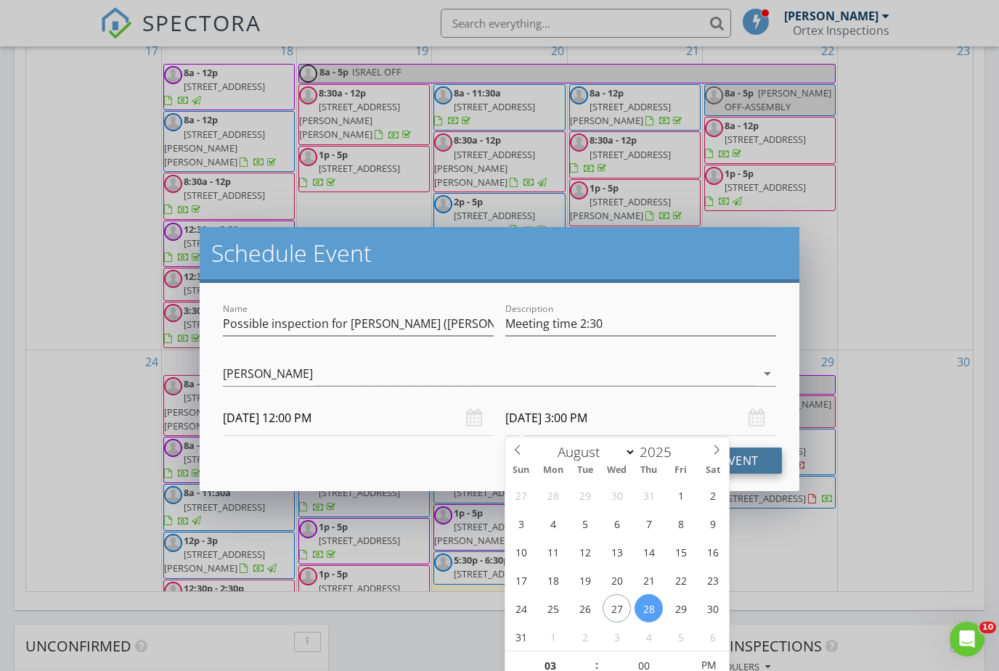
click at [751, 451] on button "Schedule Event" at bounding box center [707, 461] width 149 height 26
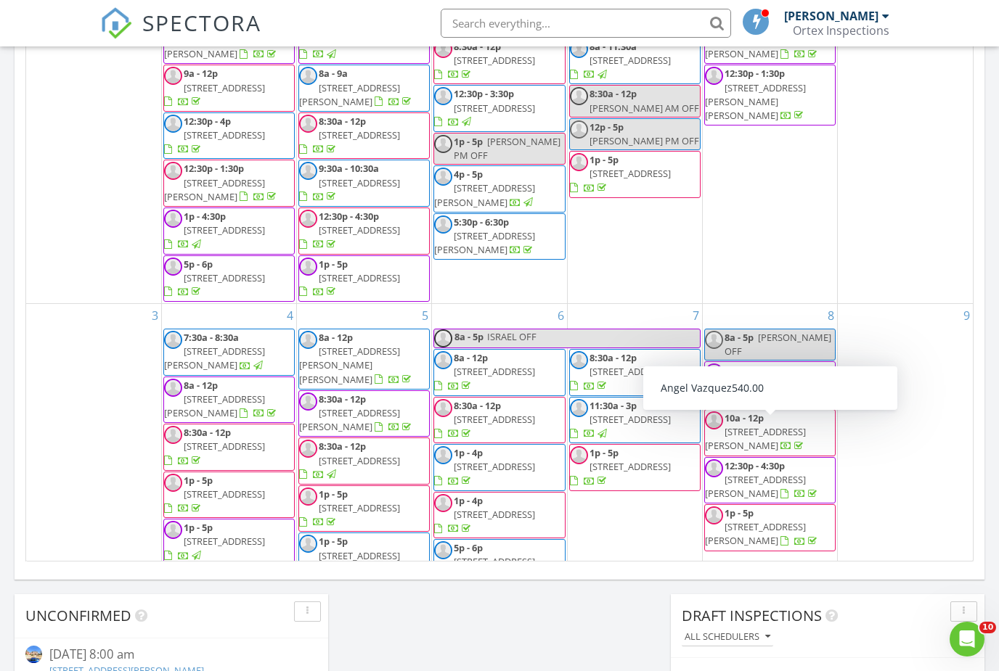
scroll to position [0, 0]
